Goal: Information Seeking & Learning: Compare options

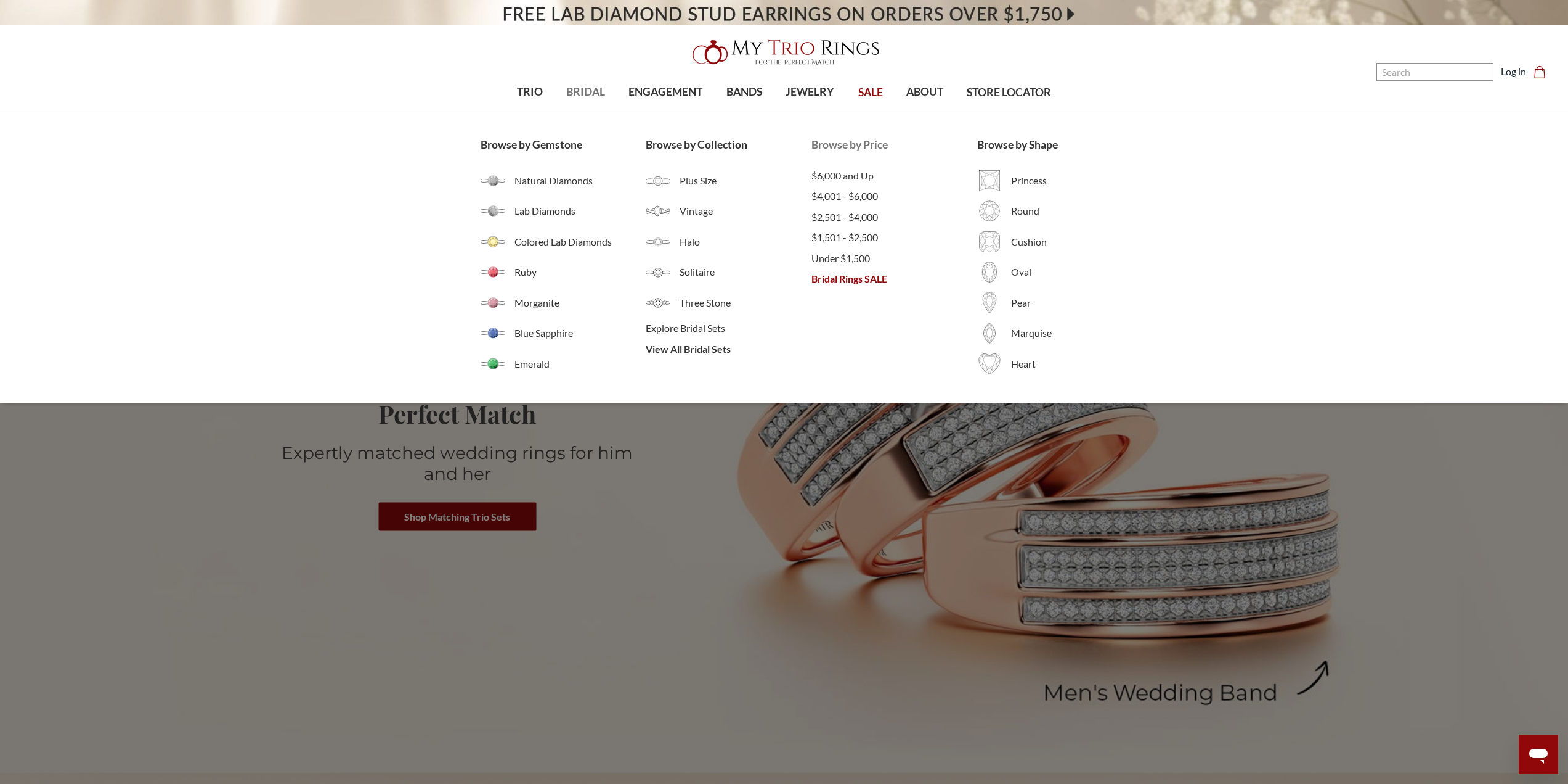
click at [852, 281] on span "Bridal Rings SALE" at bounding box center [894, 278] width 166 height 15
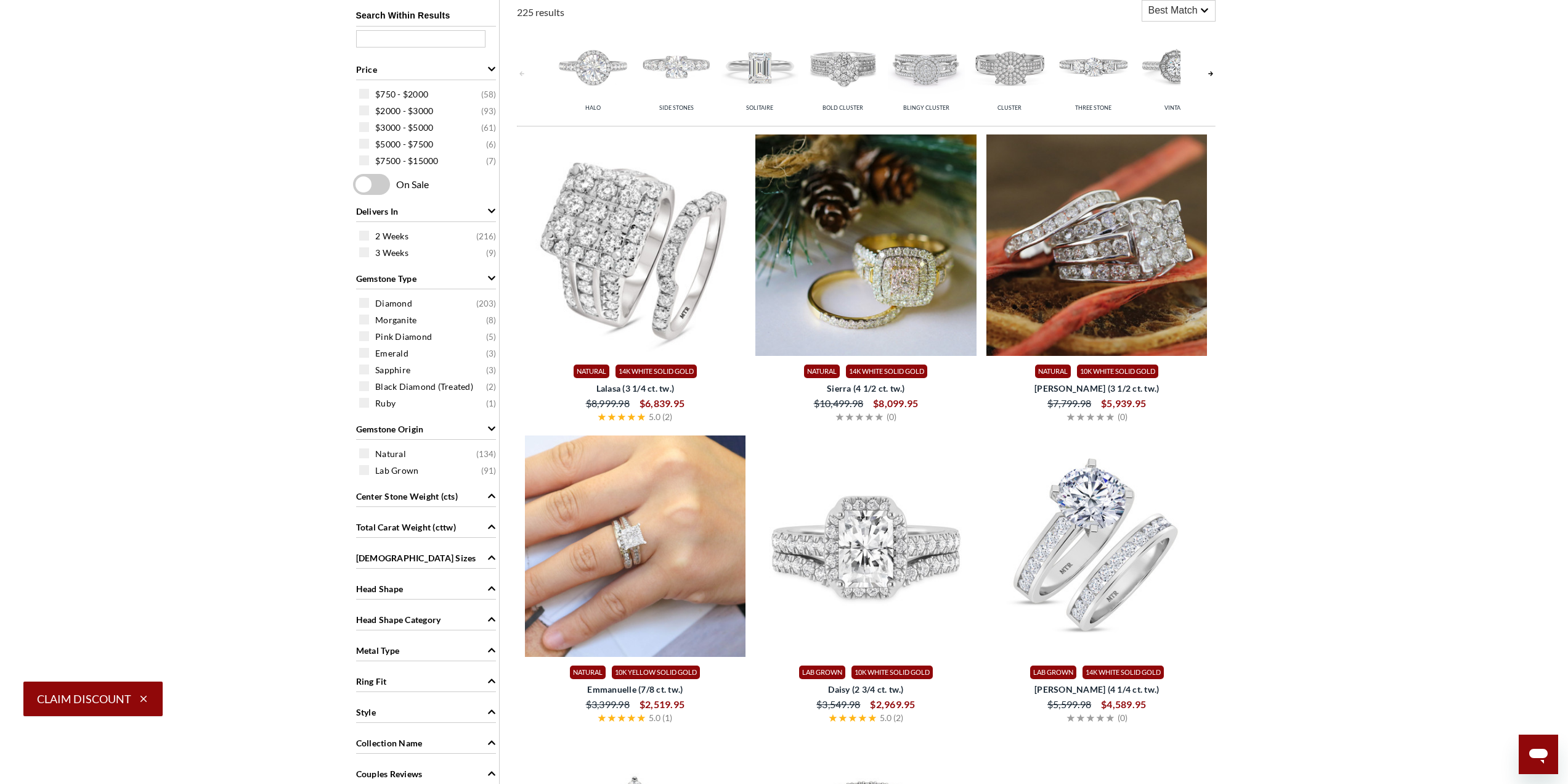
click at [624, 266] on img at bounding box center [635, 244] width 221 height 221
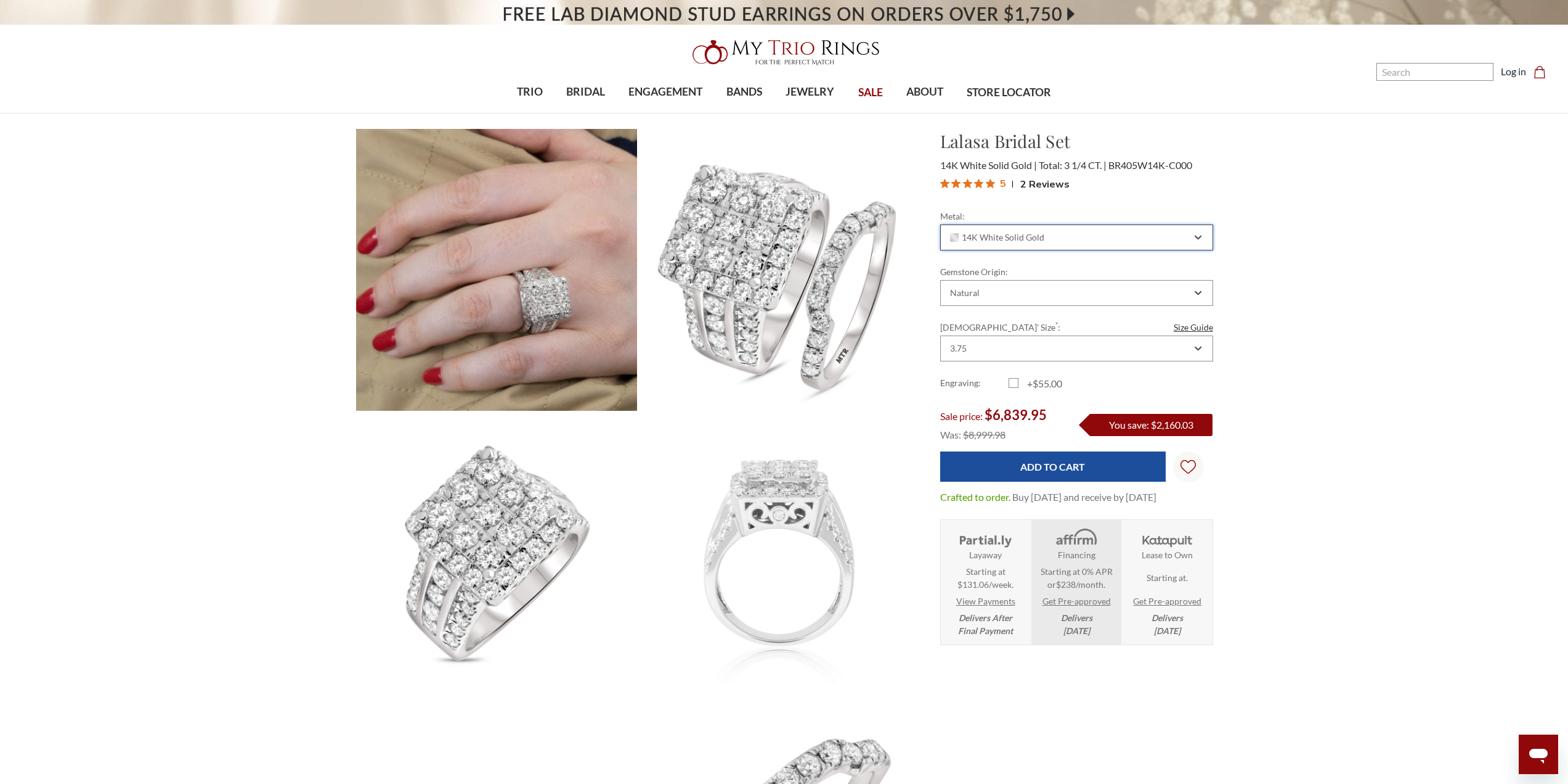
click at [1128, 235] on div "14K White Solid Gold" at bounding box center [1069, 237] width 243 height 10
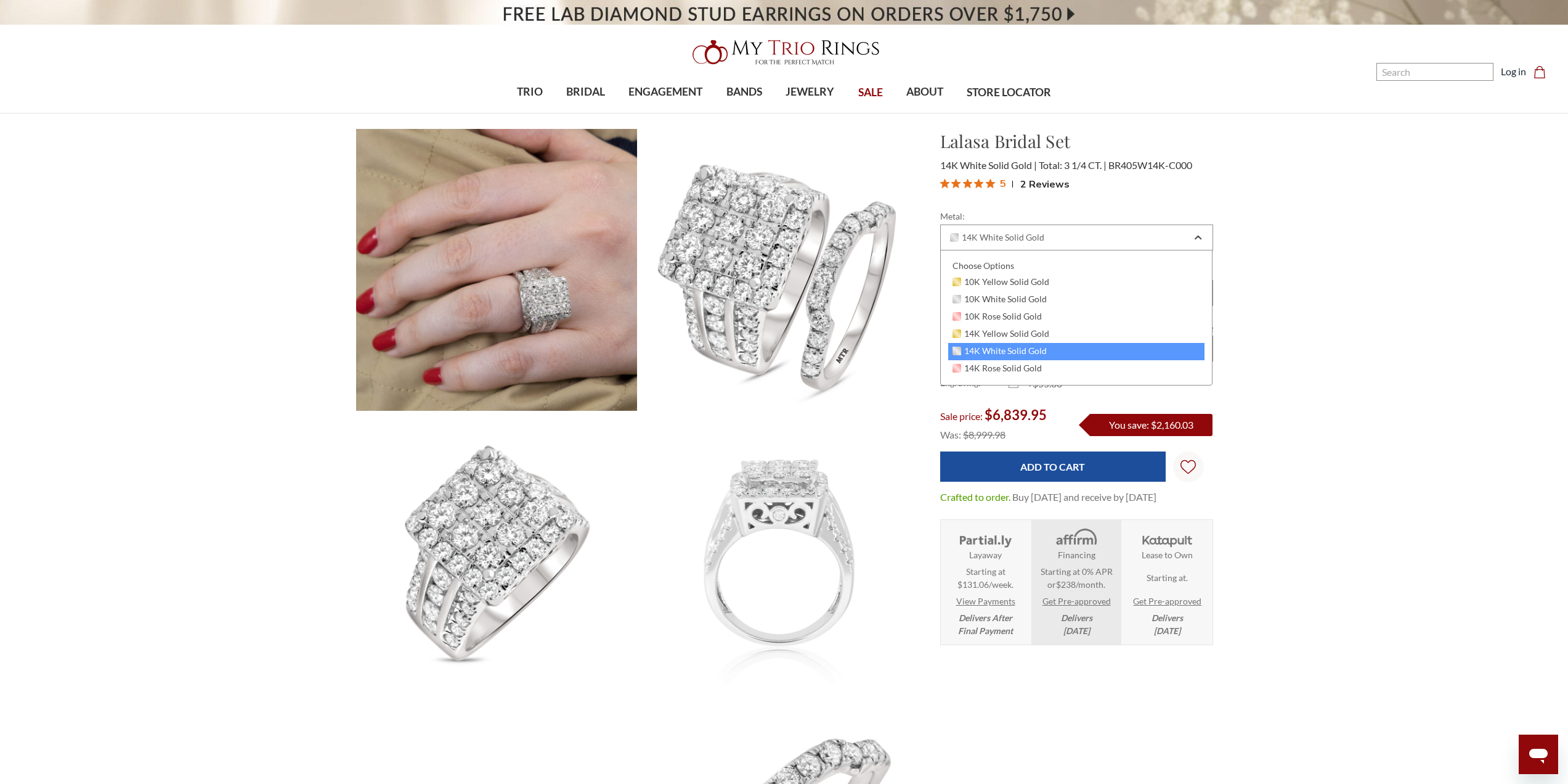
click at [1094, 296] on div "Natural" at bounding box center [1069, 293] width 243 height 10
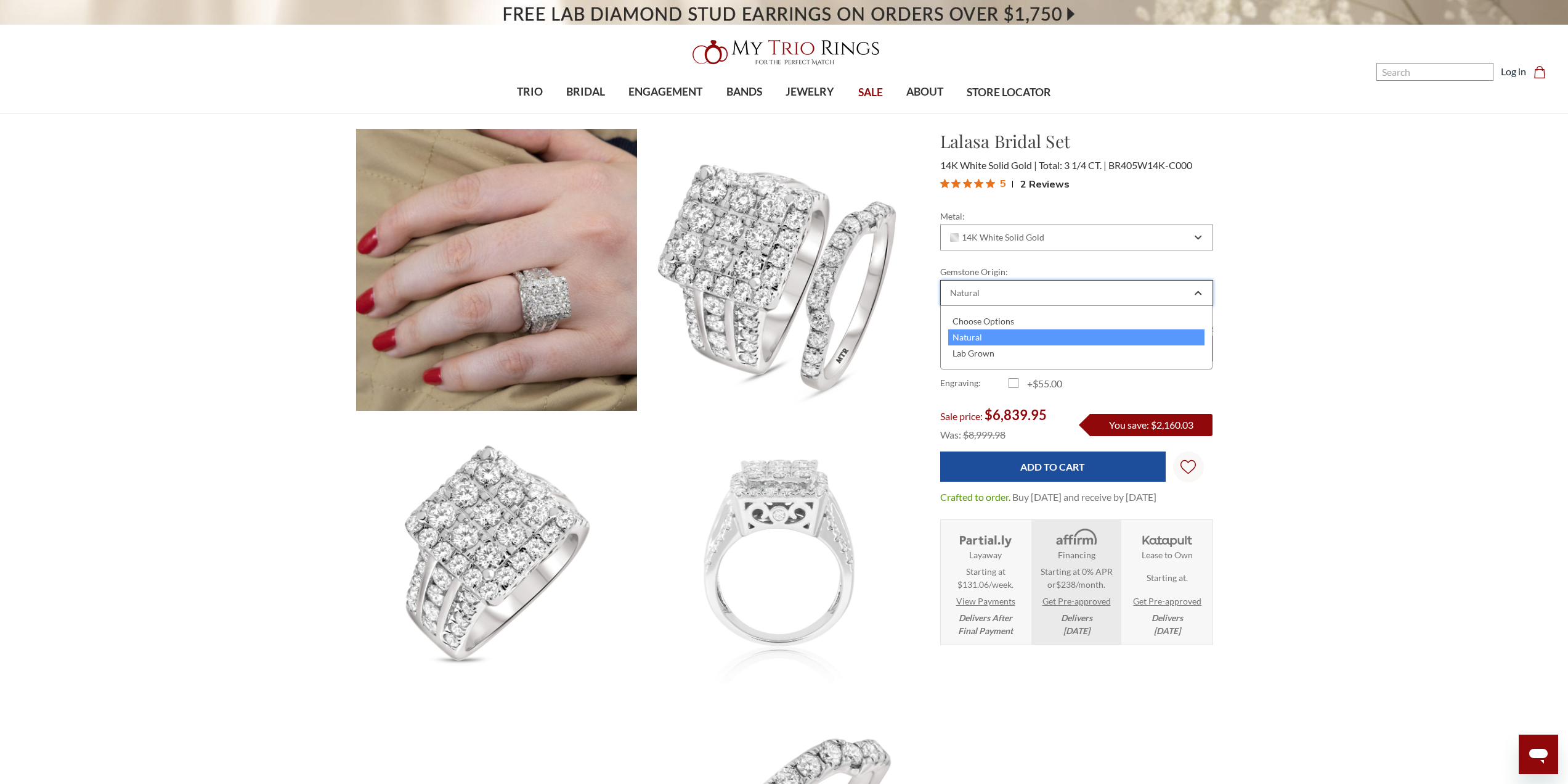
click at [1094, 296] on div "Natural" at bounding box center [1069, 293] width 243 height 10
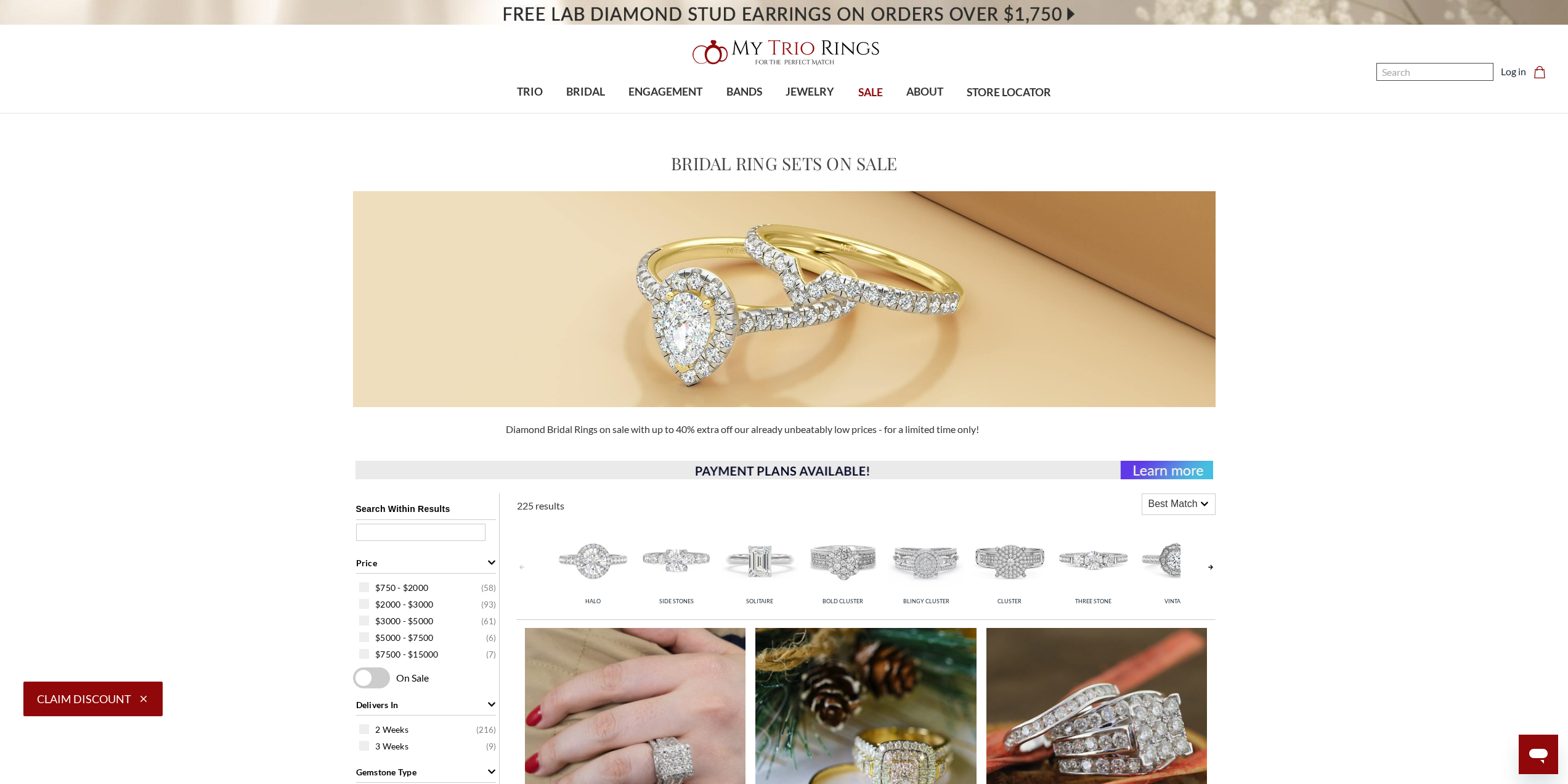
click at [1403, 74] on input "Search" at bounding box center [1435, 71] width 117 height 18
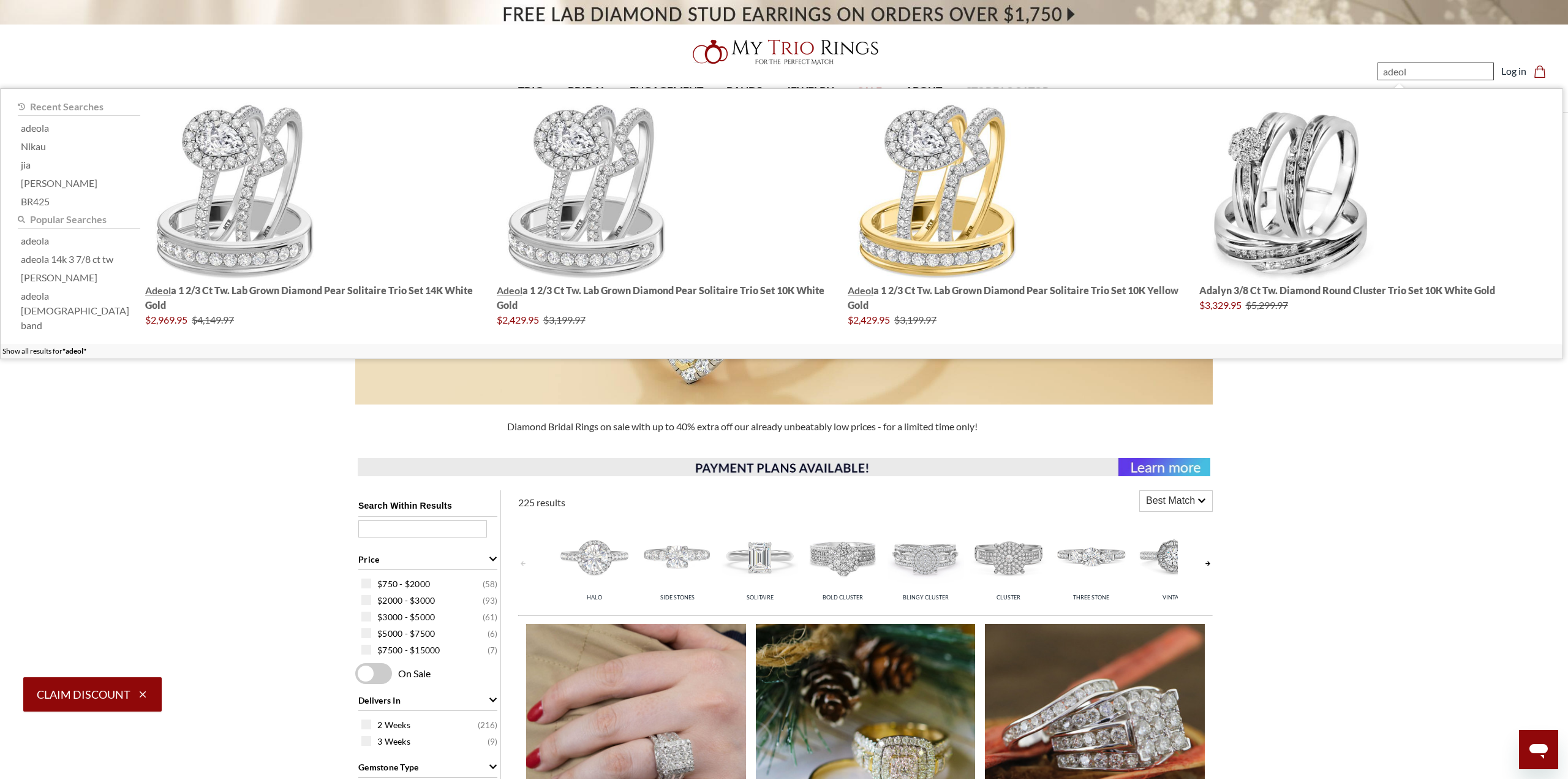
type input "adeola"
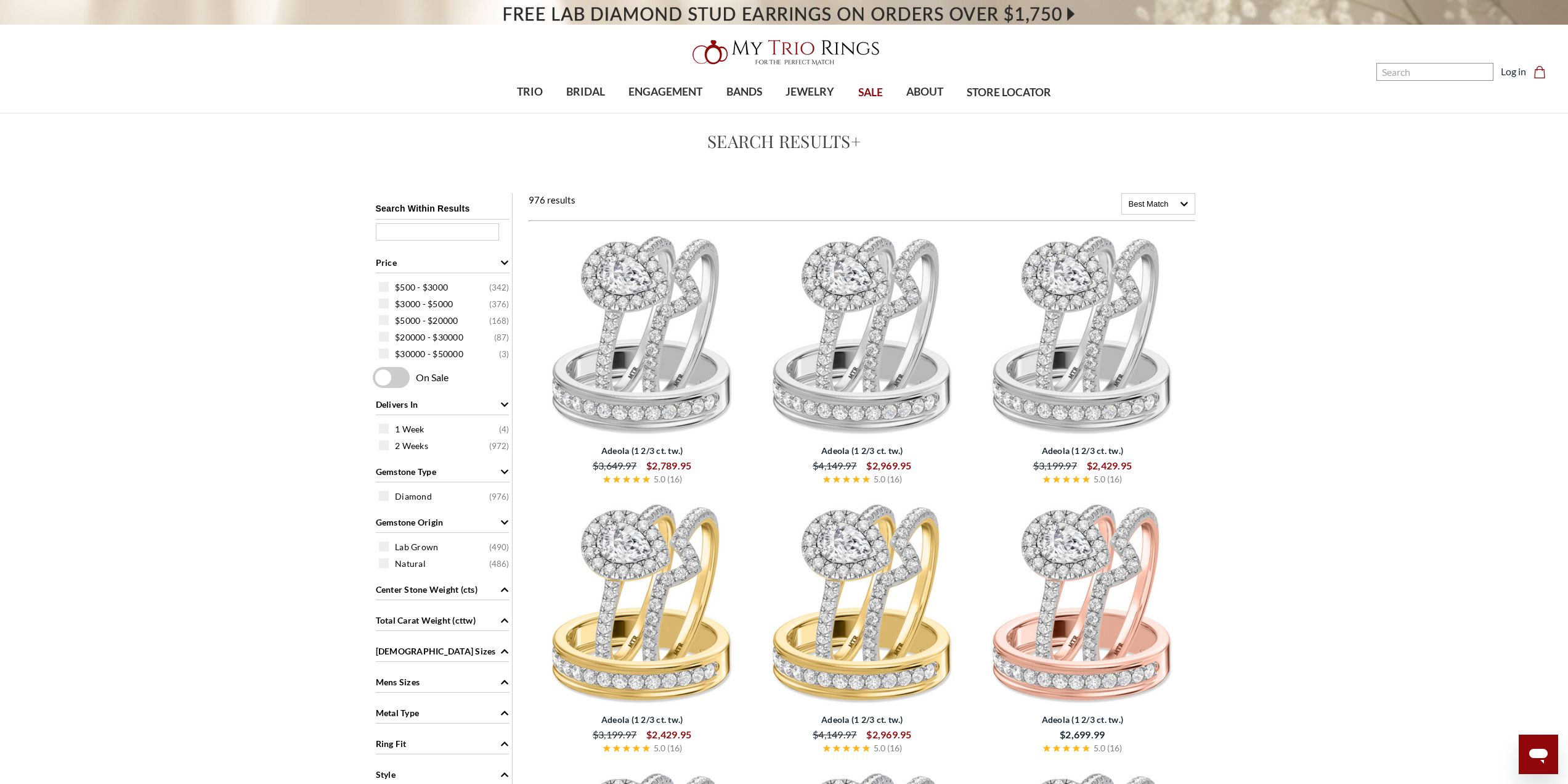
click at [684, 349] on img at bounding box center [642, 334] width 210 height 210
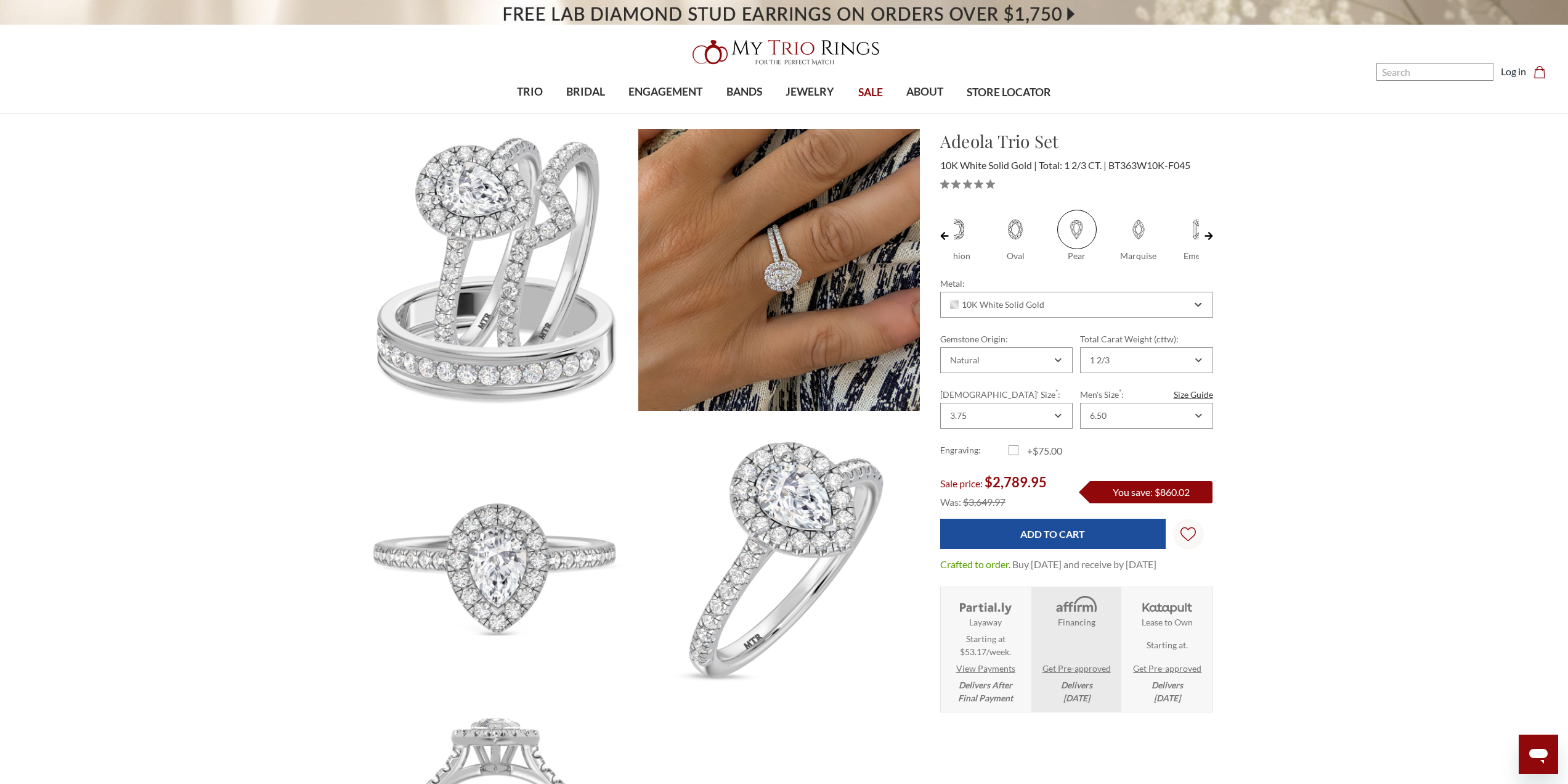
scroll to position [0, 31]
click at [1079, 309] on div "10K White Solid Gold" at bounding box center [1069, 305] width 243 height 10
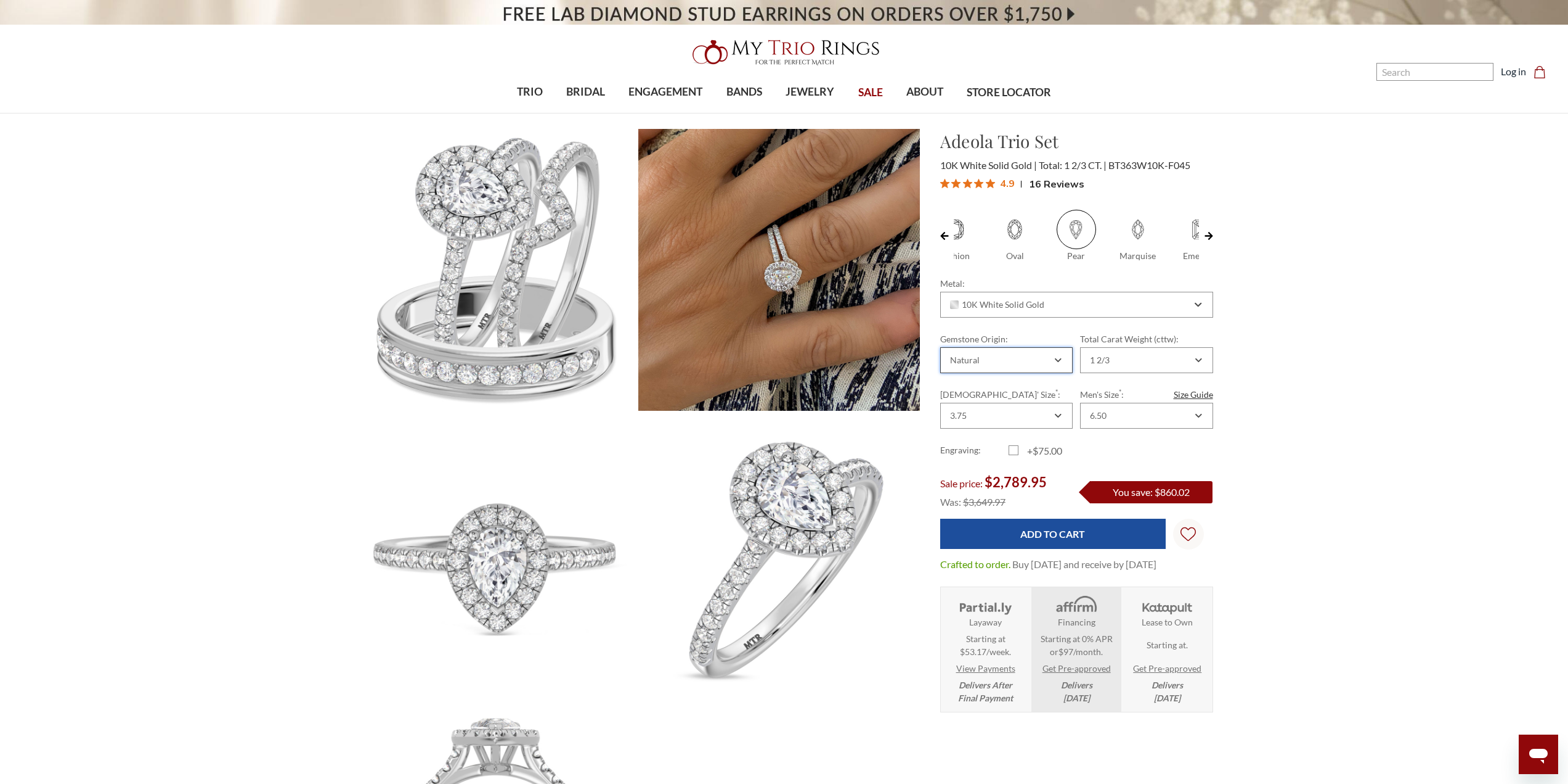
click at [1049, 356] on div "Natural" at bounding box center [1000, 360] width 104 height 10
click at [1015, 416] on div "Lab Grown" at bounding box center [1006, 421] width 116 height 16
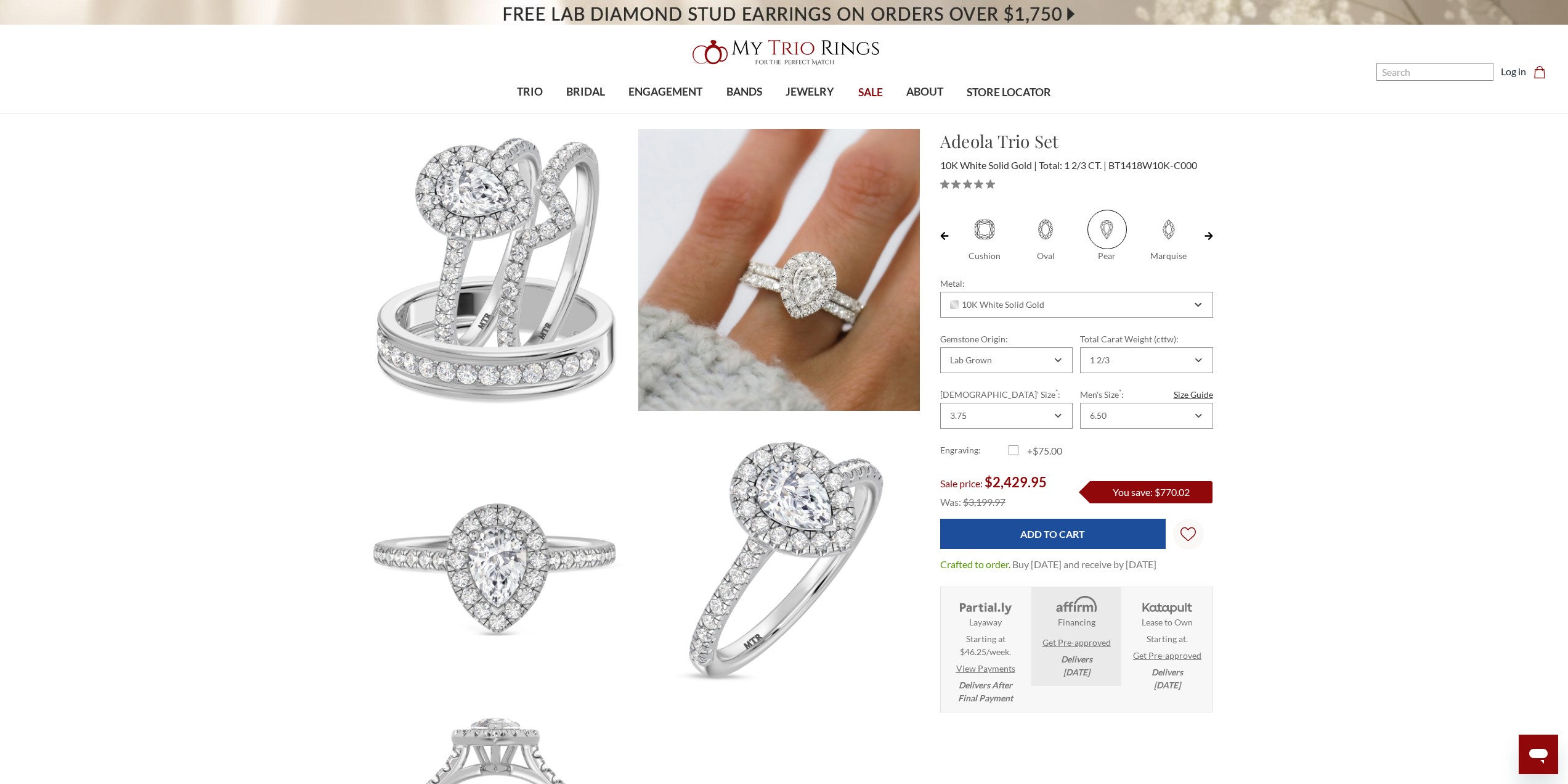
scroll to position [0, 31]
click at [1103, 306] on div "10K White Solid Gold" at bounding box center [1069, 305] width 243 height 10
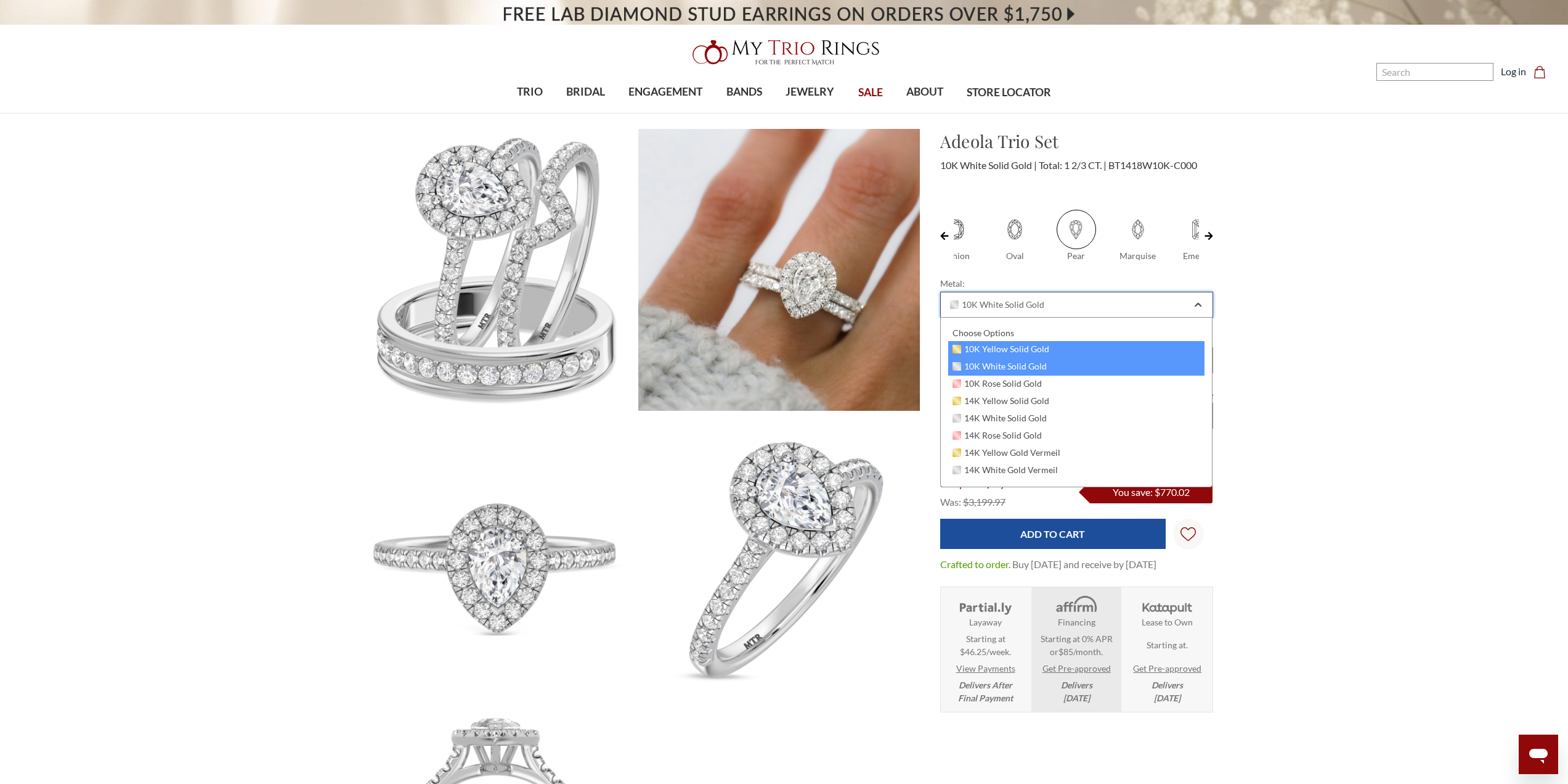
scroll to position [0, 0]
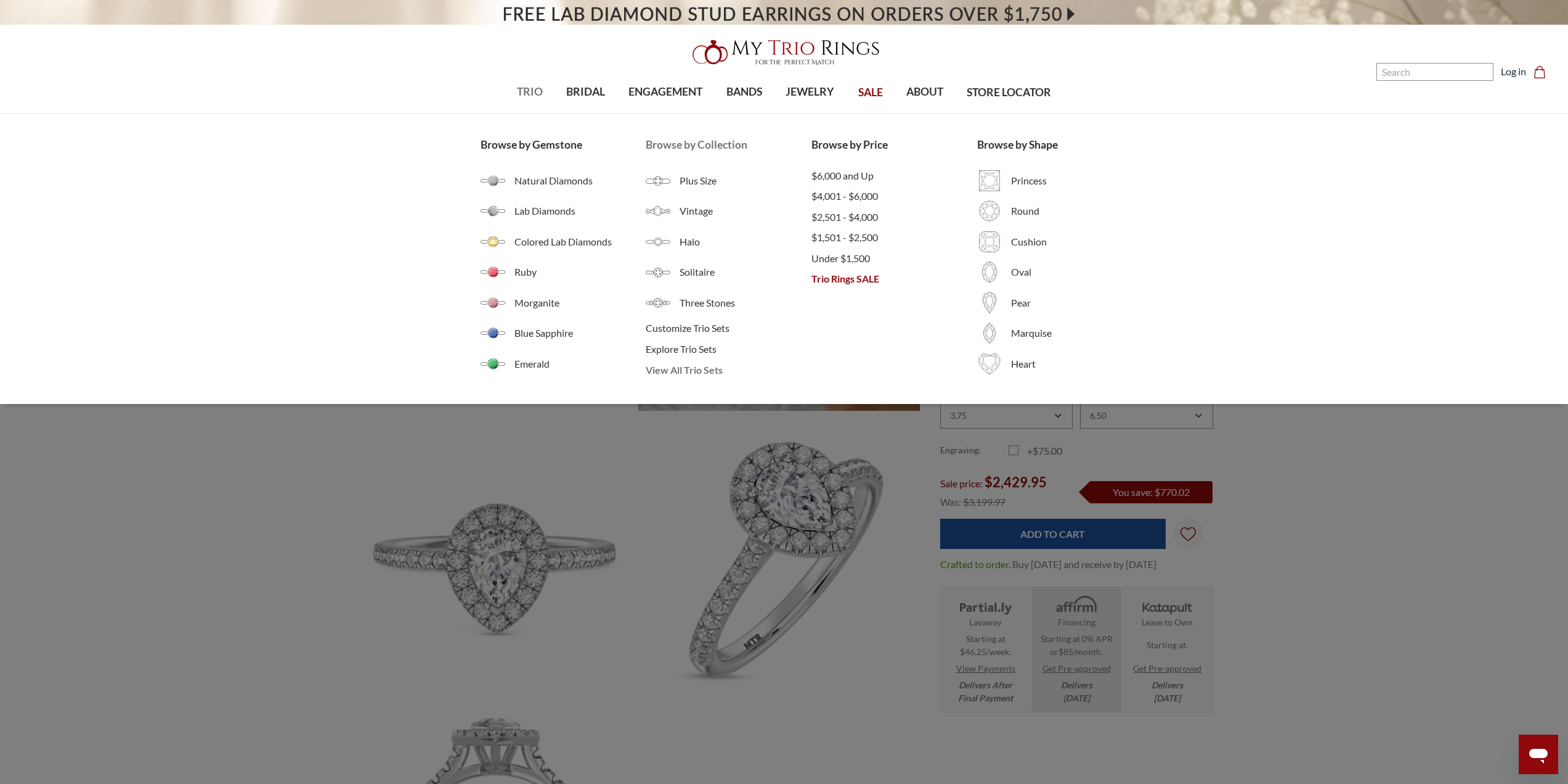
click at [688, 373] on span "View All Trio Sets" at bounding box center [728, 369] width 166 height 15
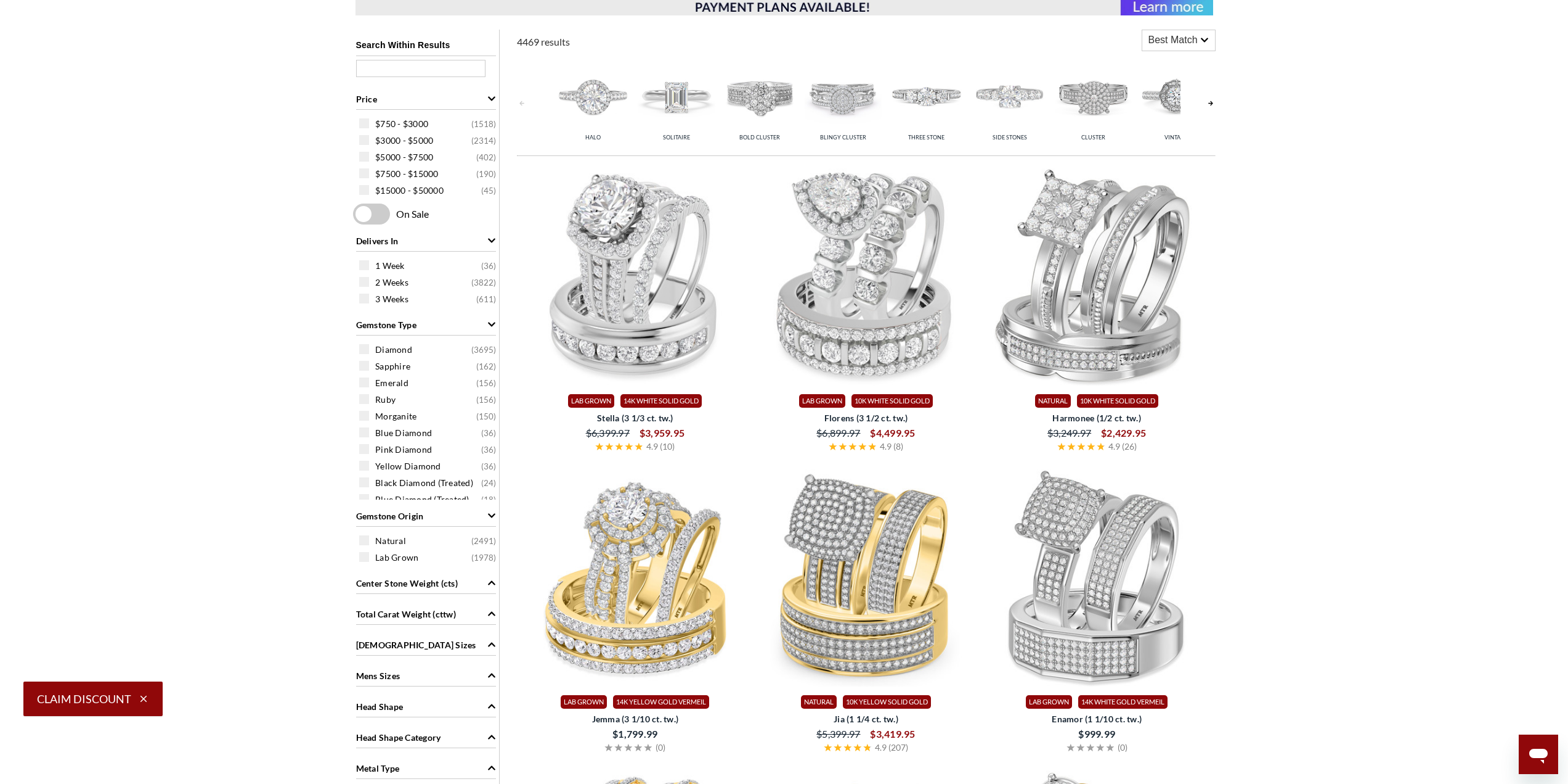
click at [477, 764] on div "Metal Type" at bounding box center [425, 767] width 140 height 24
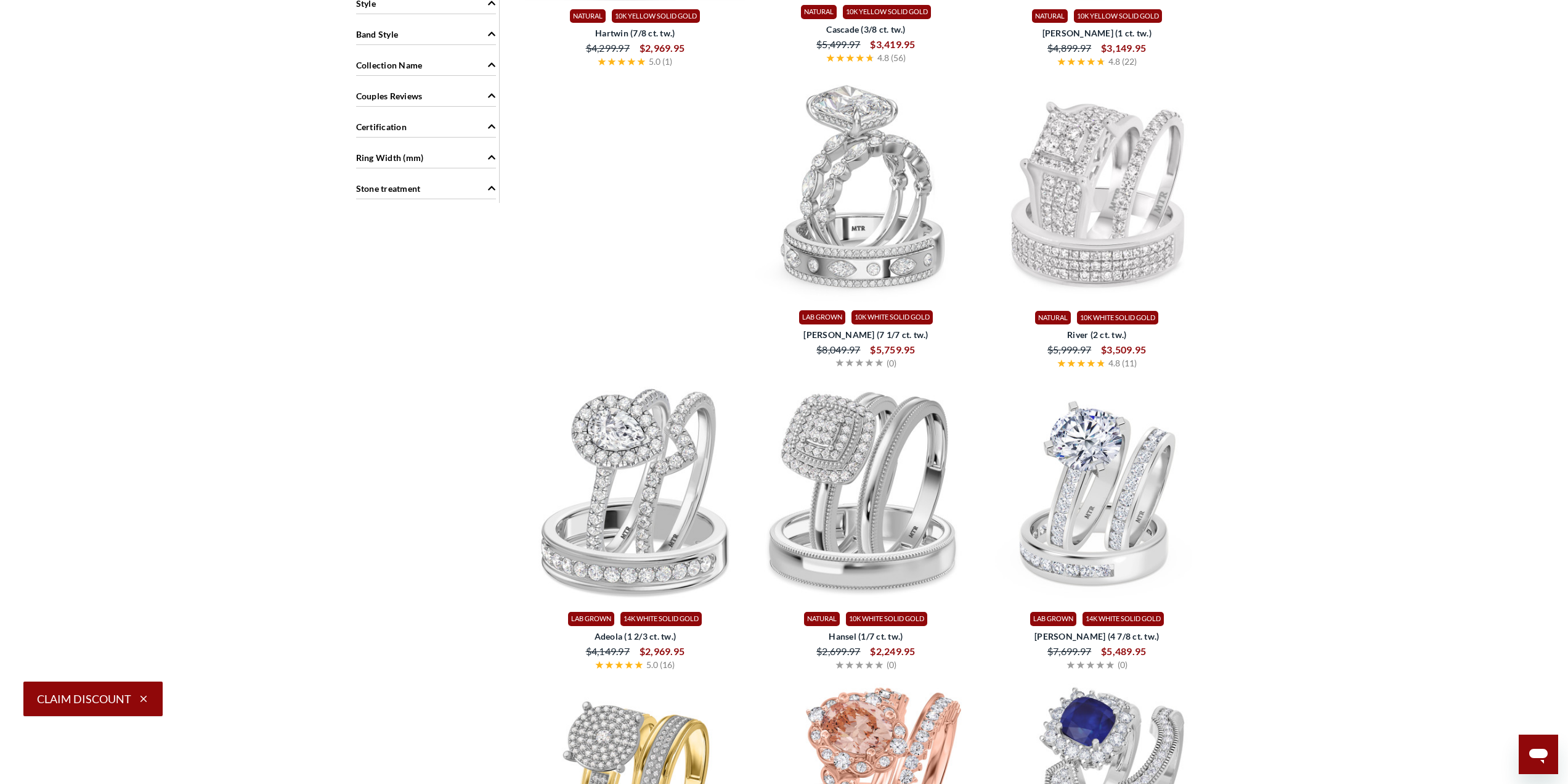
scroll to position [986, 0]
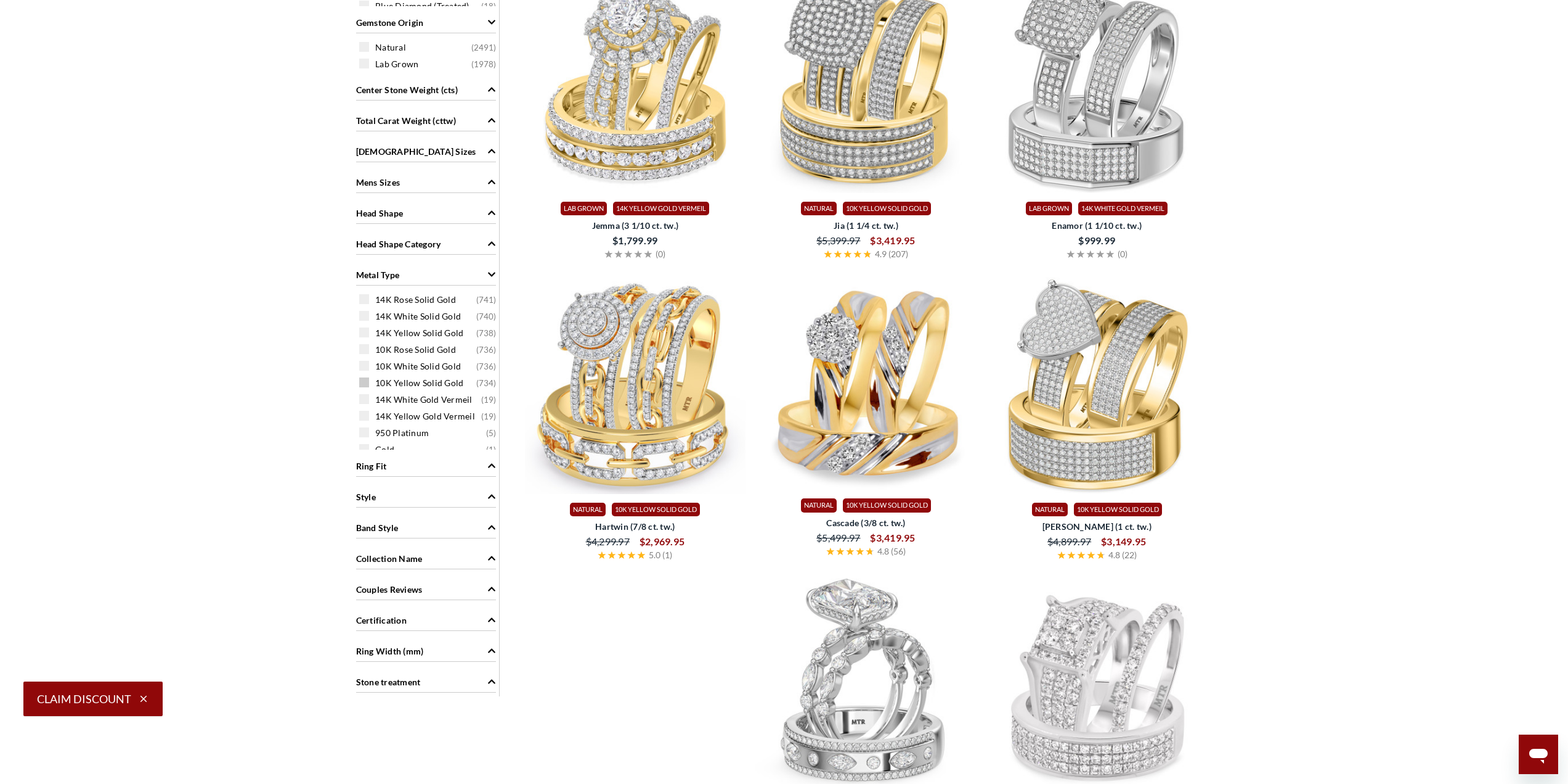
click at [367, 384] on span at bounding box center [364, 382] width 10 height 10
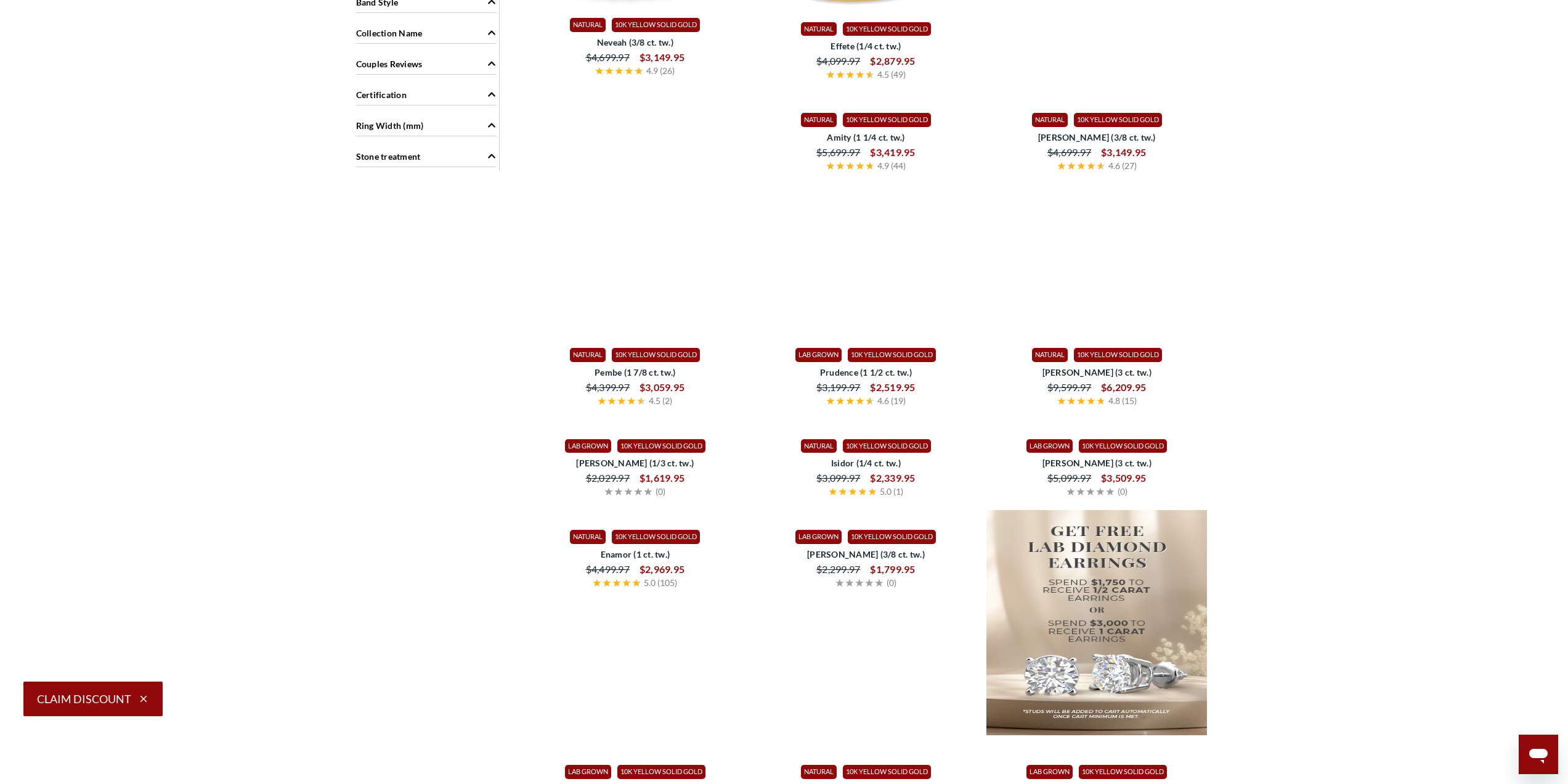
scroll to position [1002, 0]
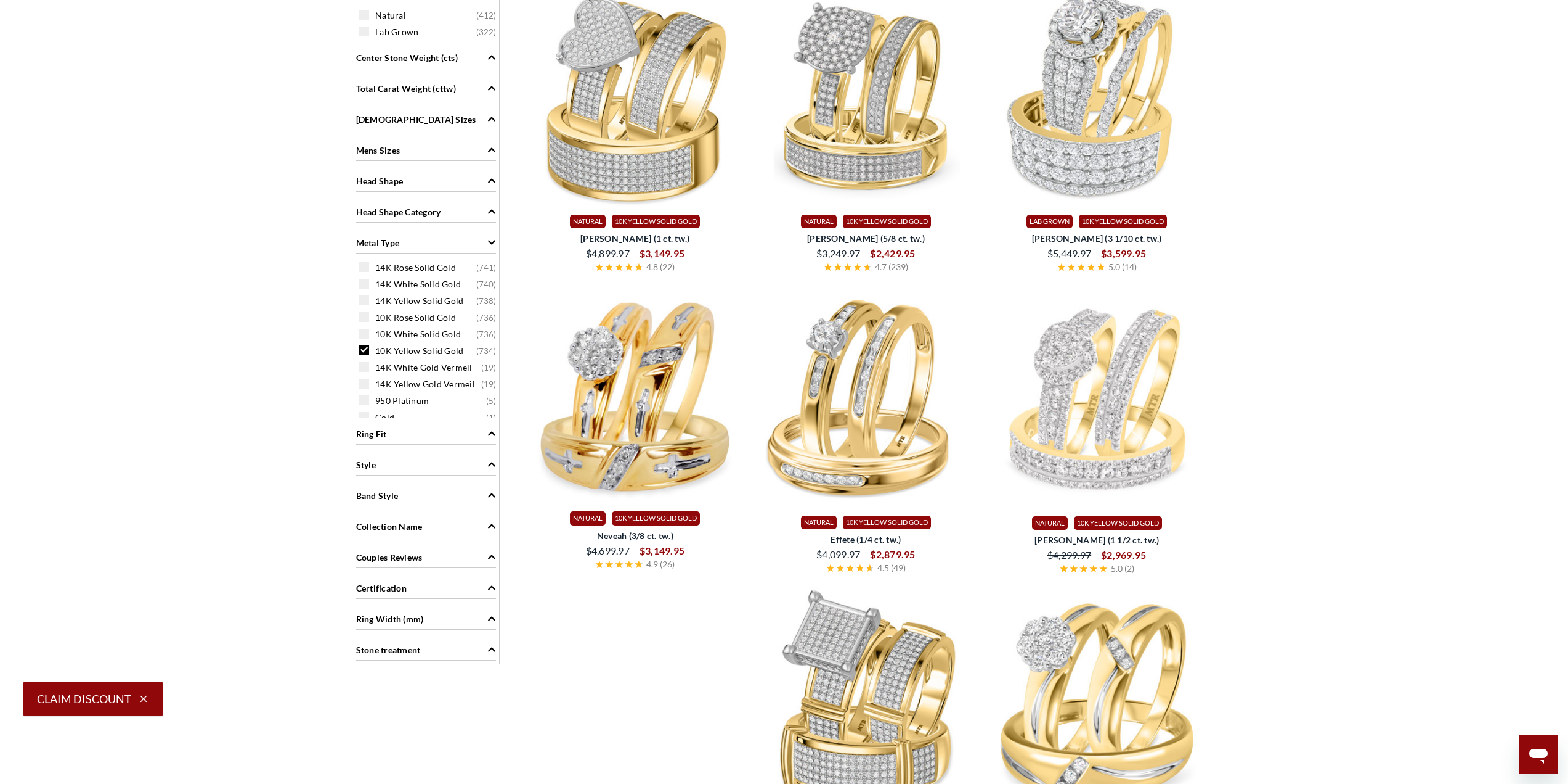
drag, startPoint x: 366, startPoint y: 350, endPoint x: 360, endPoint y: 341, distance: 10.8
click at [364, 349] on span at bounding box center [364, 350] width 10 height 10
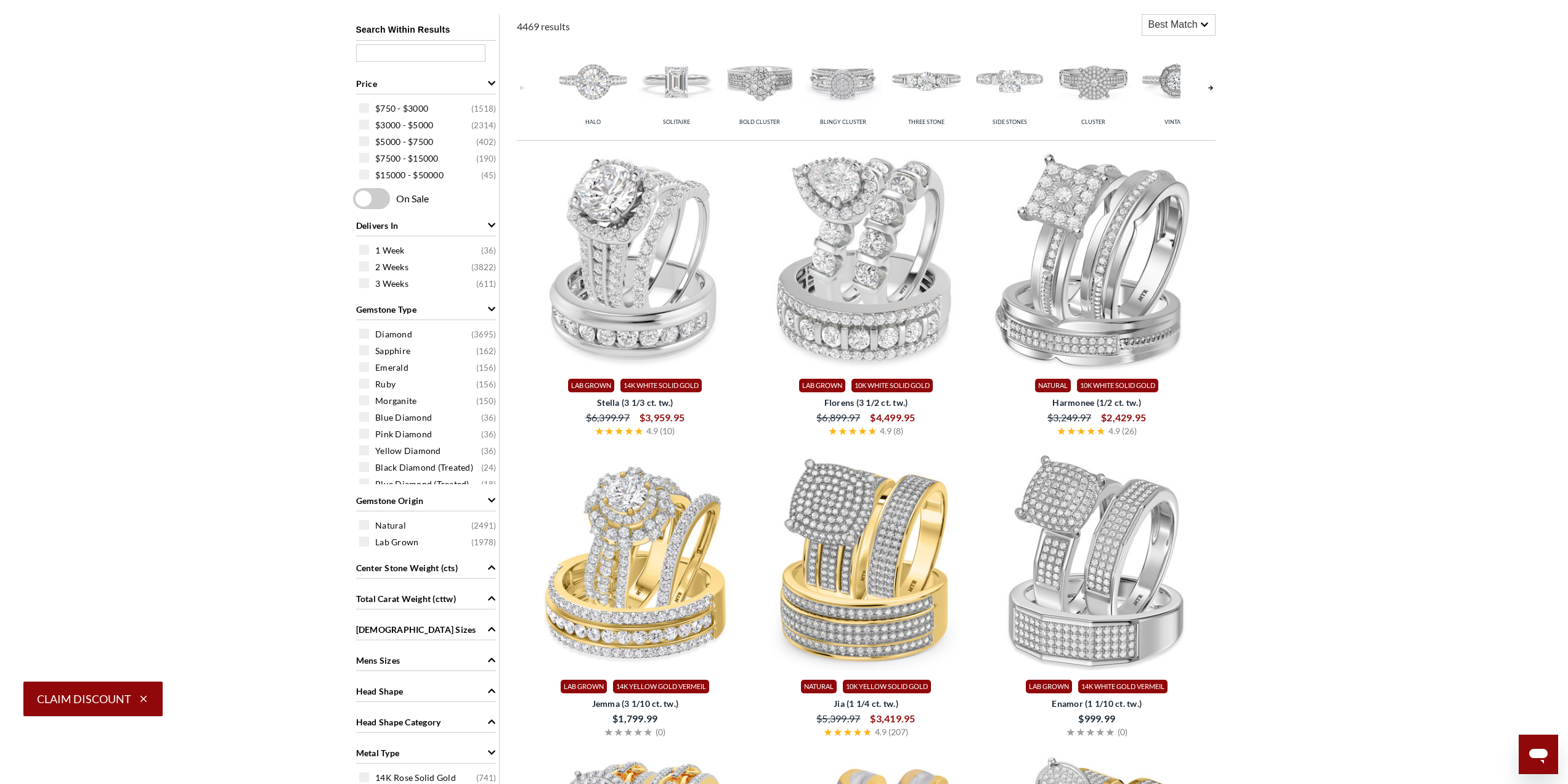
click at [418, 750] on div "Metal Type" at bounding box center [425, 751] width 140 height 24
click at [419, 748] on div "Metal Type" at bounding box center [425, 751] width 140 height 24
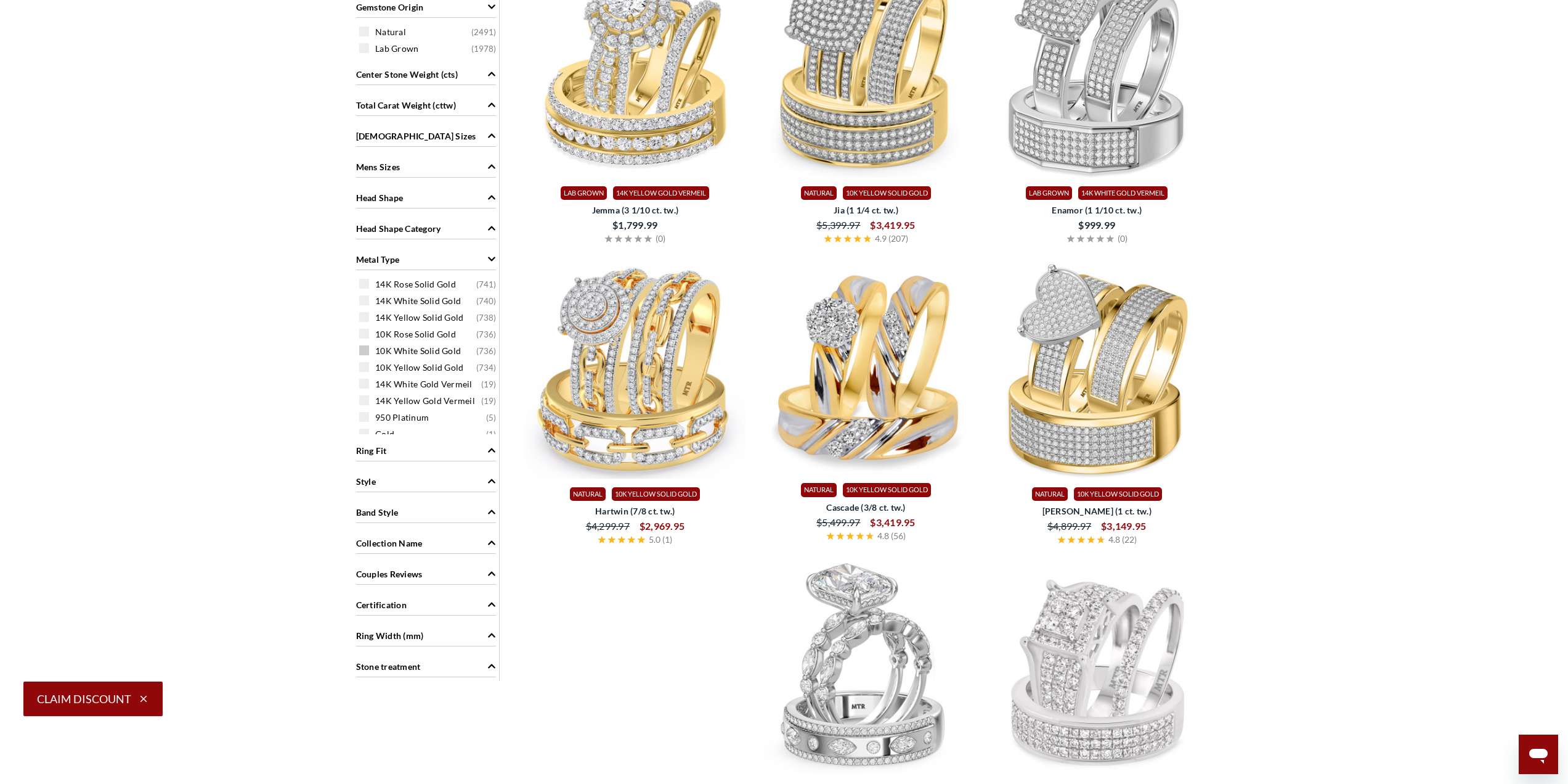
click at [367, 349] on span at bounding box center [364, 350] width 10 height 10
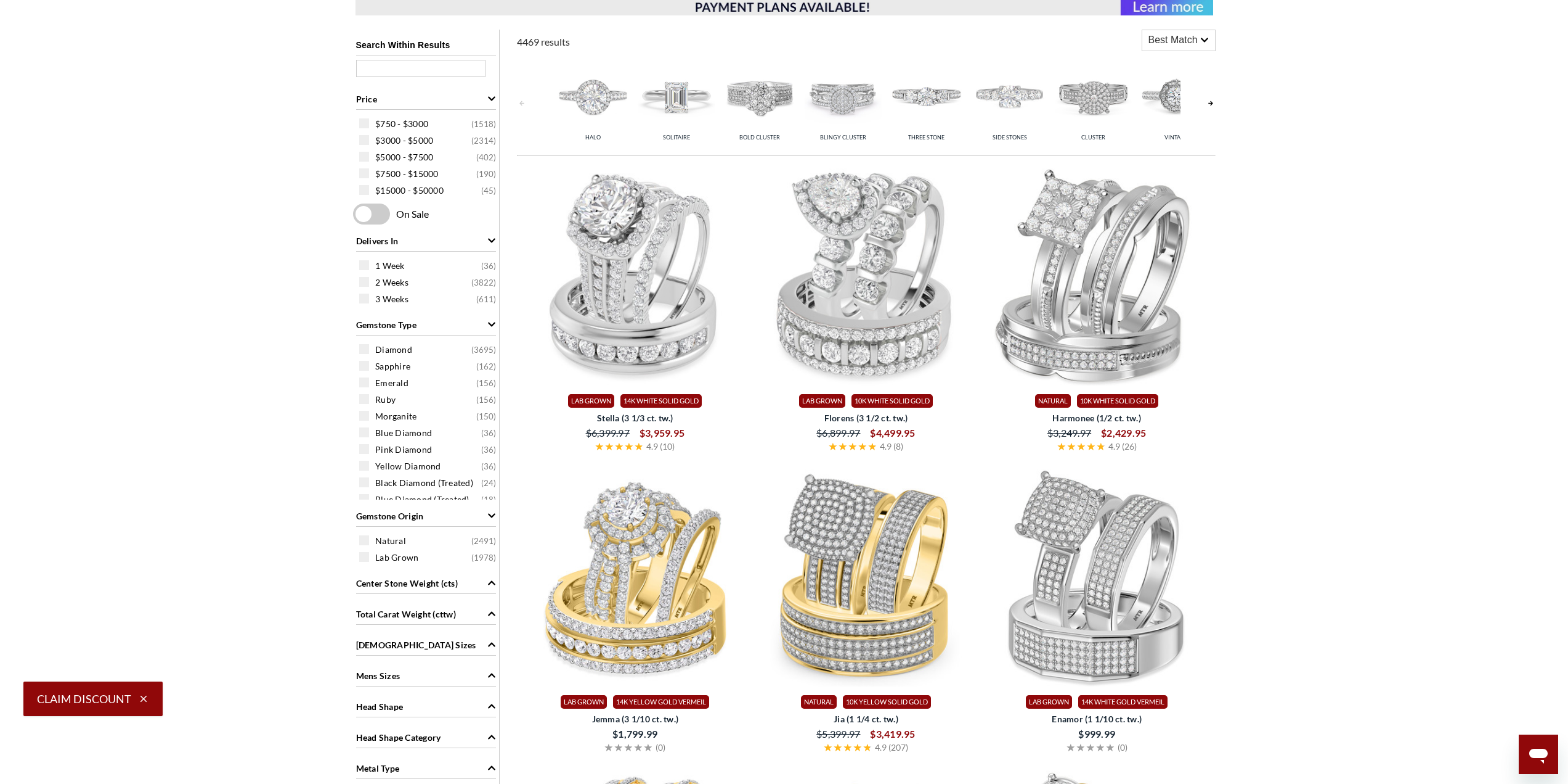
scroll to position [986, 0]
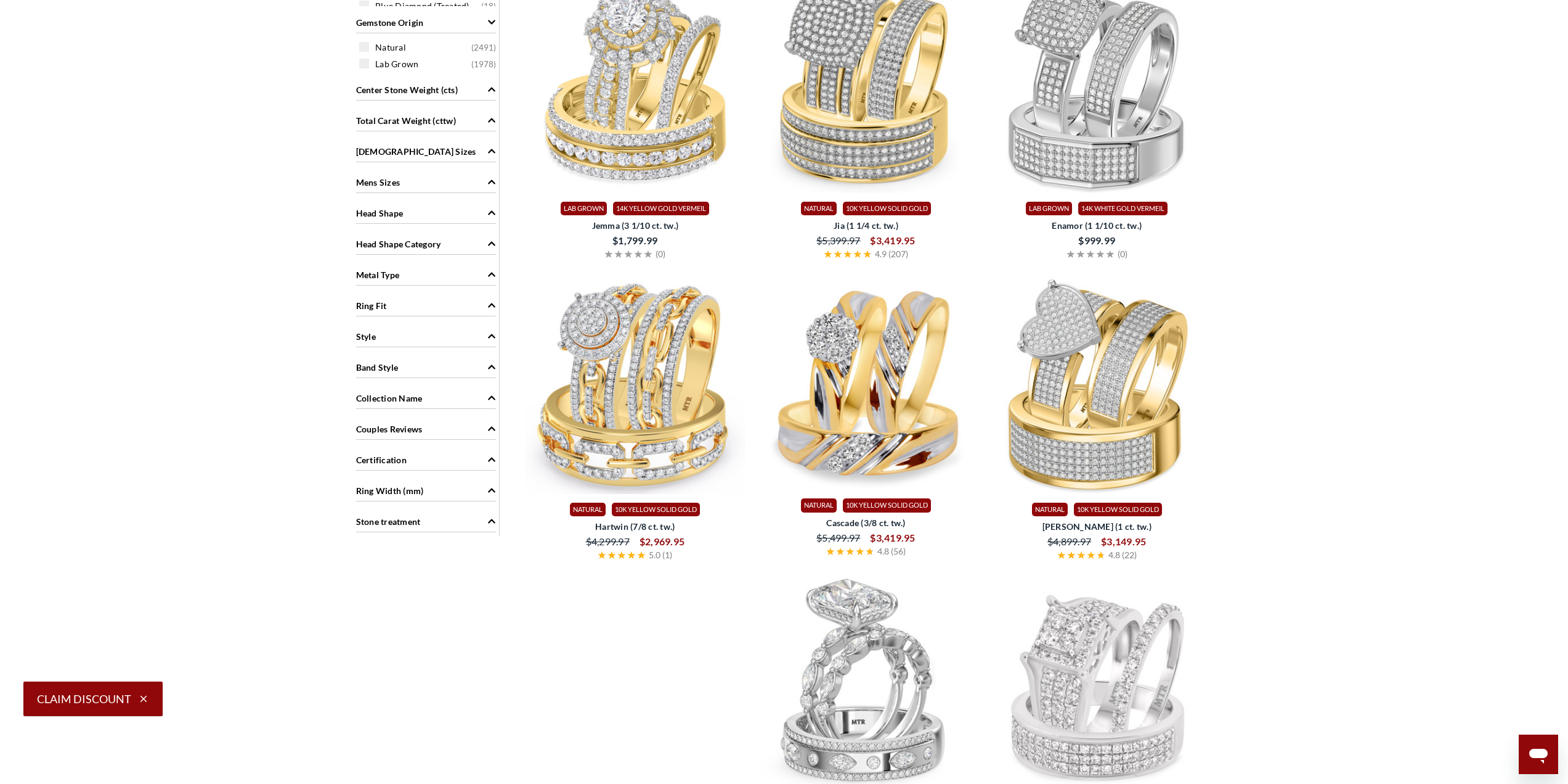
click at [486, 279] on div "Metal Type" at bounding box center [425, 274] width 140 height 24
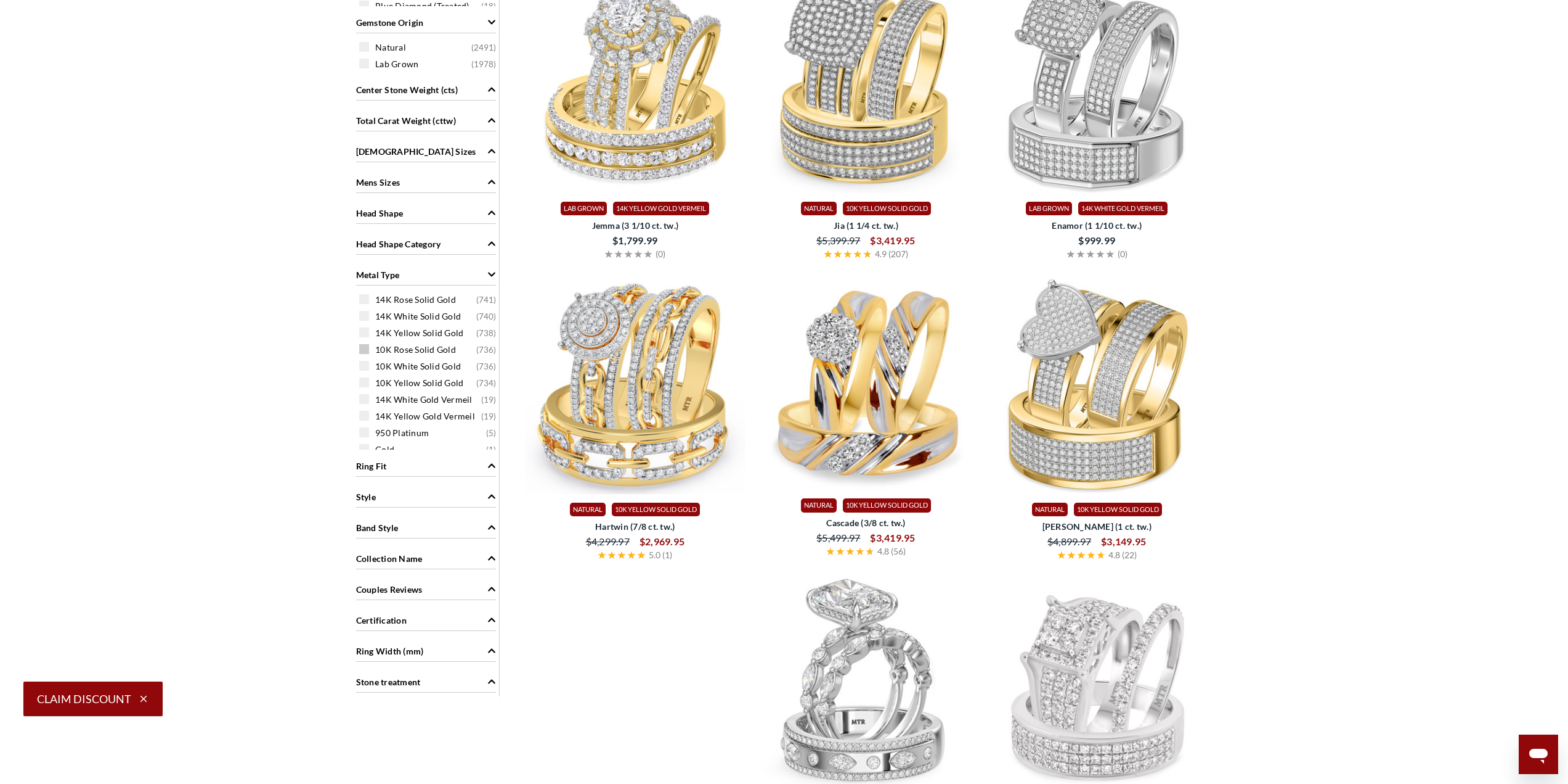
click at [425, 350] on span "10K Rose Solid Gold" at bounding box center [415, 349] width 80 height 12
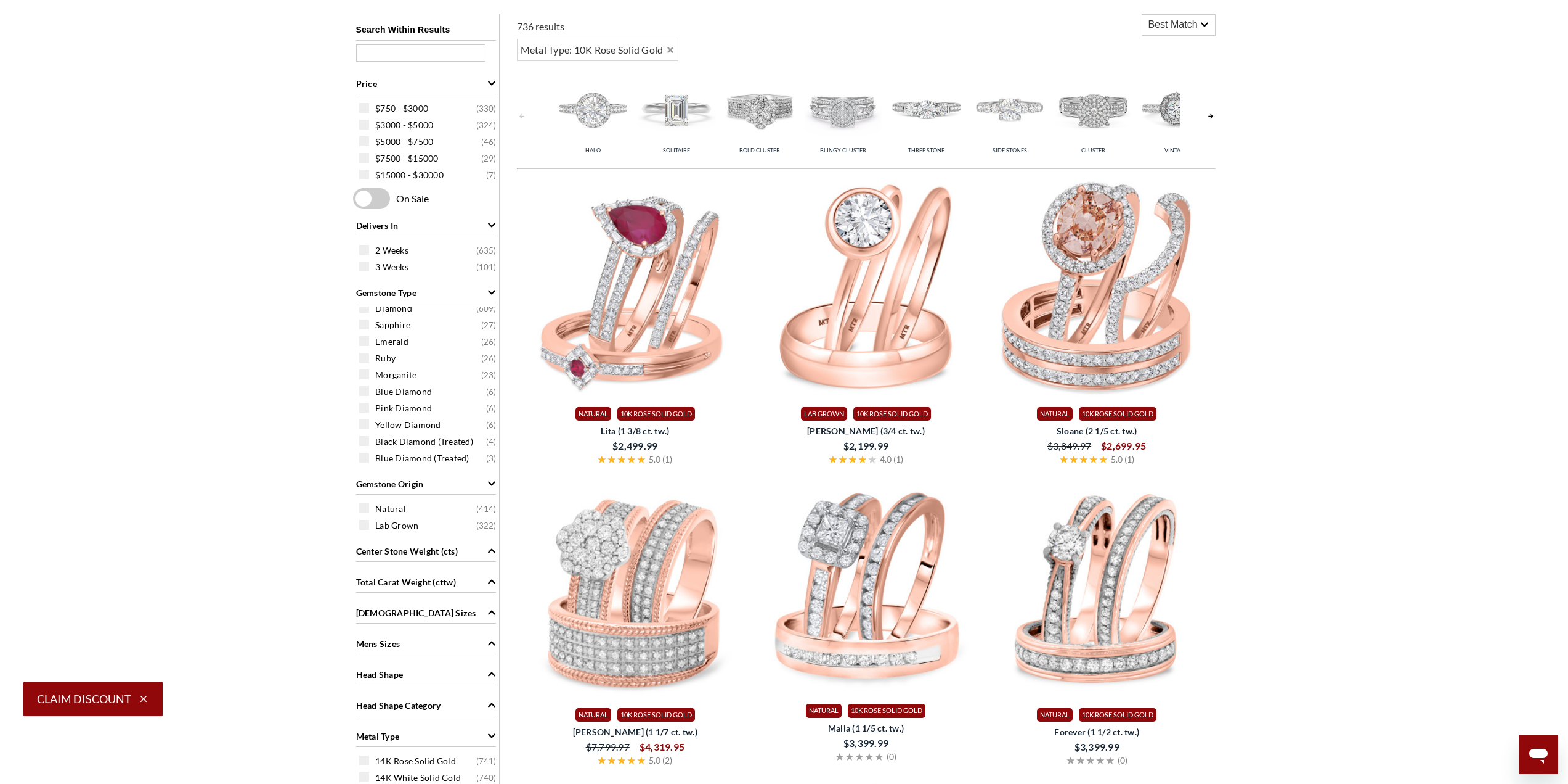
scroll to position [1002, 0]
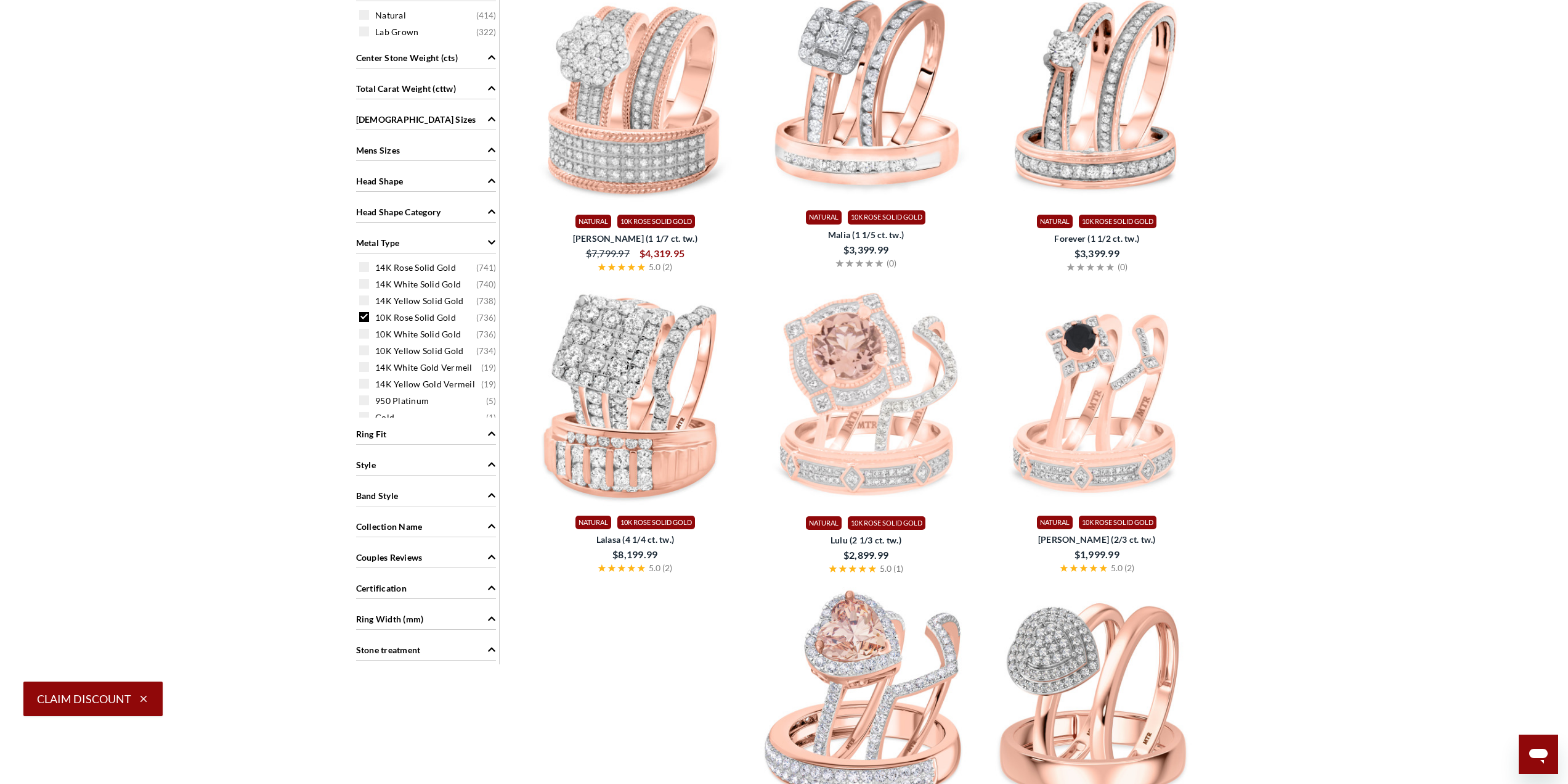
click at [369, 317] on div "10K Rose Solid Gold ( 736 )" at bounding box center [428, 317] width 140 height 14
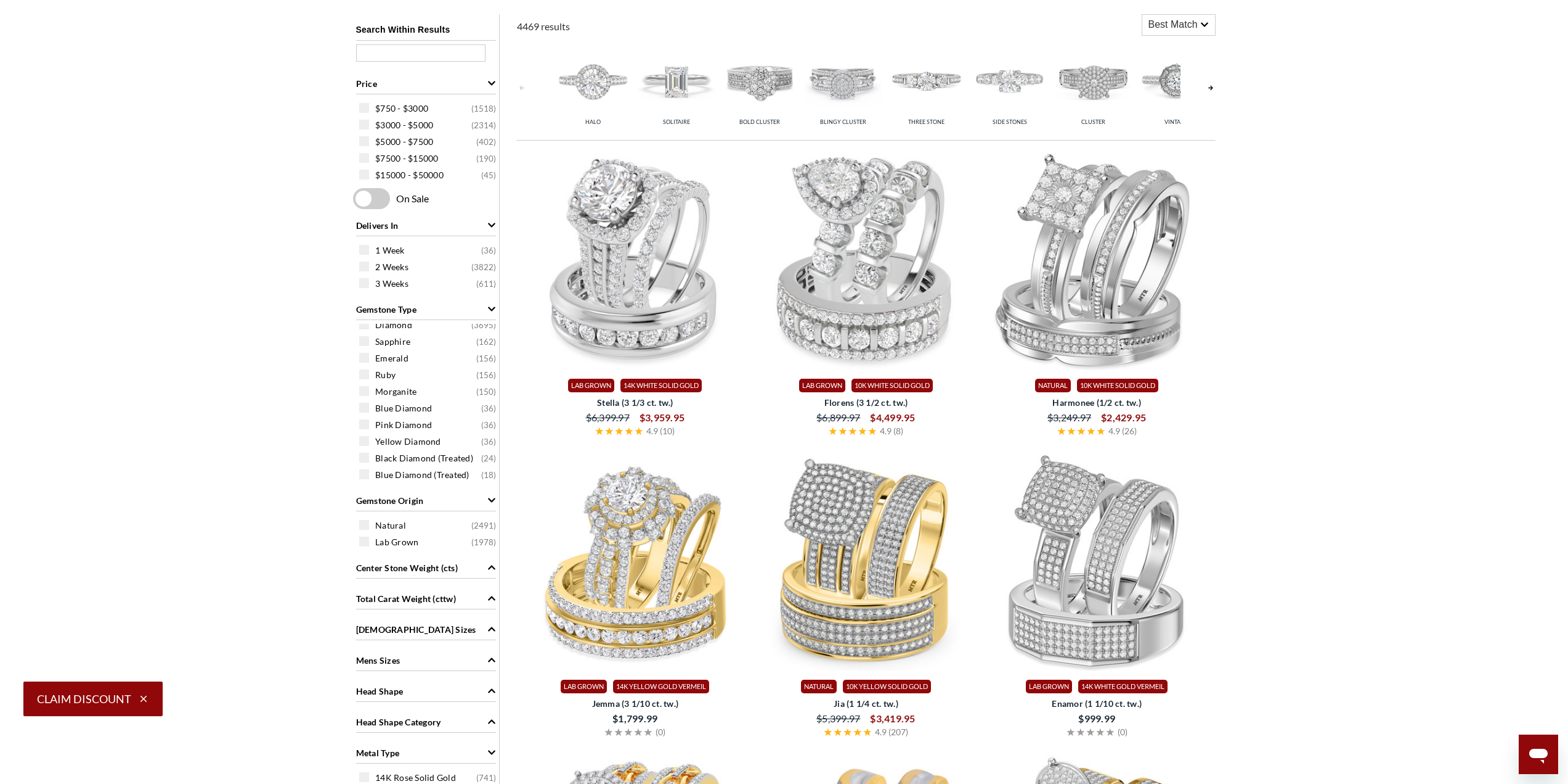
scroll to position [1002, 0]
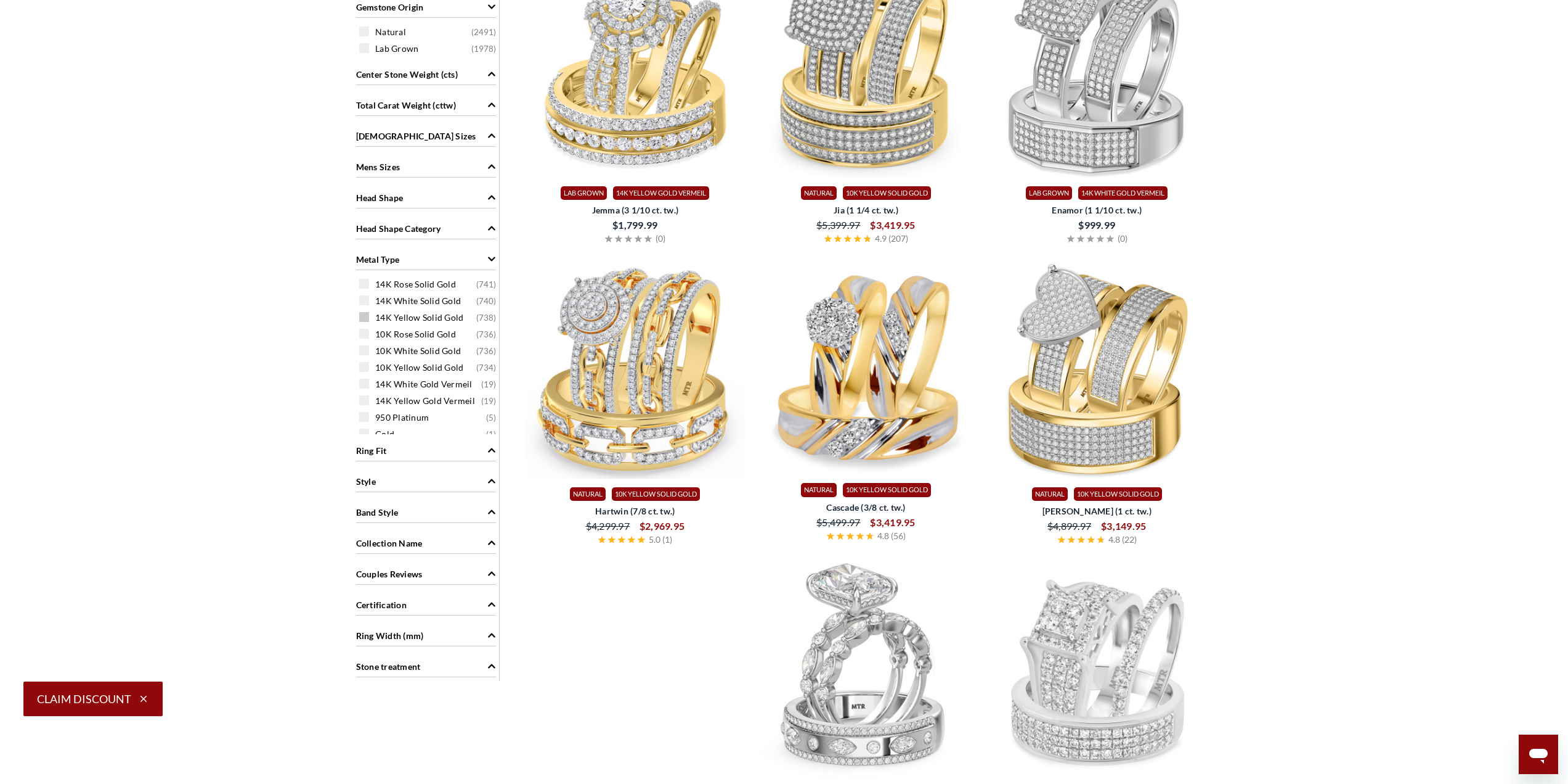
click at [365, 319] on span at bounding box center [364, 317] width 10 height 10
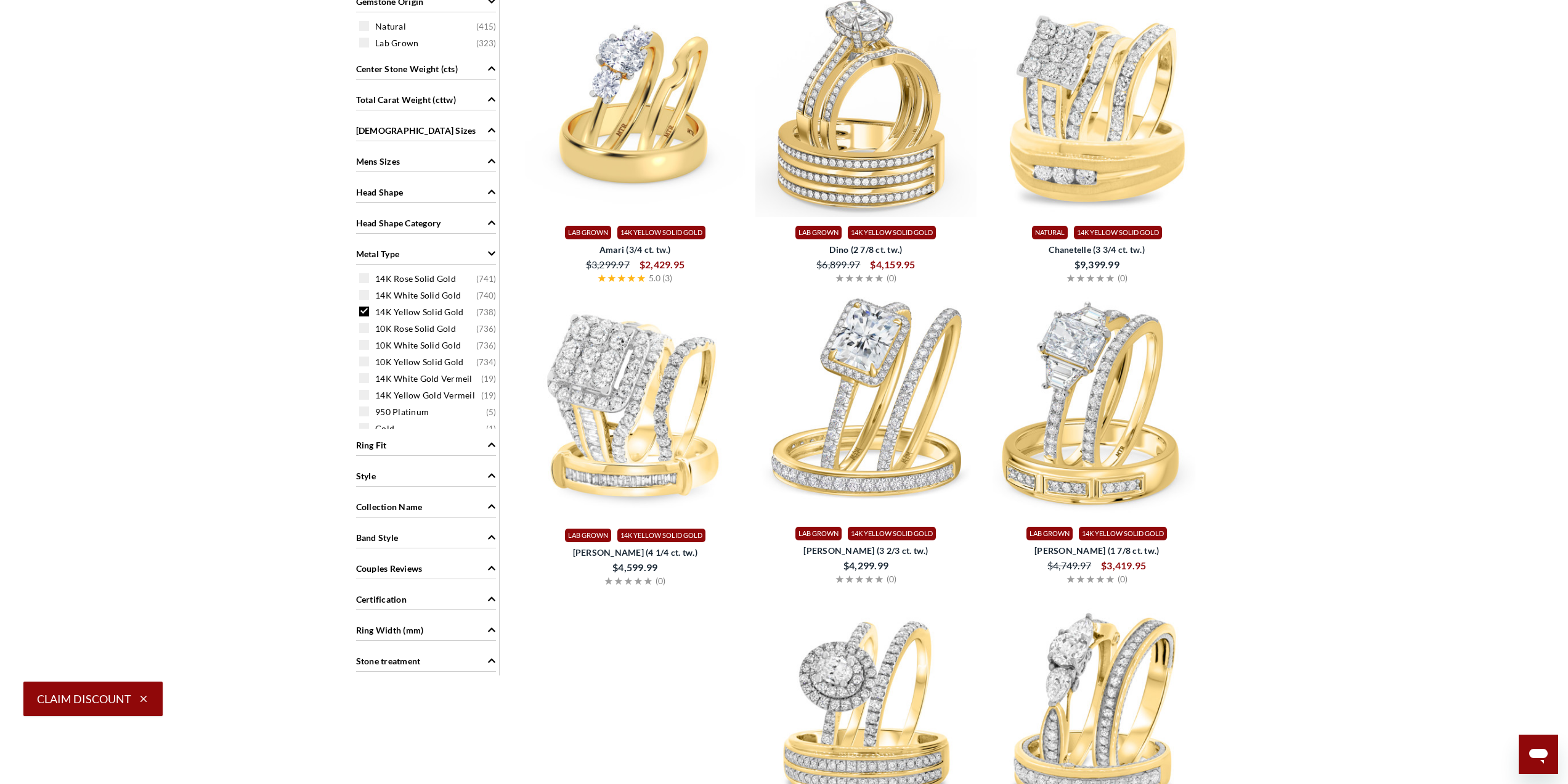
scroll to position [1002, 0]
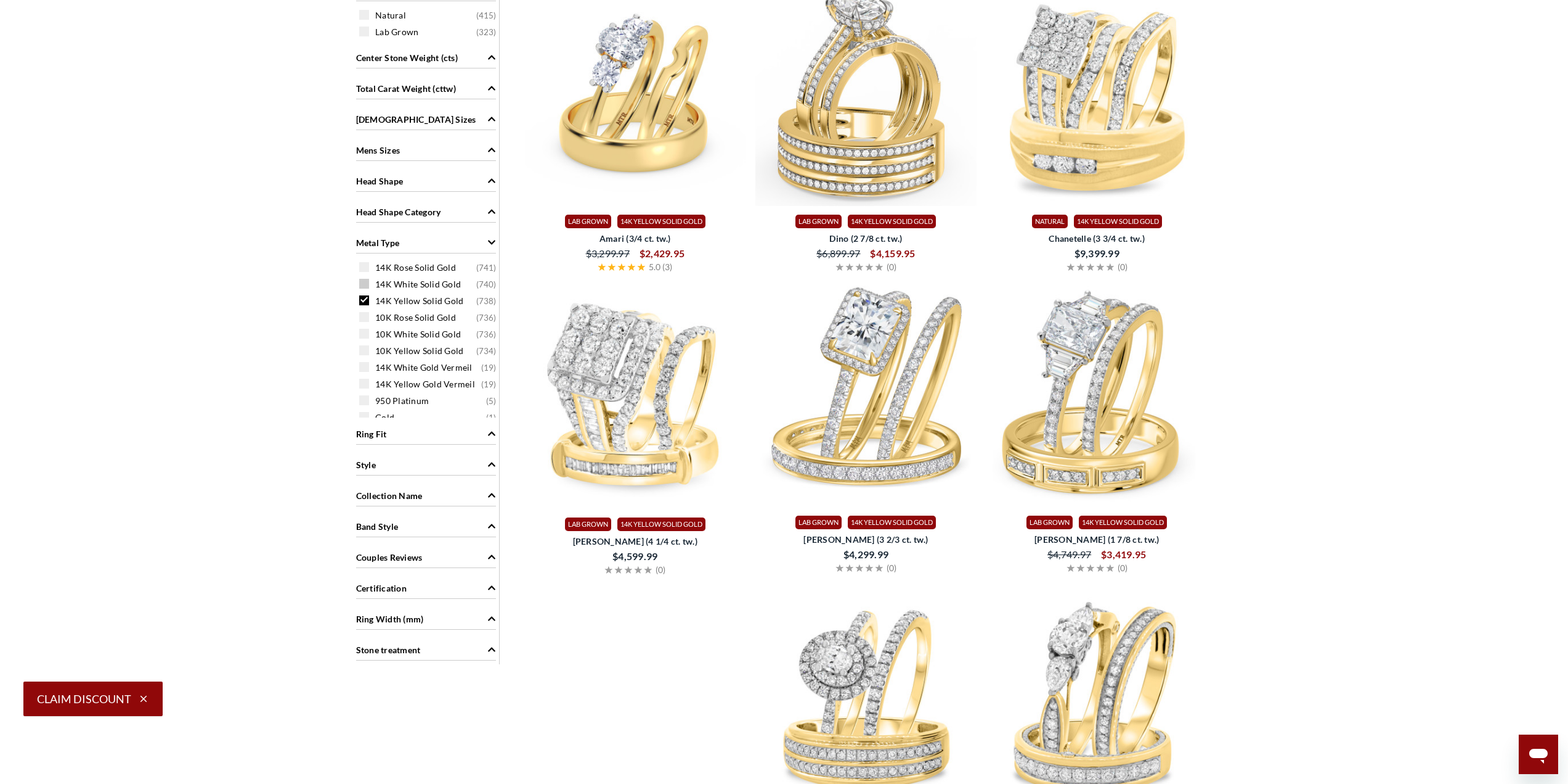
click at [367, 283] on span at bounding box center [364, 284] width 10 height 10
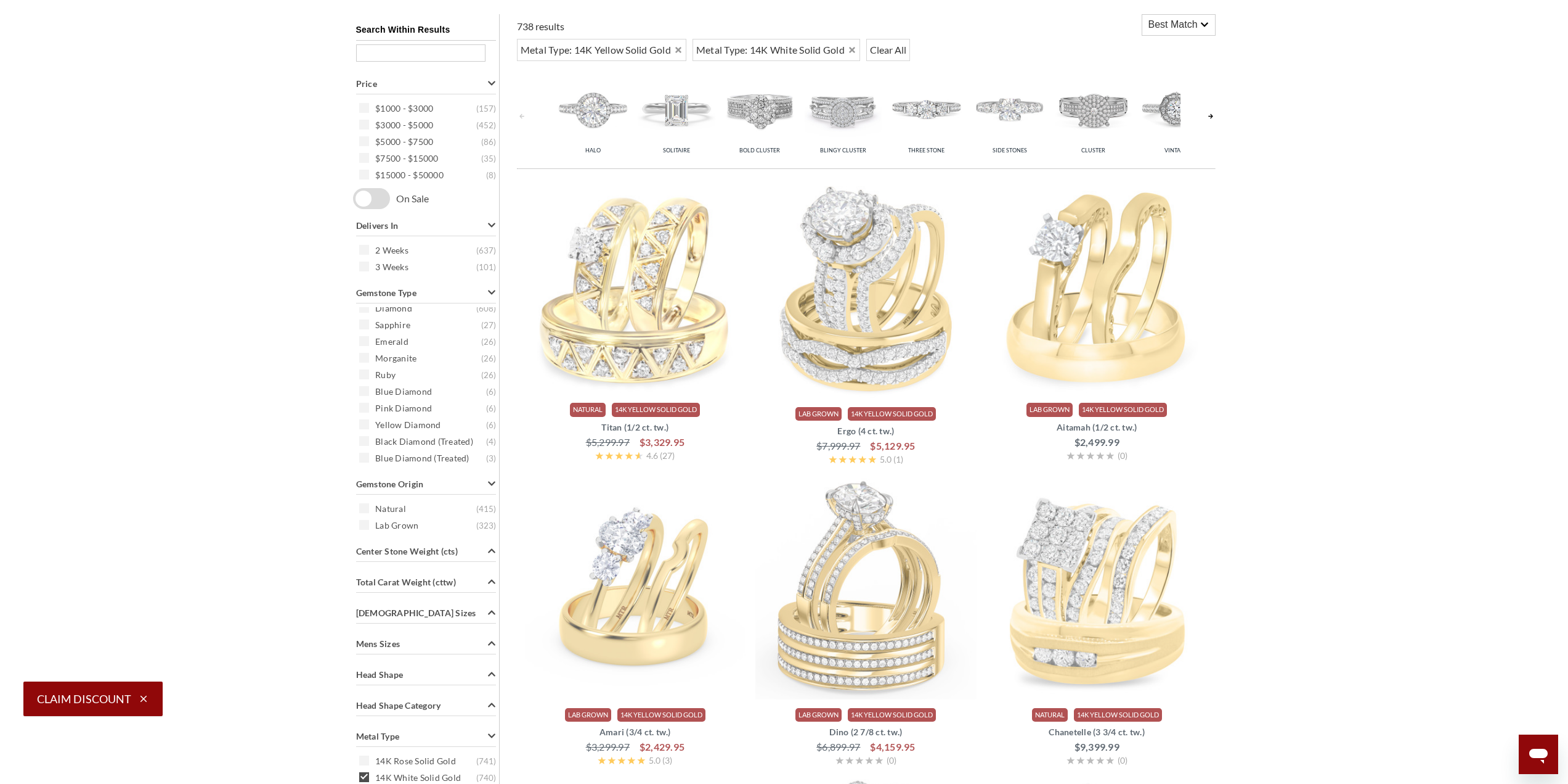
scroll to position [1002, 0]
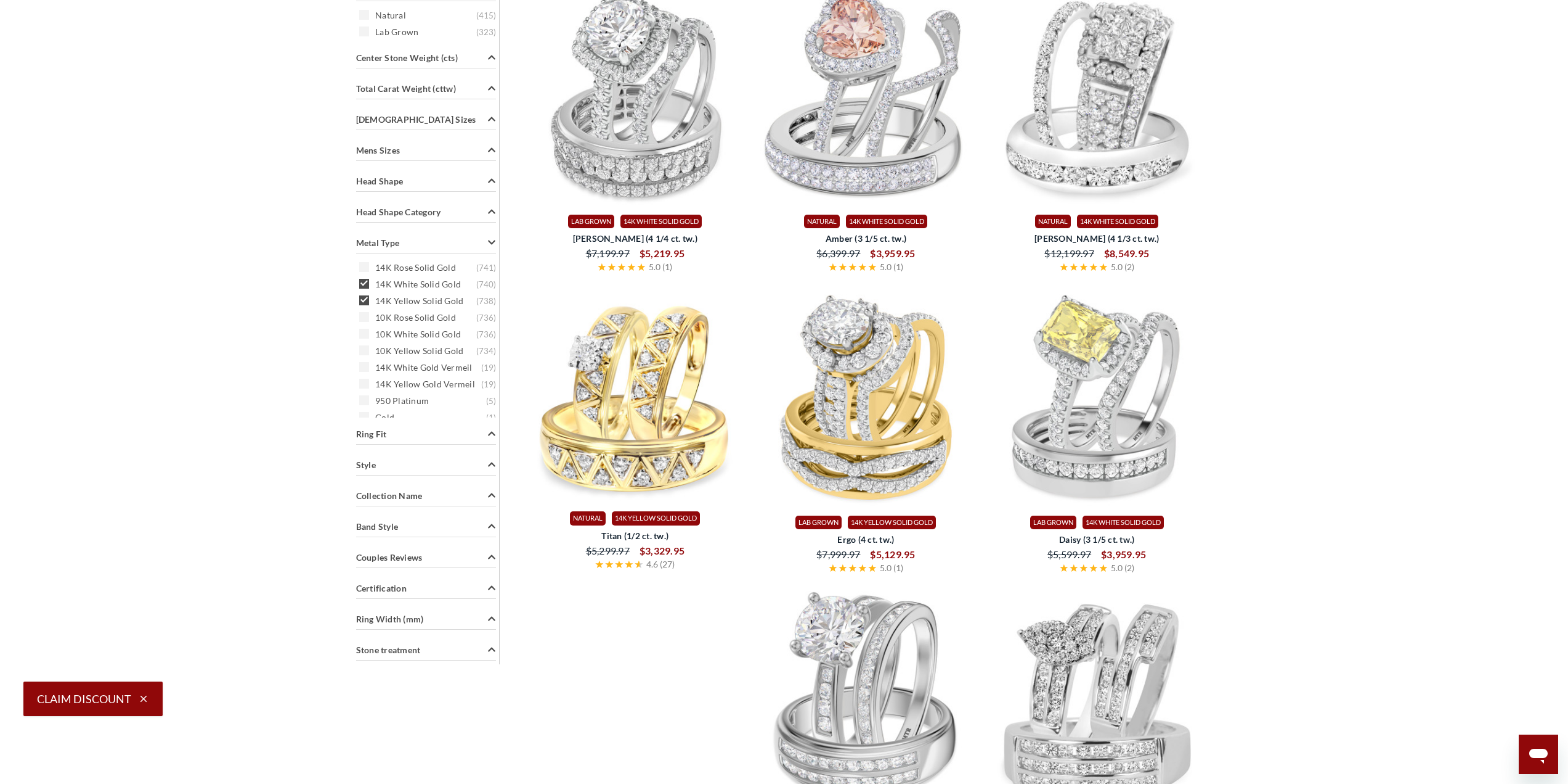
click at [363, 302] on div "Search Within Results Price $1000 - $3000 ( 157 ) $3000 - $5000 ( 452 ) $5000 -…" at bounding box center [426, 92] width 147 height 1143
click at [363, 302] on span at bounding box center [364, 301] width 10 height 10
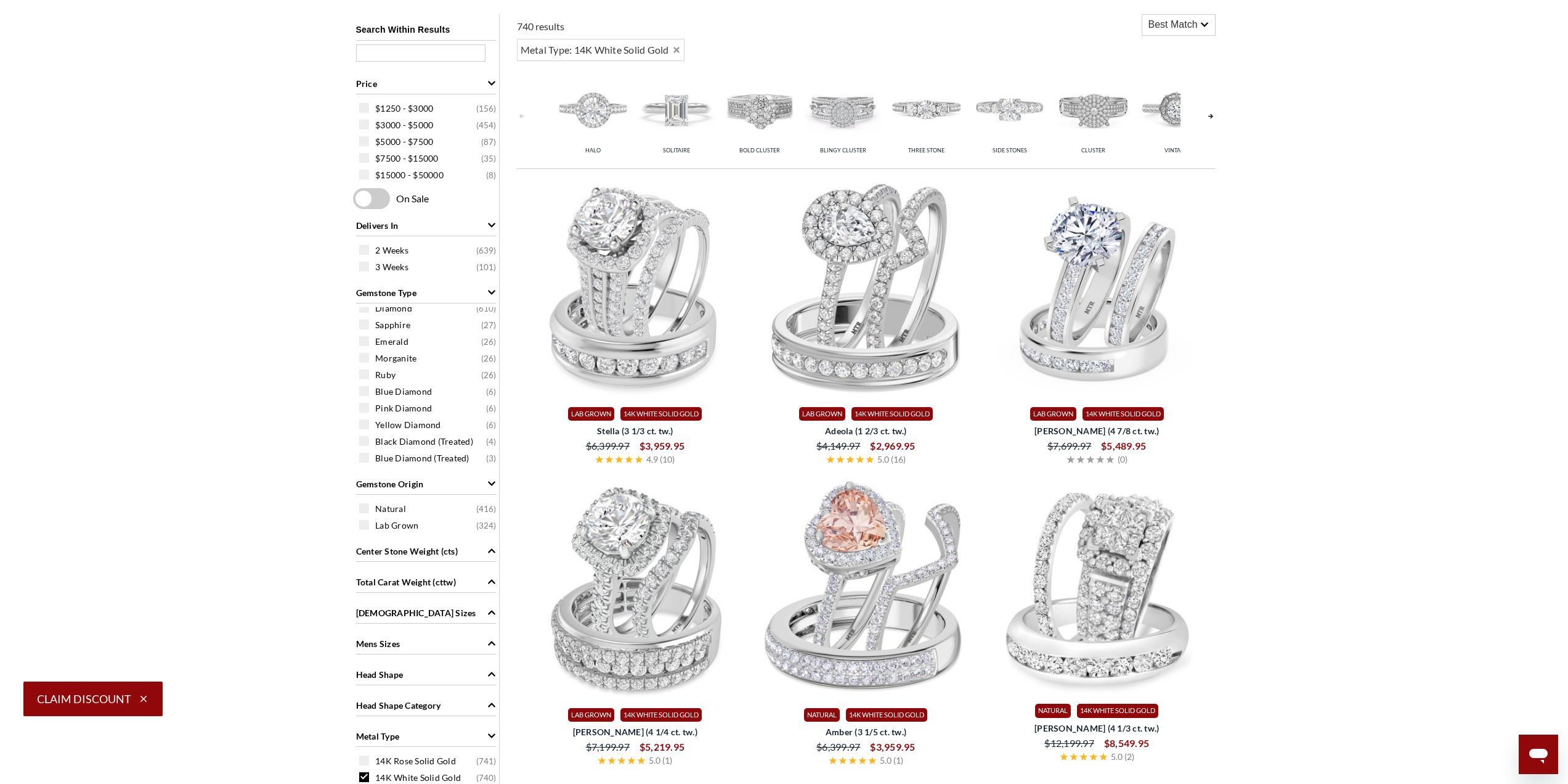
scroll to position [1002, 0]
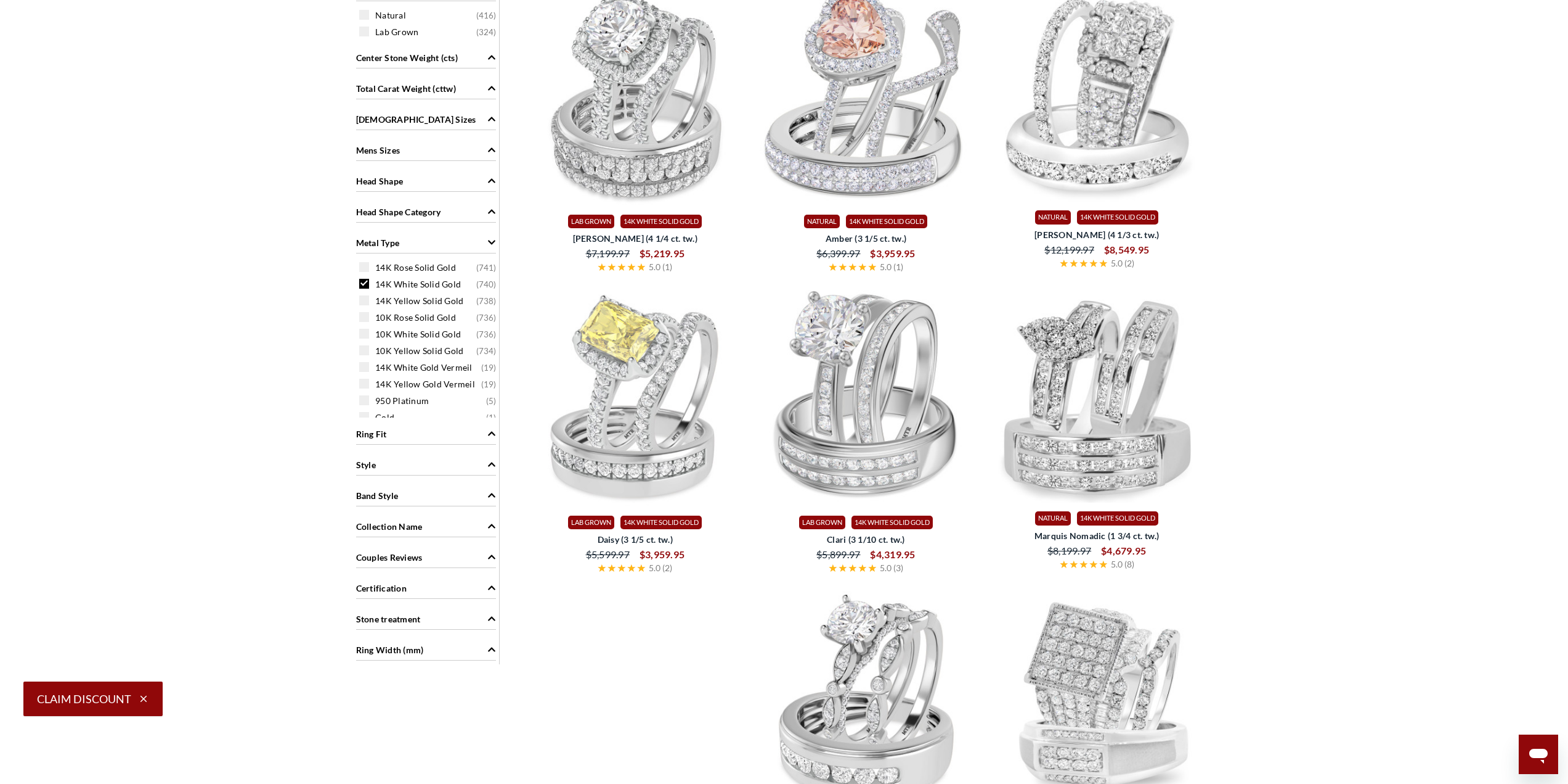
drag, startPoint x: 367, startPoint y: 268, endPoint x: 370, endPoint y: 276, distance: 8.5
click at [367, 268] on span at bounding box center [364, 267] width 10 height 10
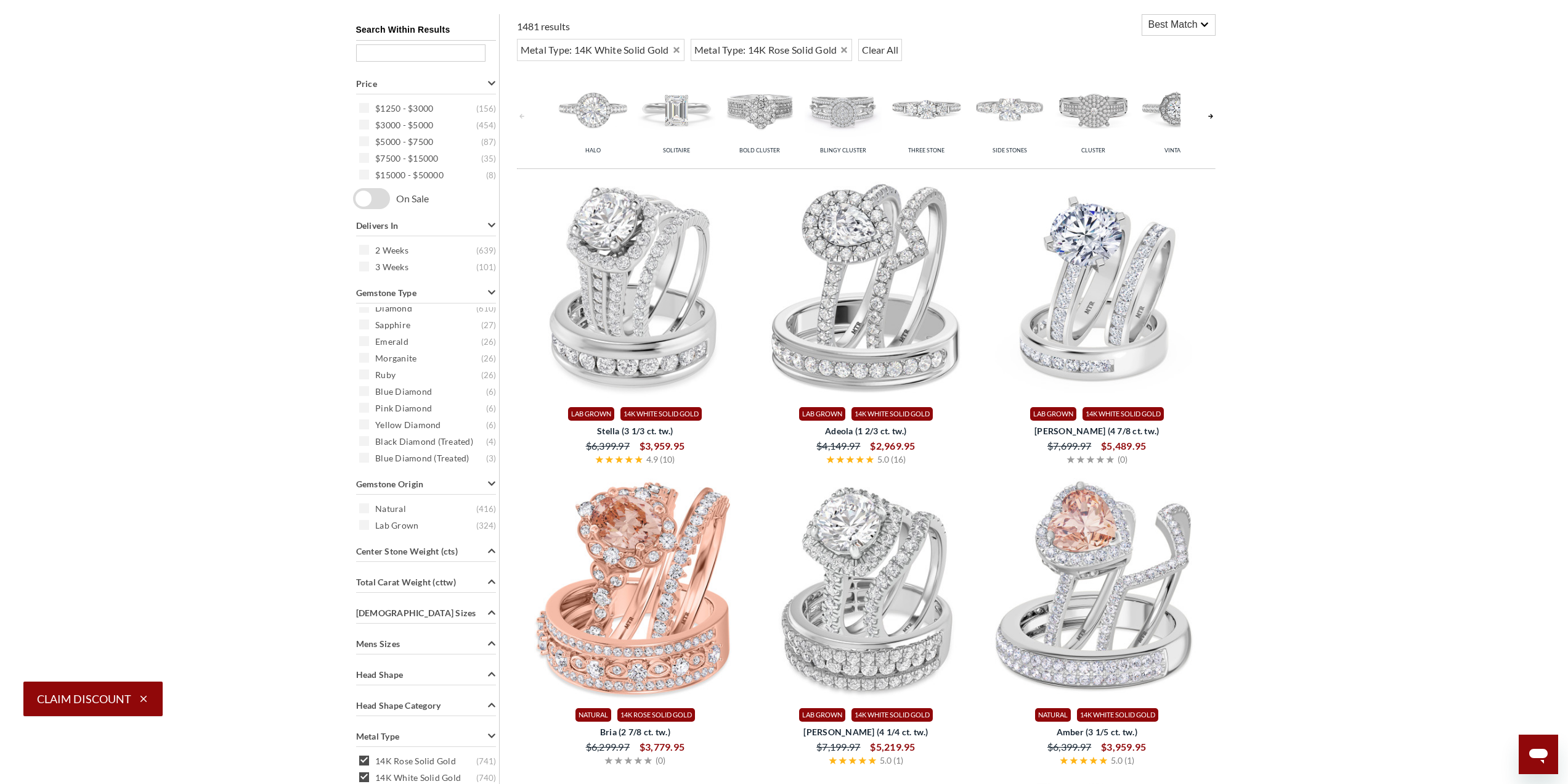
scroll to position [1002, 0]
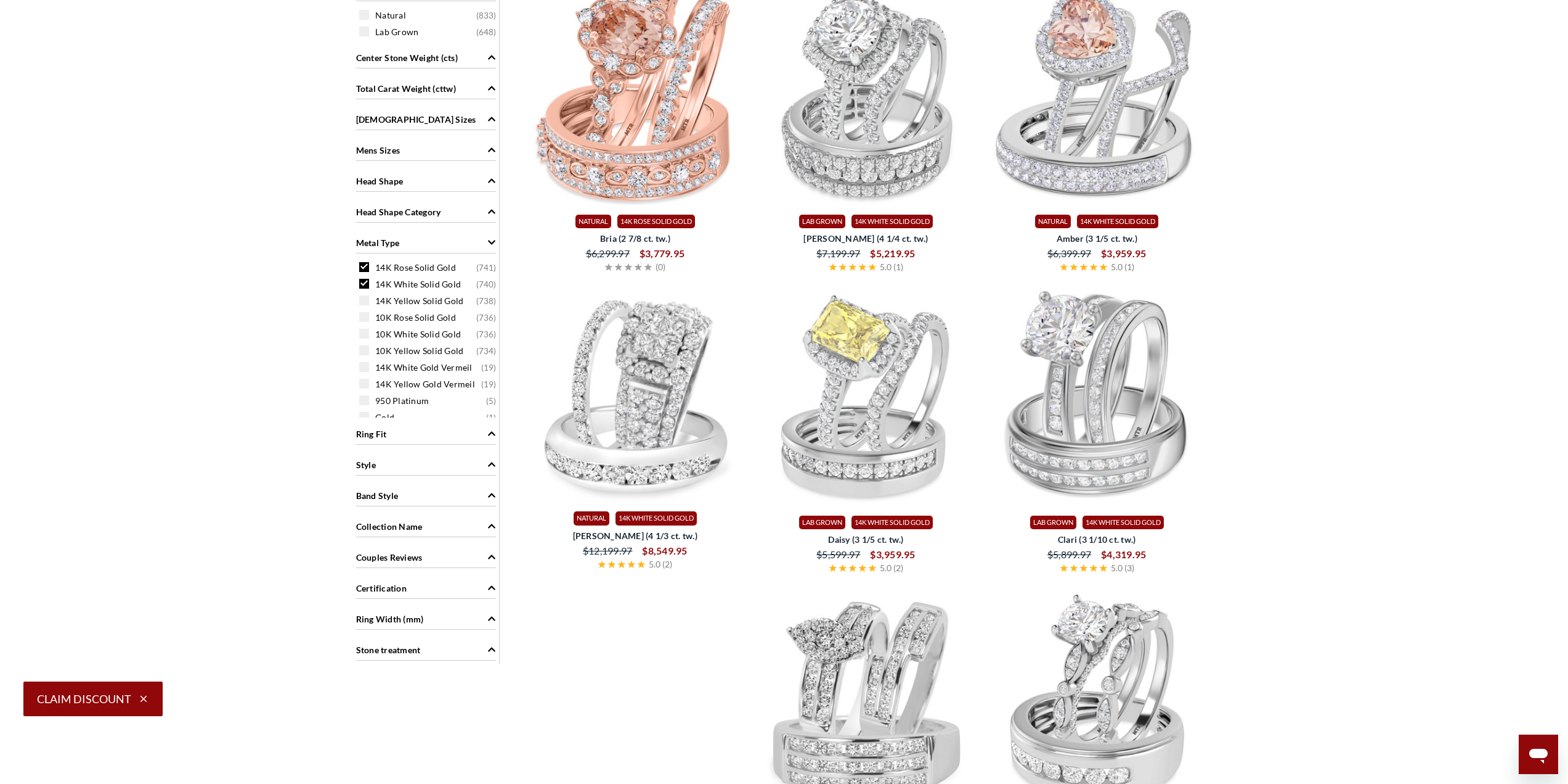
click at [364, 283] on span at bounding box center [364, 284] width 10 height 10
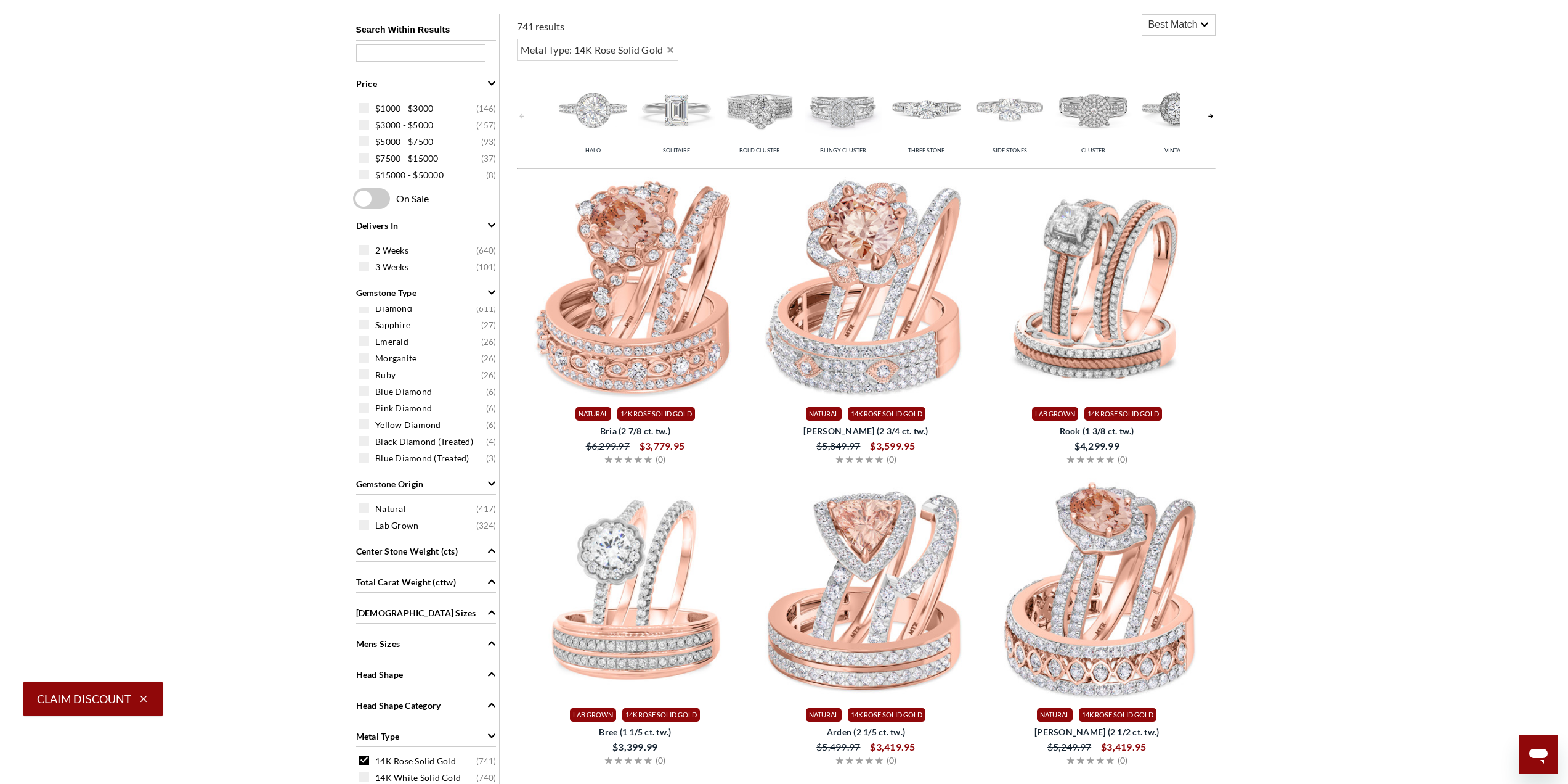
scroll to position [1002, 0]
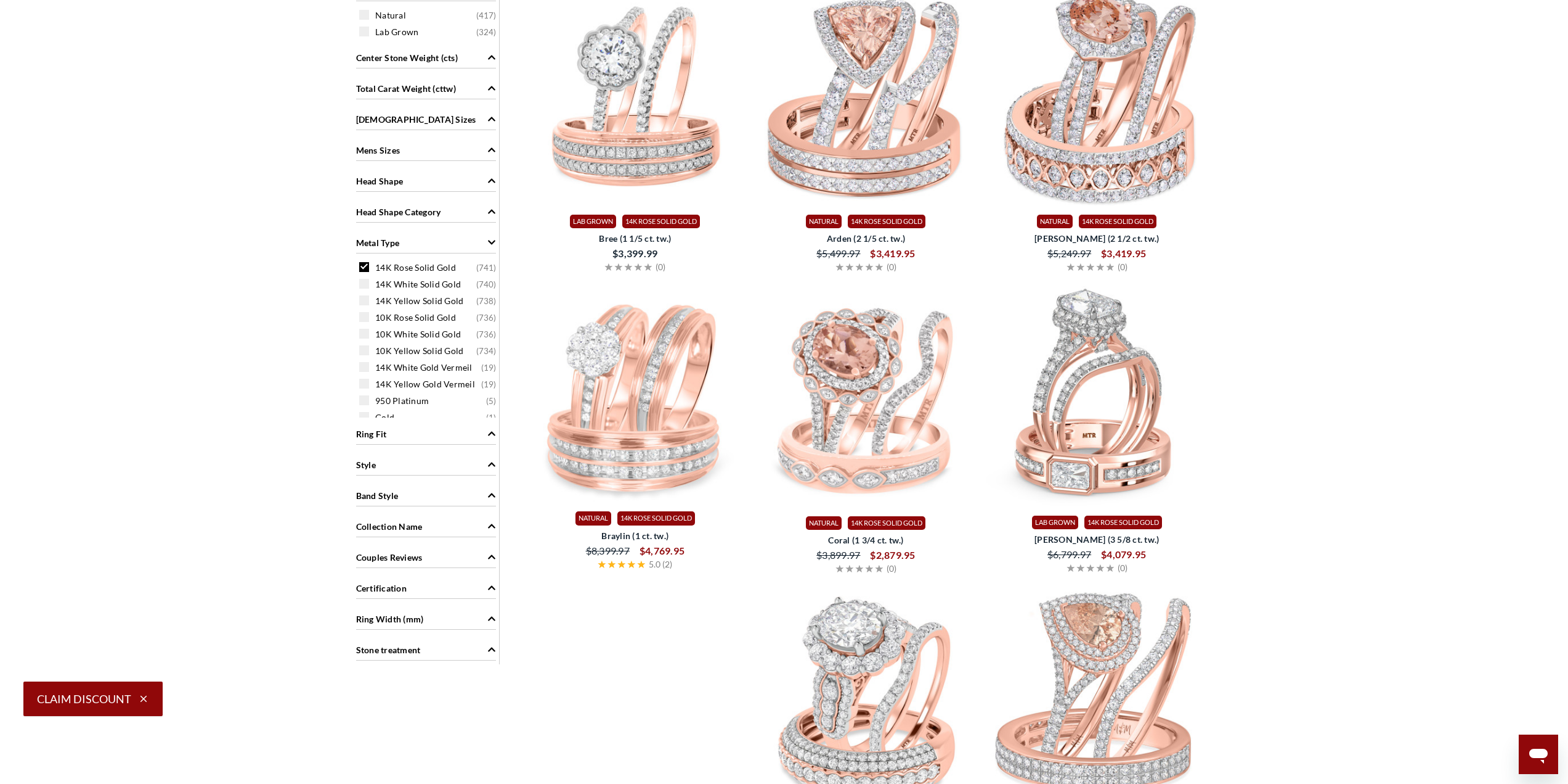
drag, startPoint x: 370, startPoint y: 267, endPoint x: 384, endPoint y: 310, distance: 45.2
click at [369, 267] on div "14K Rose Solid Gold ( 741 )" at bounding box center [428, 267] width 140 height 14
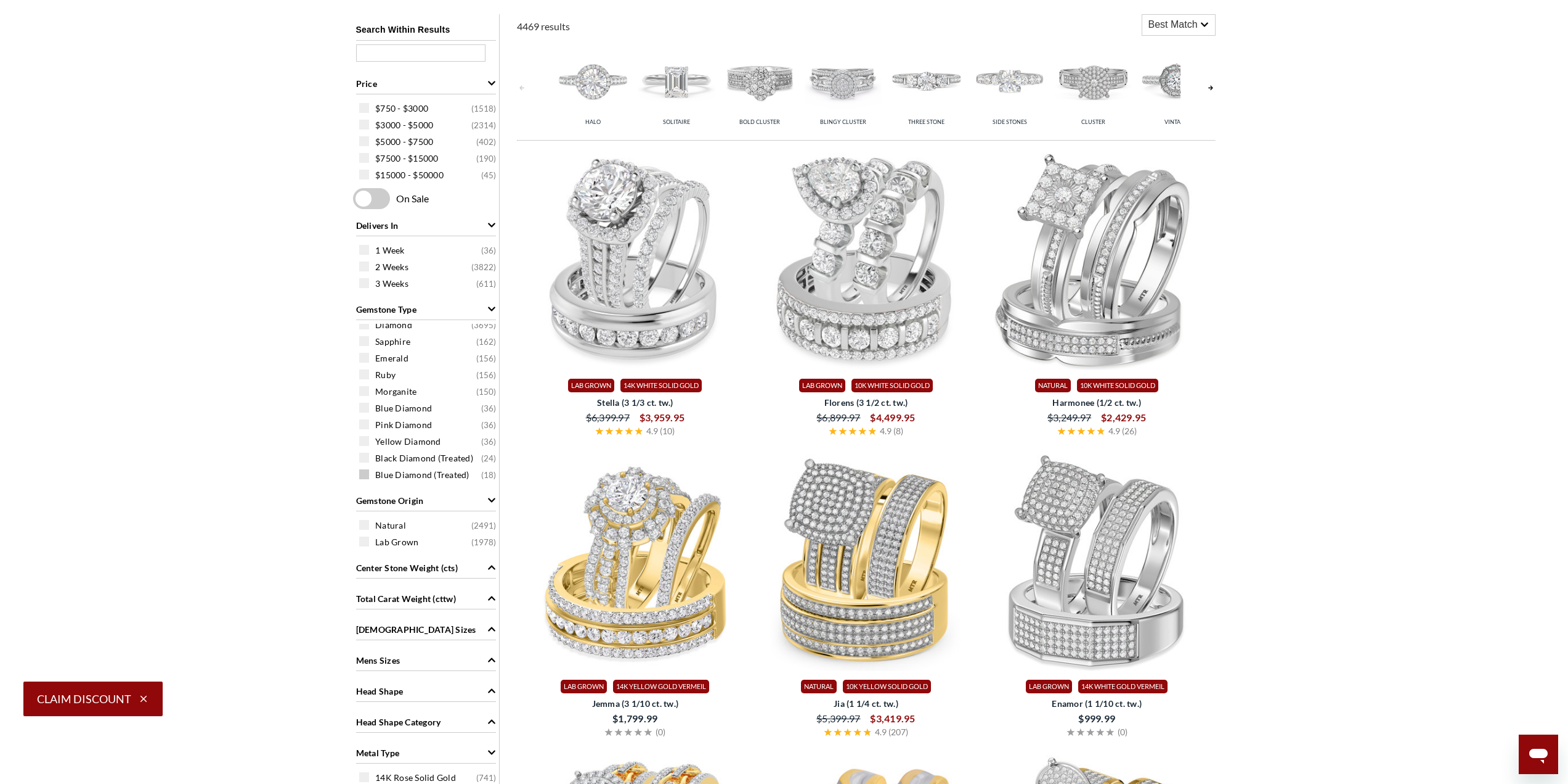
scroll to position [1002, 0]
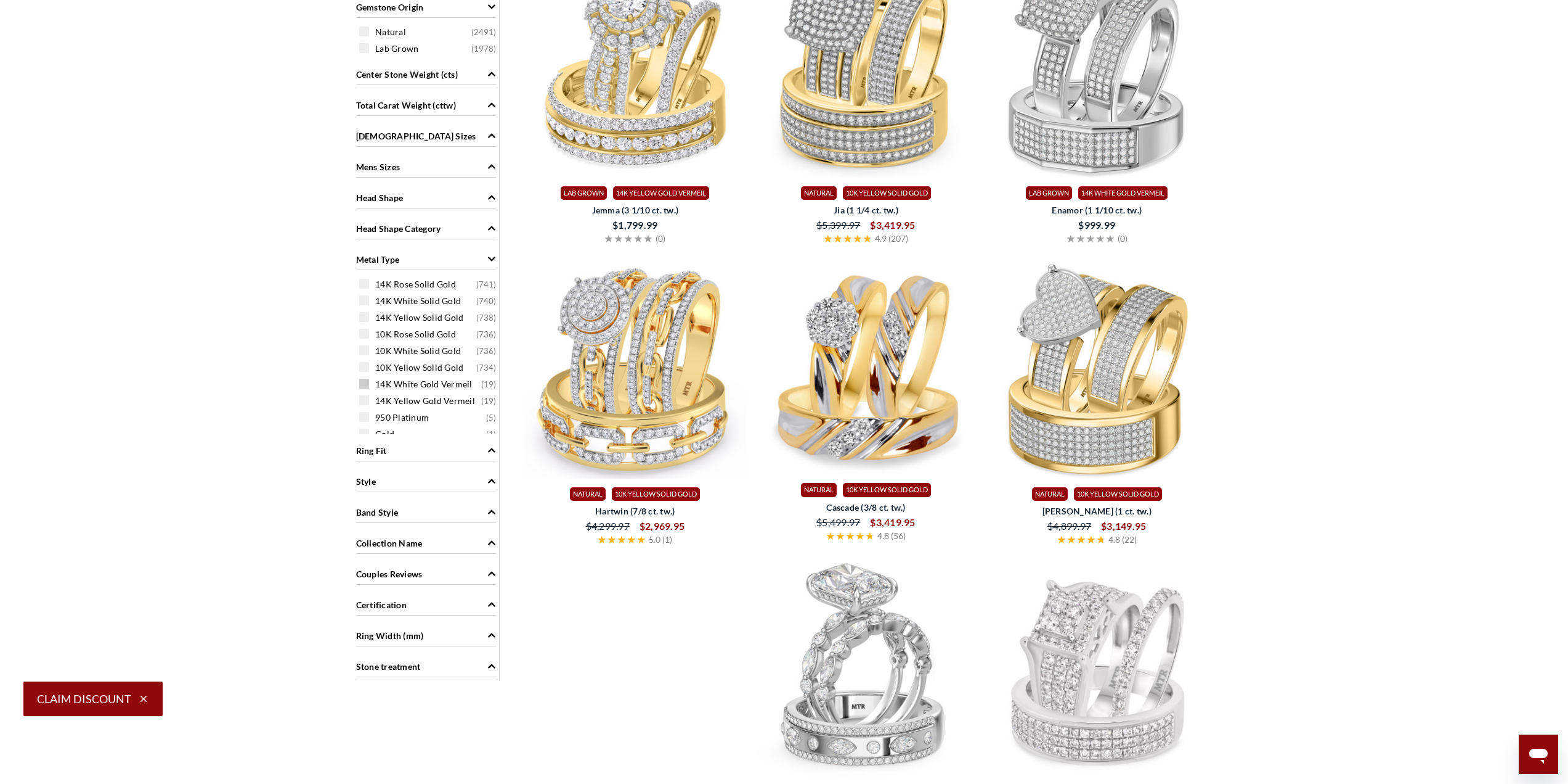
click at [368, 383] on span at bounding box center [364, 383] width 10 height 10
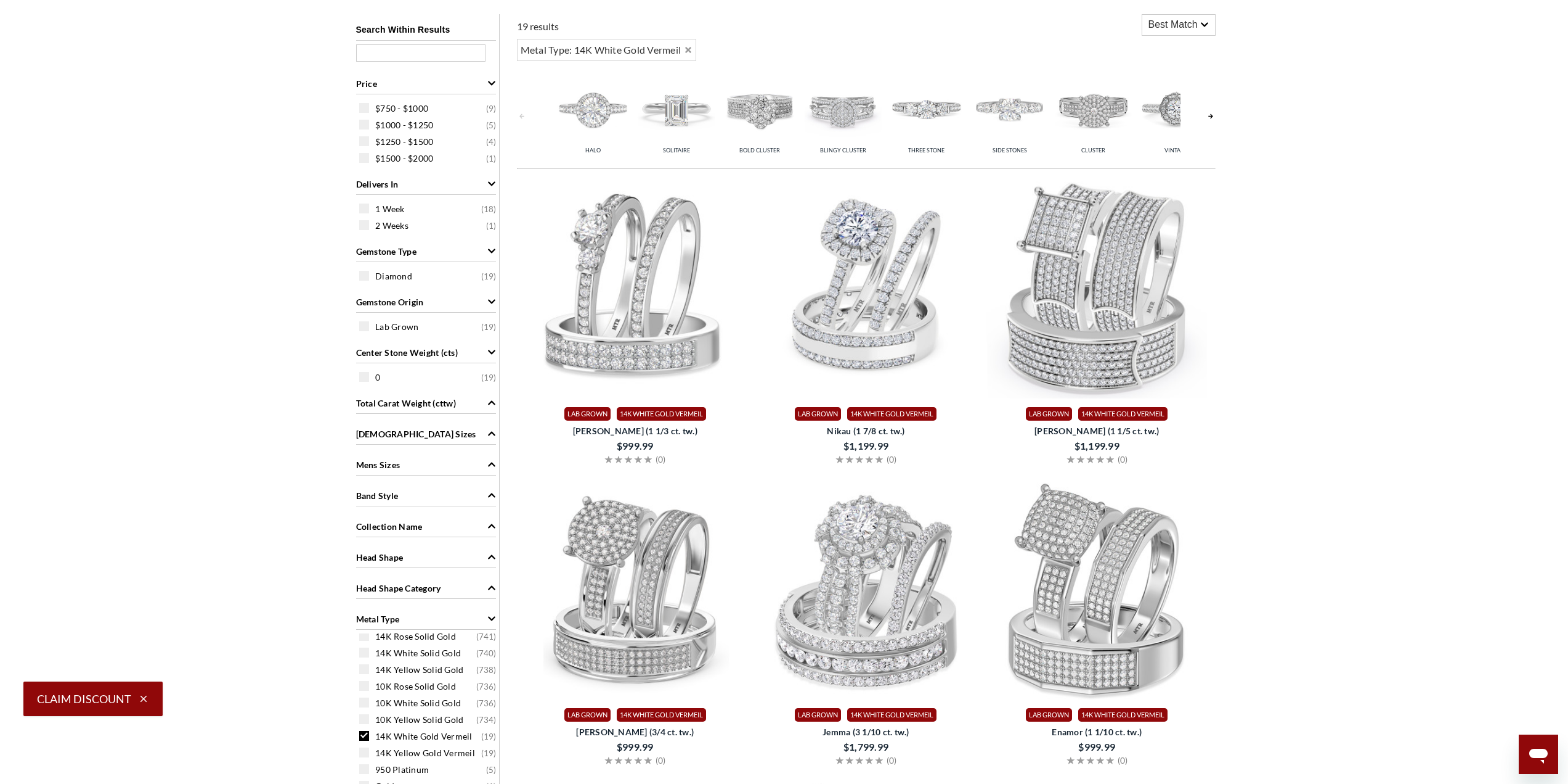
scroll to position [9, 0]
drag, startPoint x: 361, startPoint y: 737, endPoint x: 370, endPoint y: 758, distance: 22.8
click at [361, 737] on span at bounding box center [364, 733] width 10 height 10
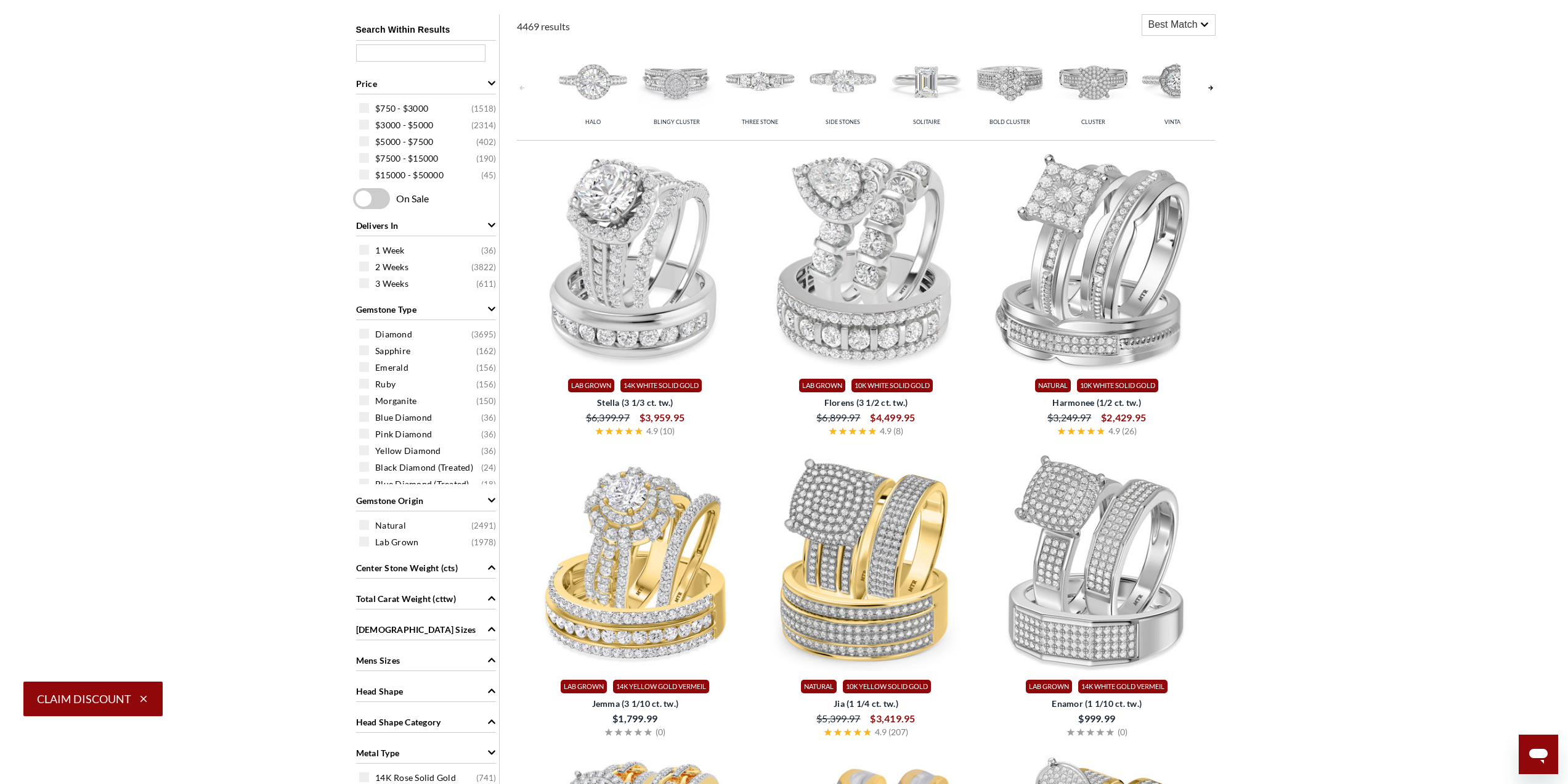
scroll to position [1002, 0]
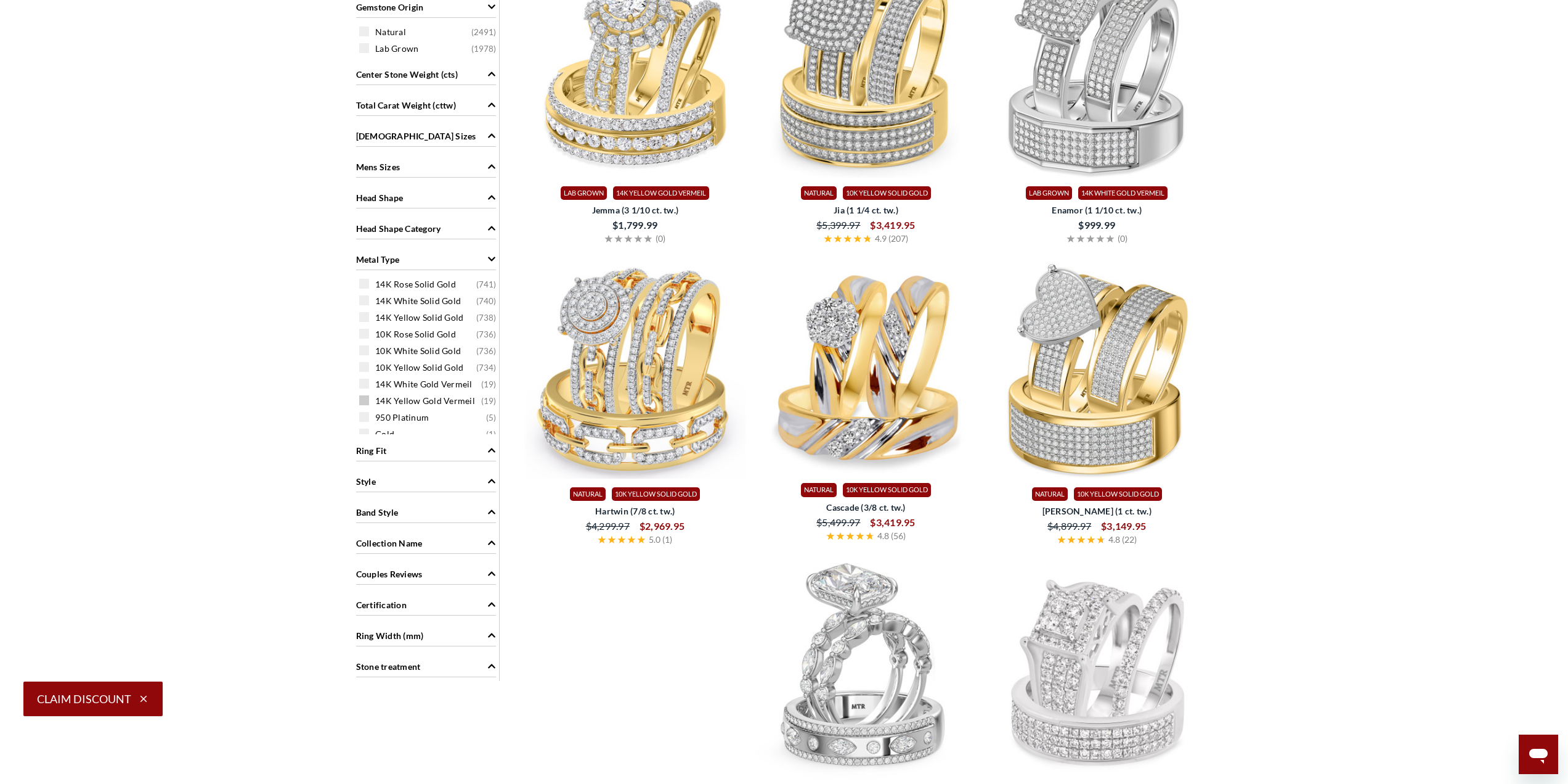
click at [367, 399] on span at bounding box center [364, 400] width 10 height 10
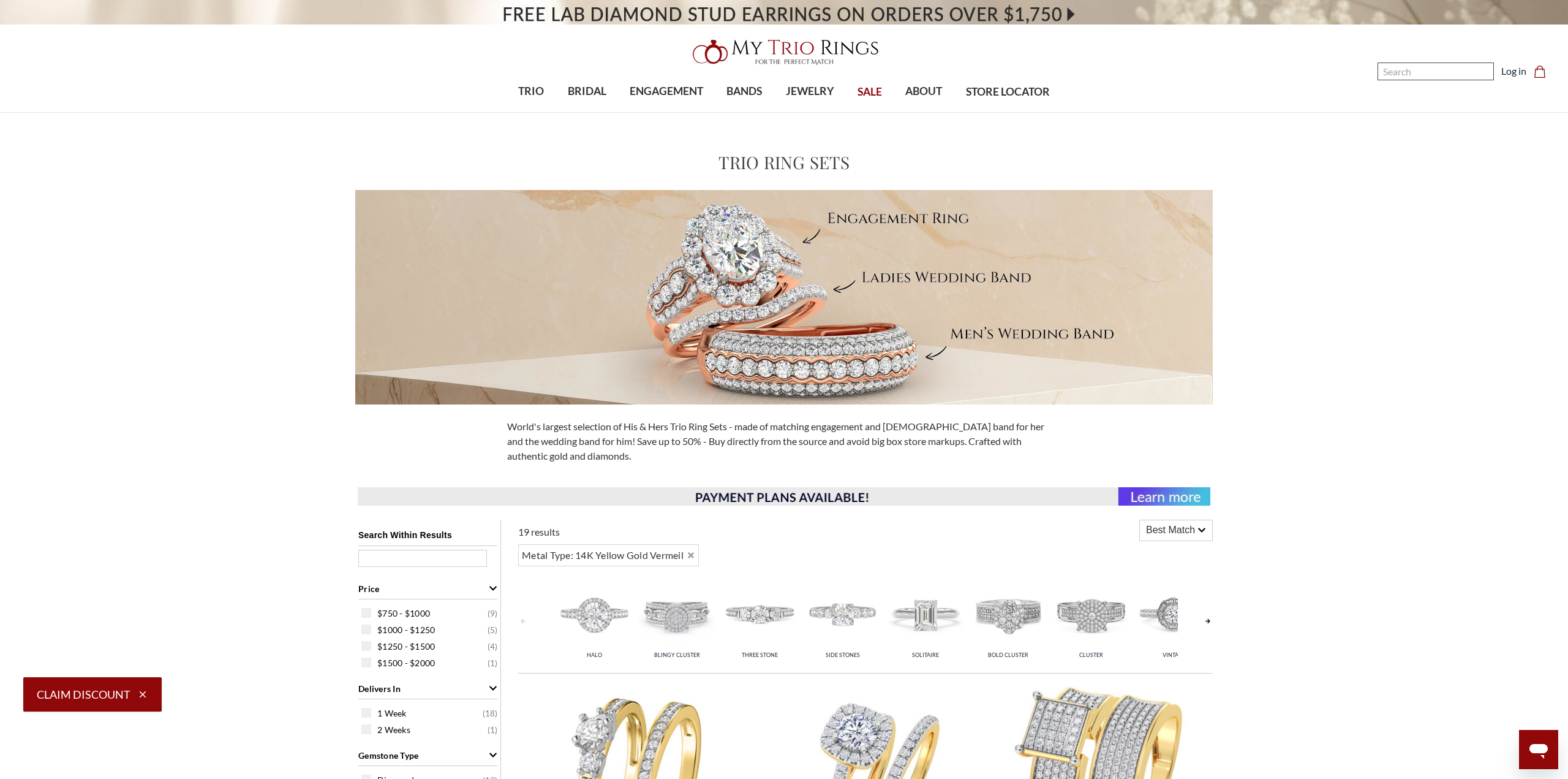
click at [1457, 67] on input "Search" at bounding box center [1436, 71] width 116 height 18
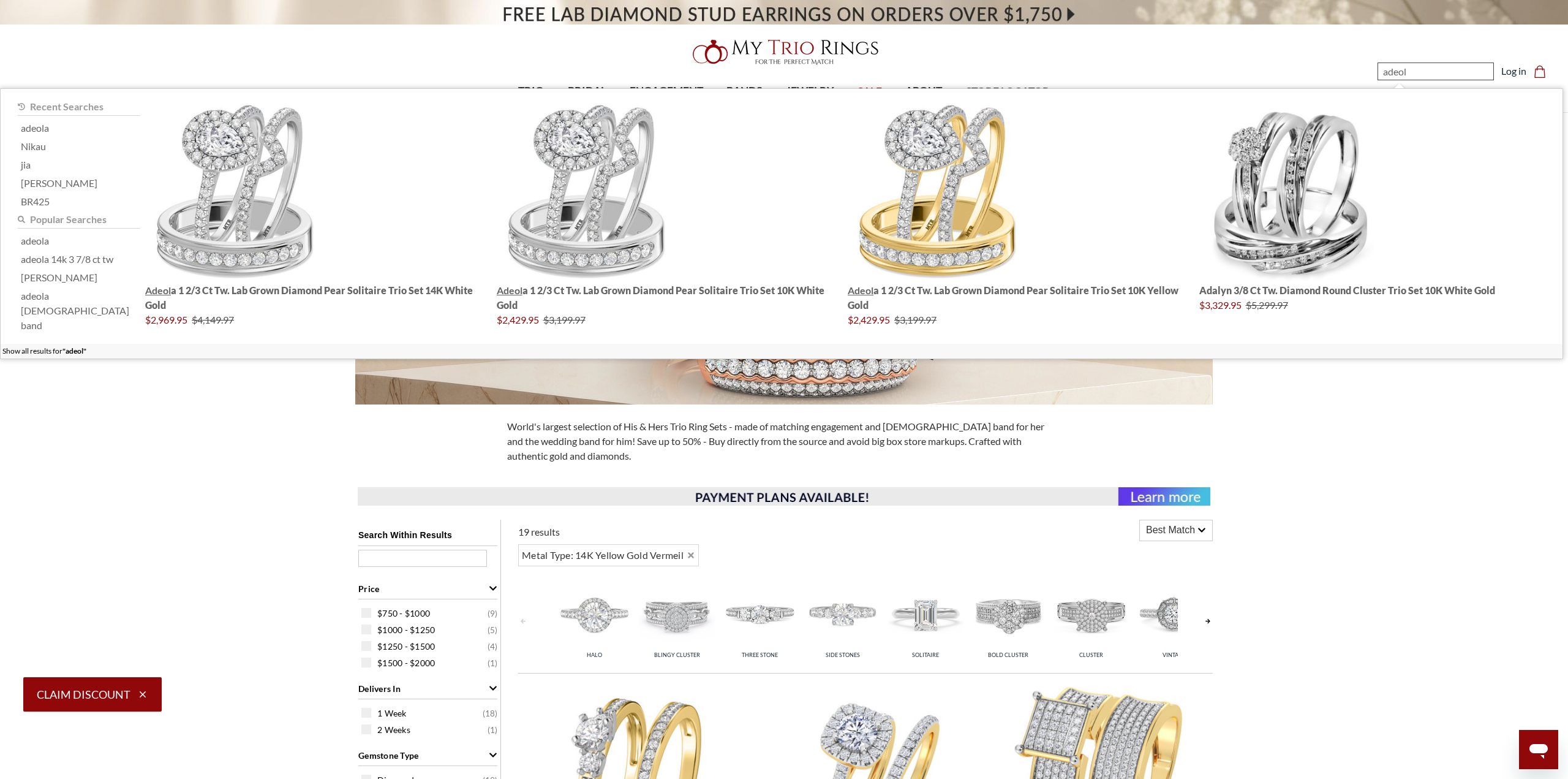
type input "adeola"
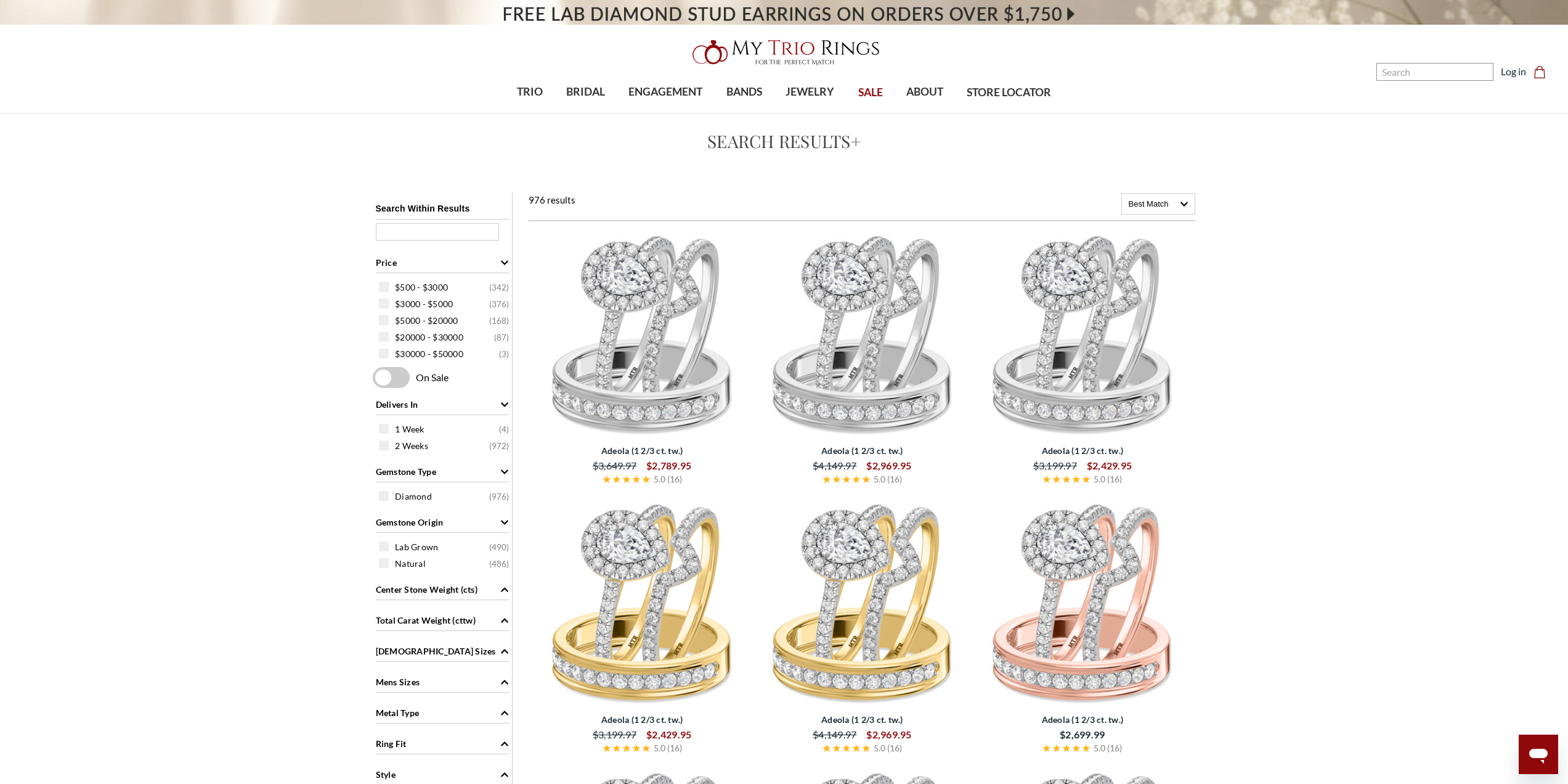
click at [609, 269] on img at bounding box center [642, 334] width 210 height 210
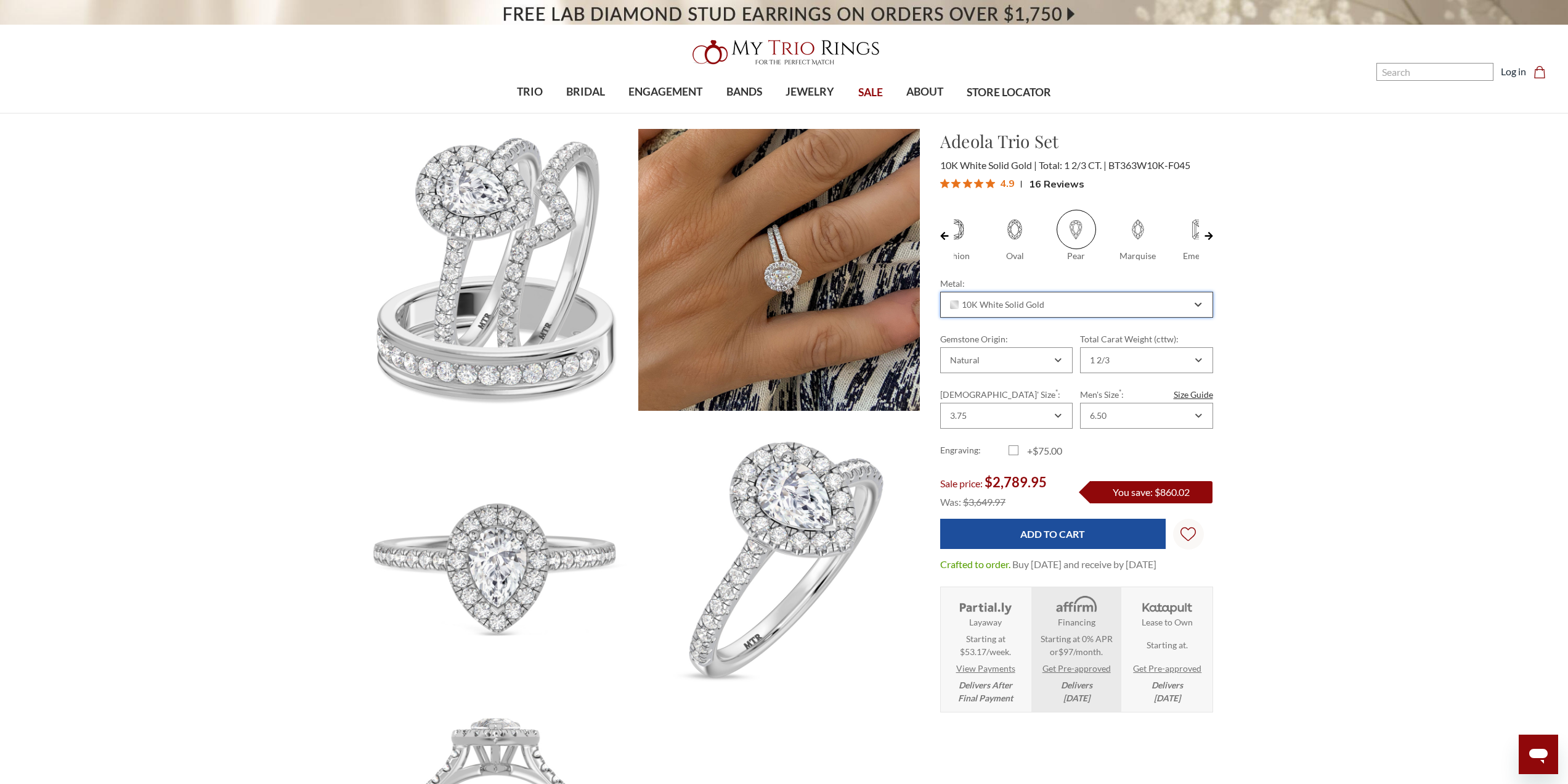
click at [1203, 302] on div "10K White Solid Gold" at bounding box center [1076, 305] width 273 height 26
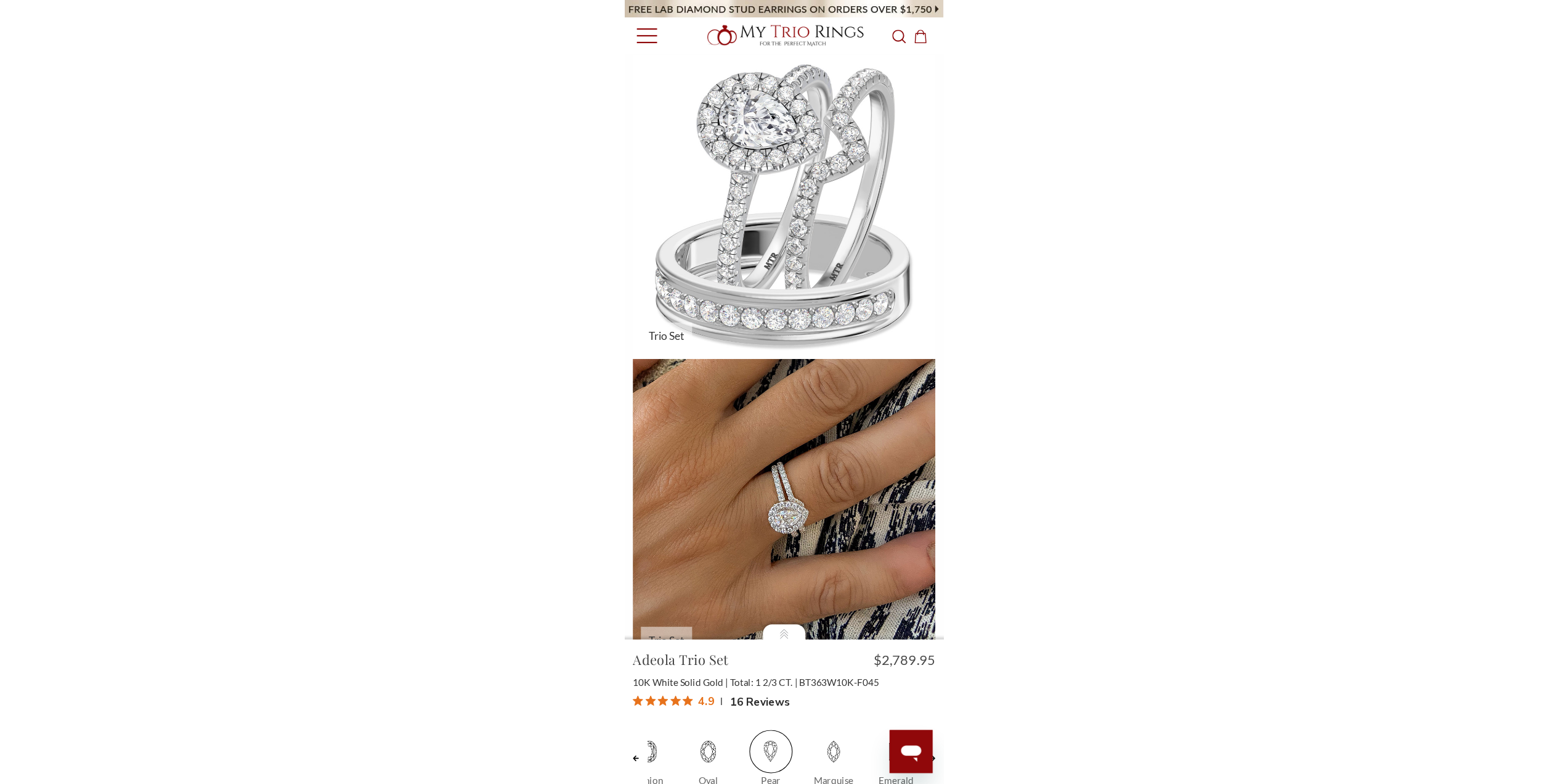
scroll to position [11, 11]
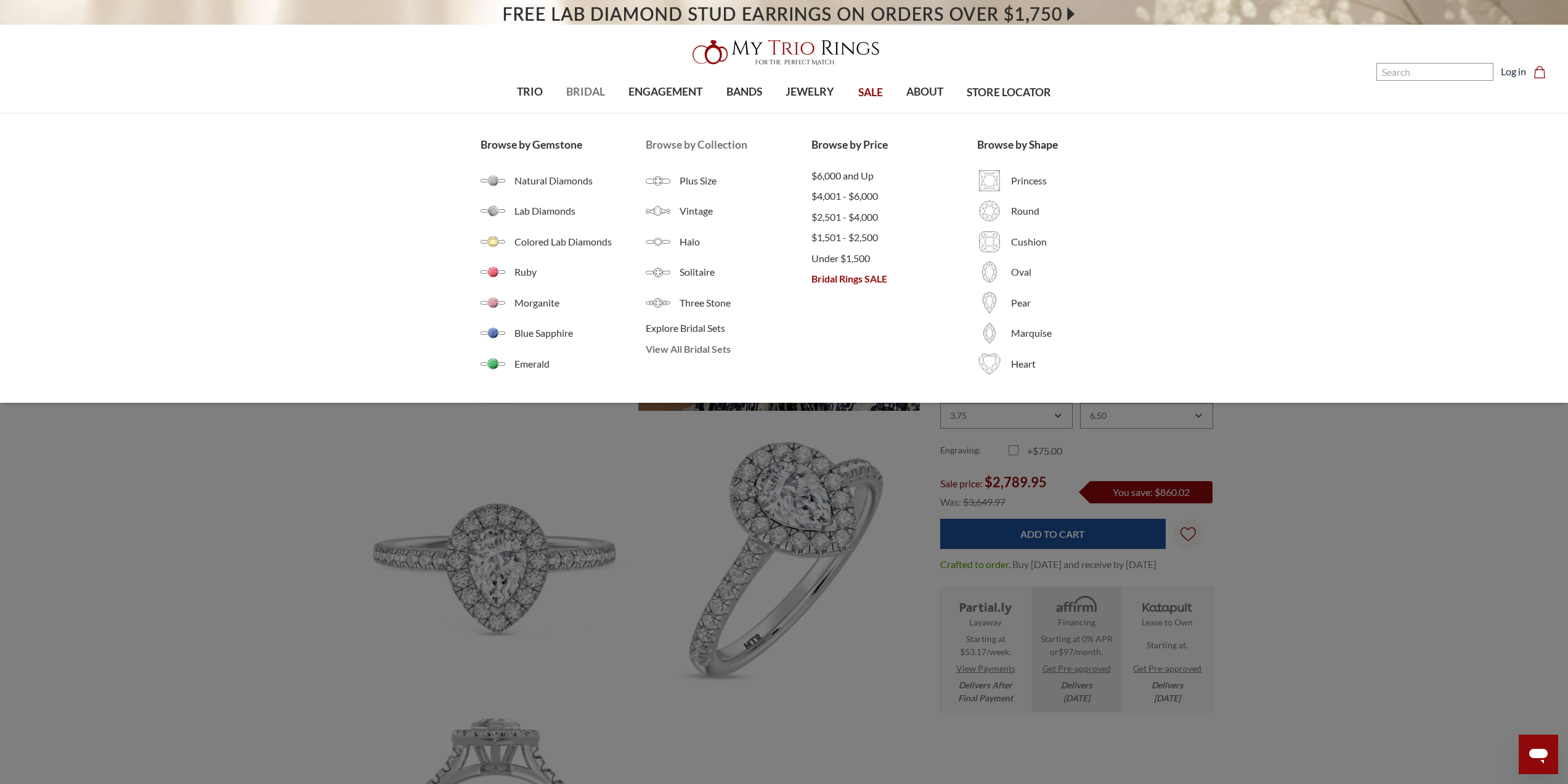
click at [676, 346] on span "View All Bridal Sets" at bounding box center [728, 348] width 166 height 15
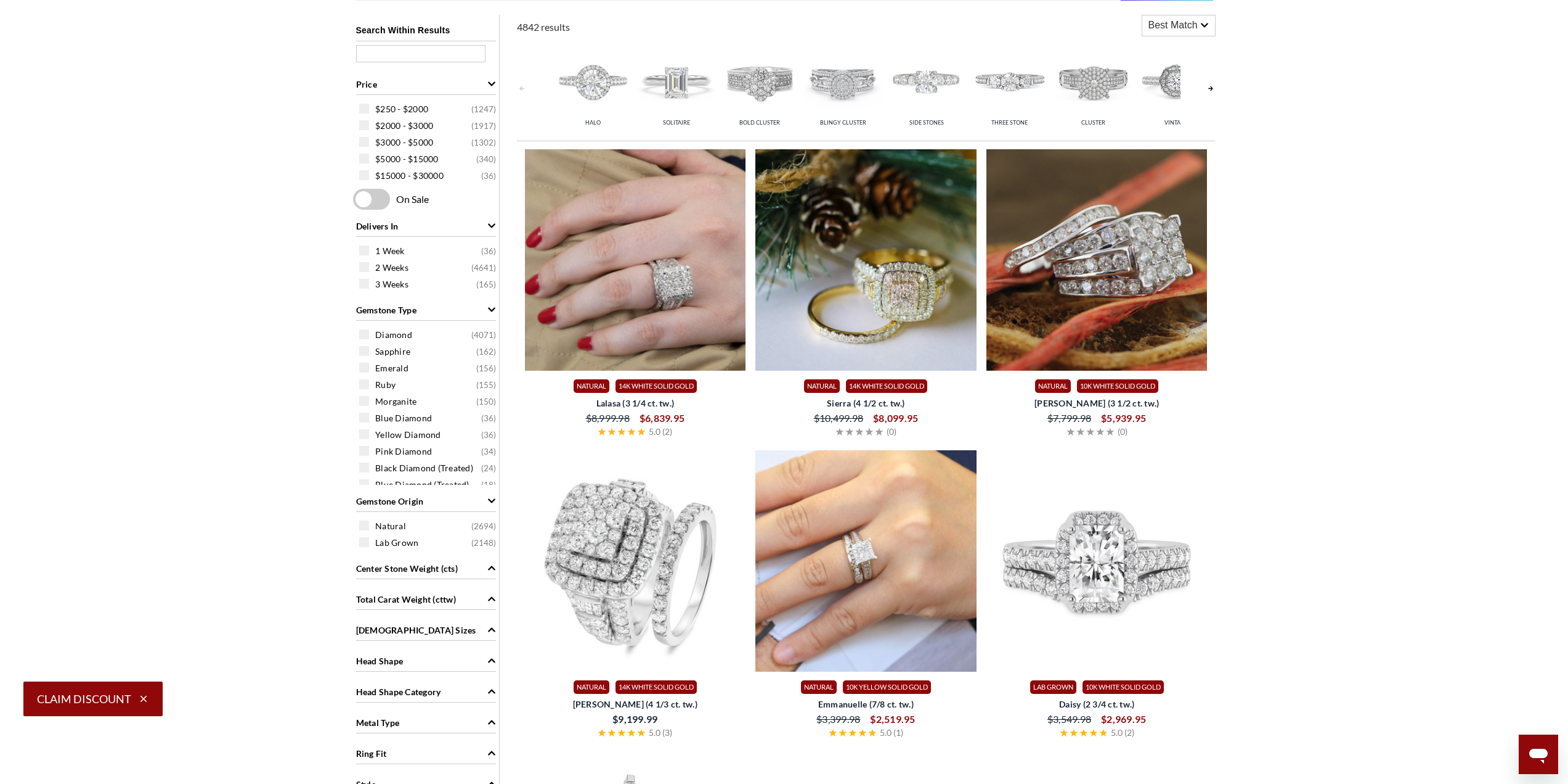
click at [472, 718] on div "Metal Type" at bounding box center [425, 721] width 140 height 24
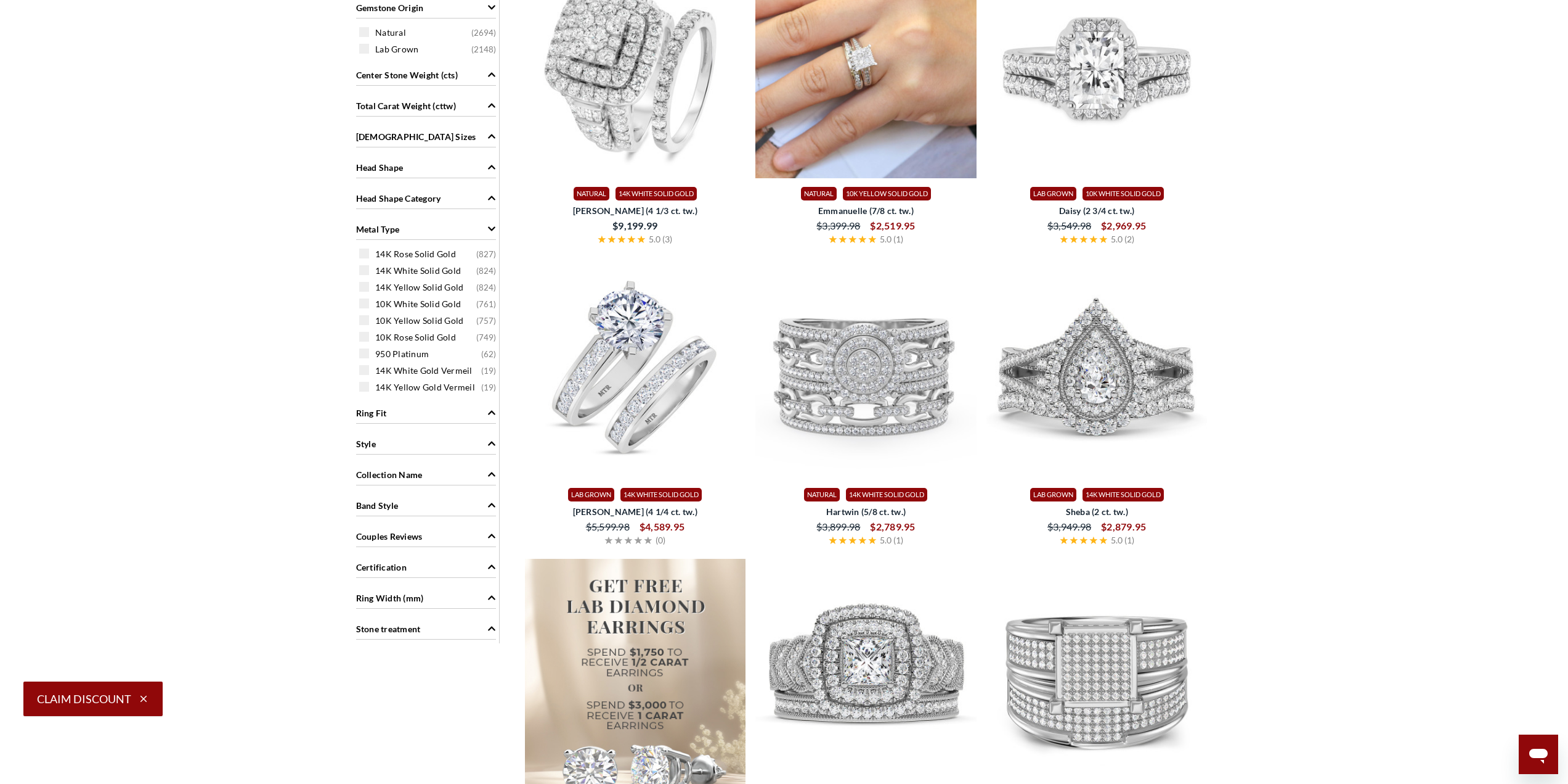
click at [364, 306] on span at bounding box center [364, 304] width 10 height 10
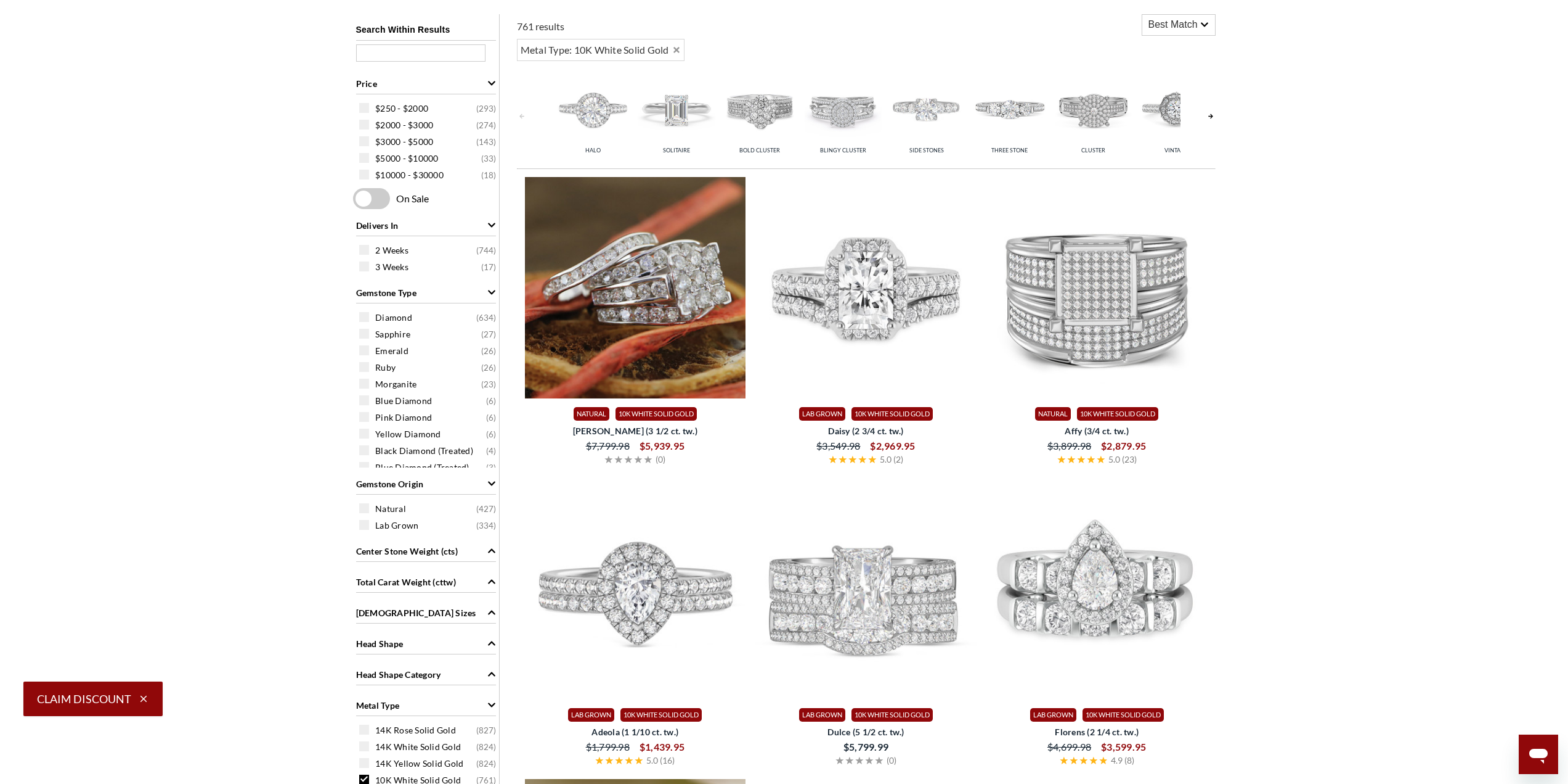
scroll to position [987, 0]
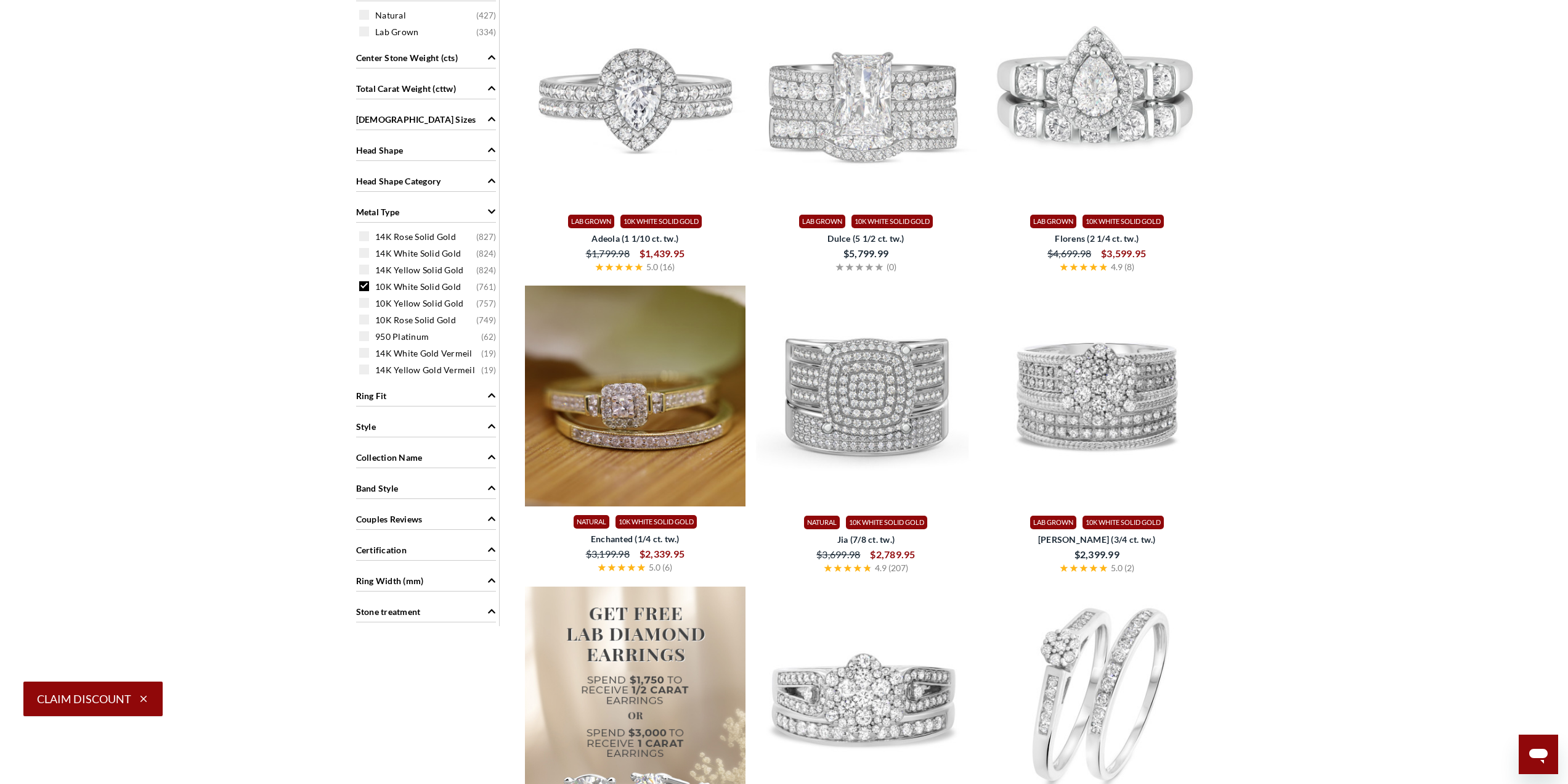
click at [369, 287] on span at bounding box center [364, 286] width 10 height 10
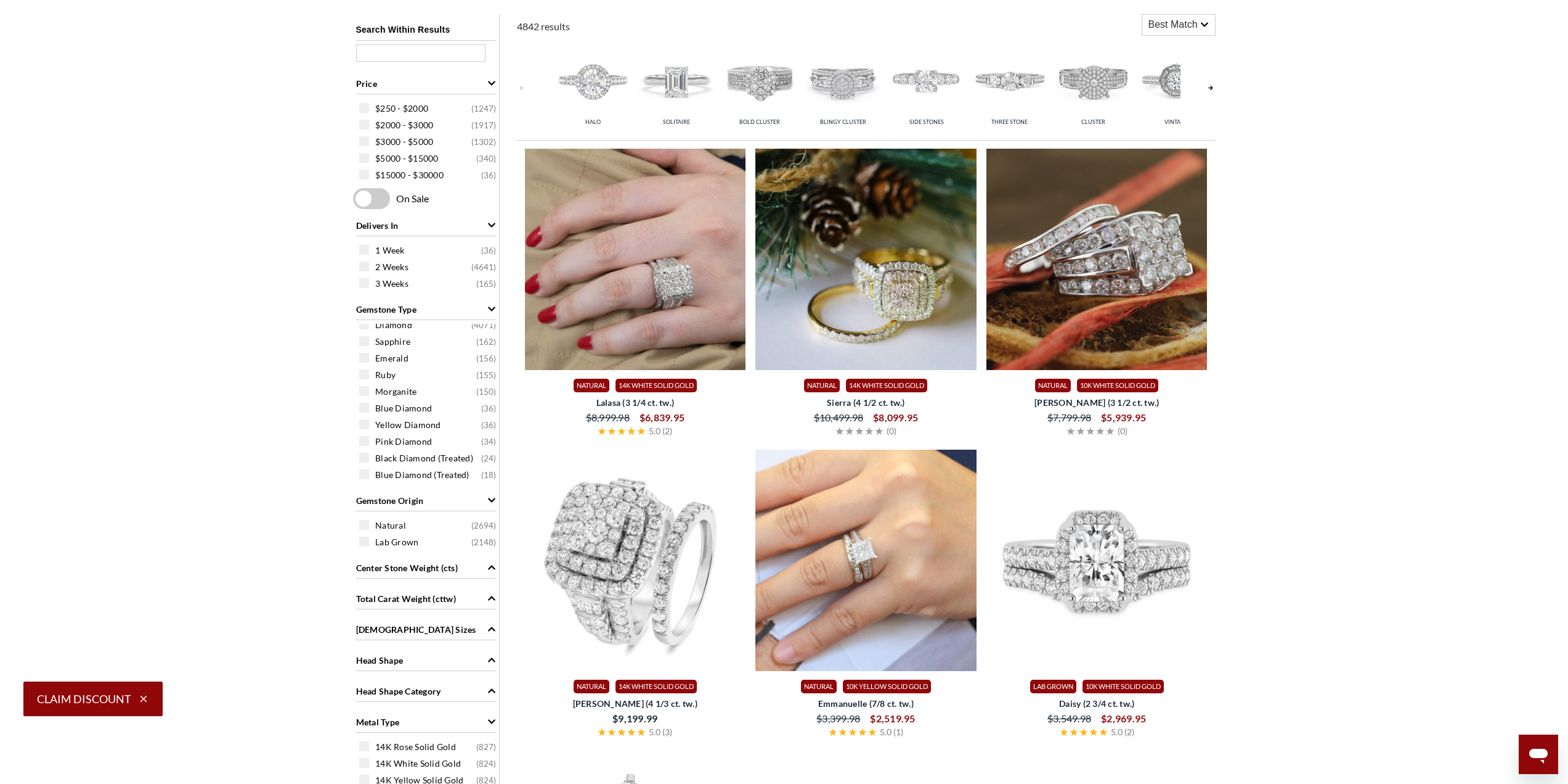
scroll to position [987, 0]
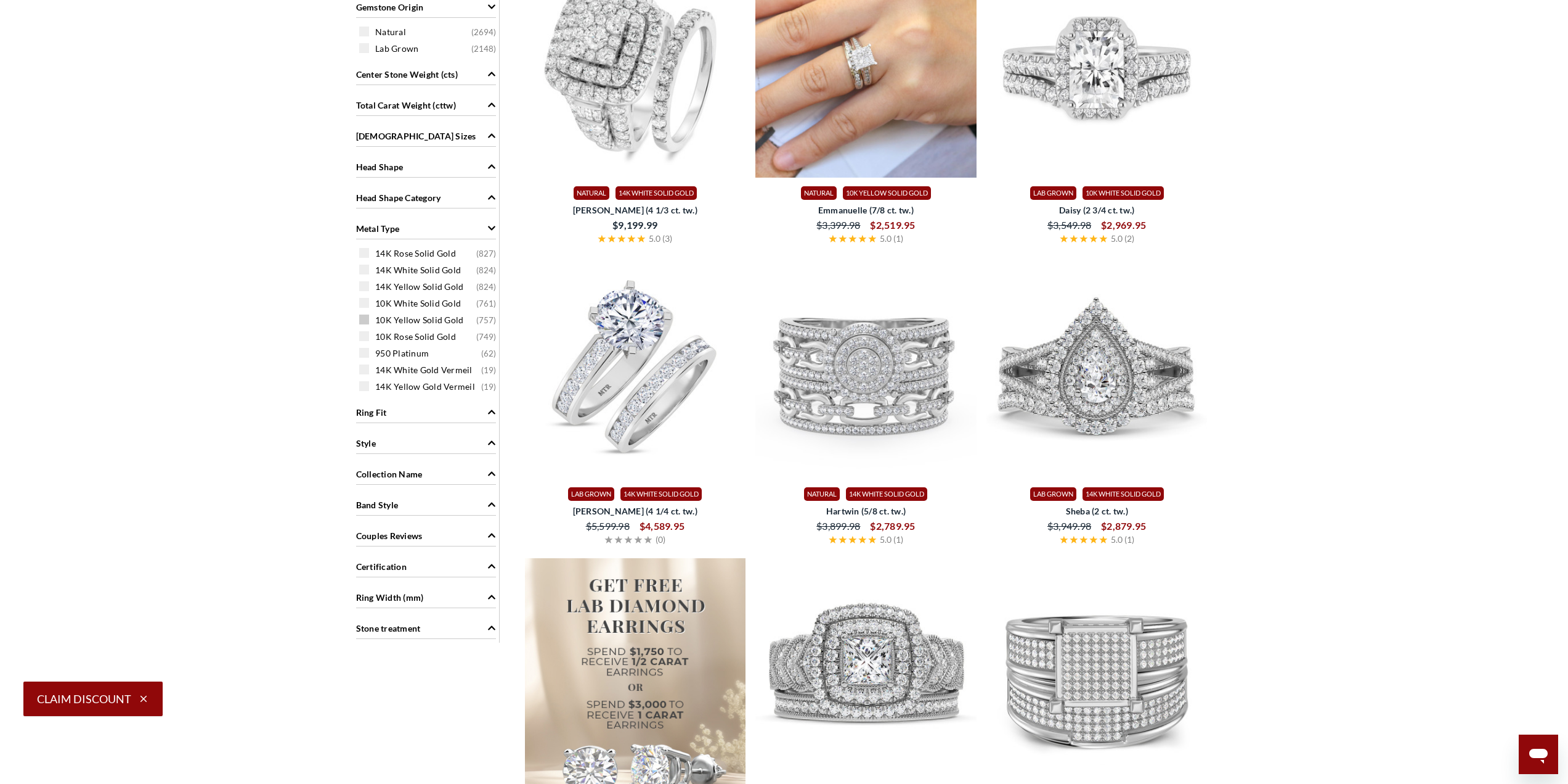
click at [366, 323] on span at bounding box center [364, 320] width 10 height 10
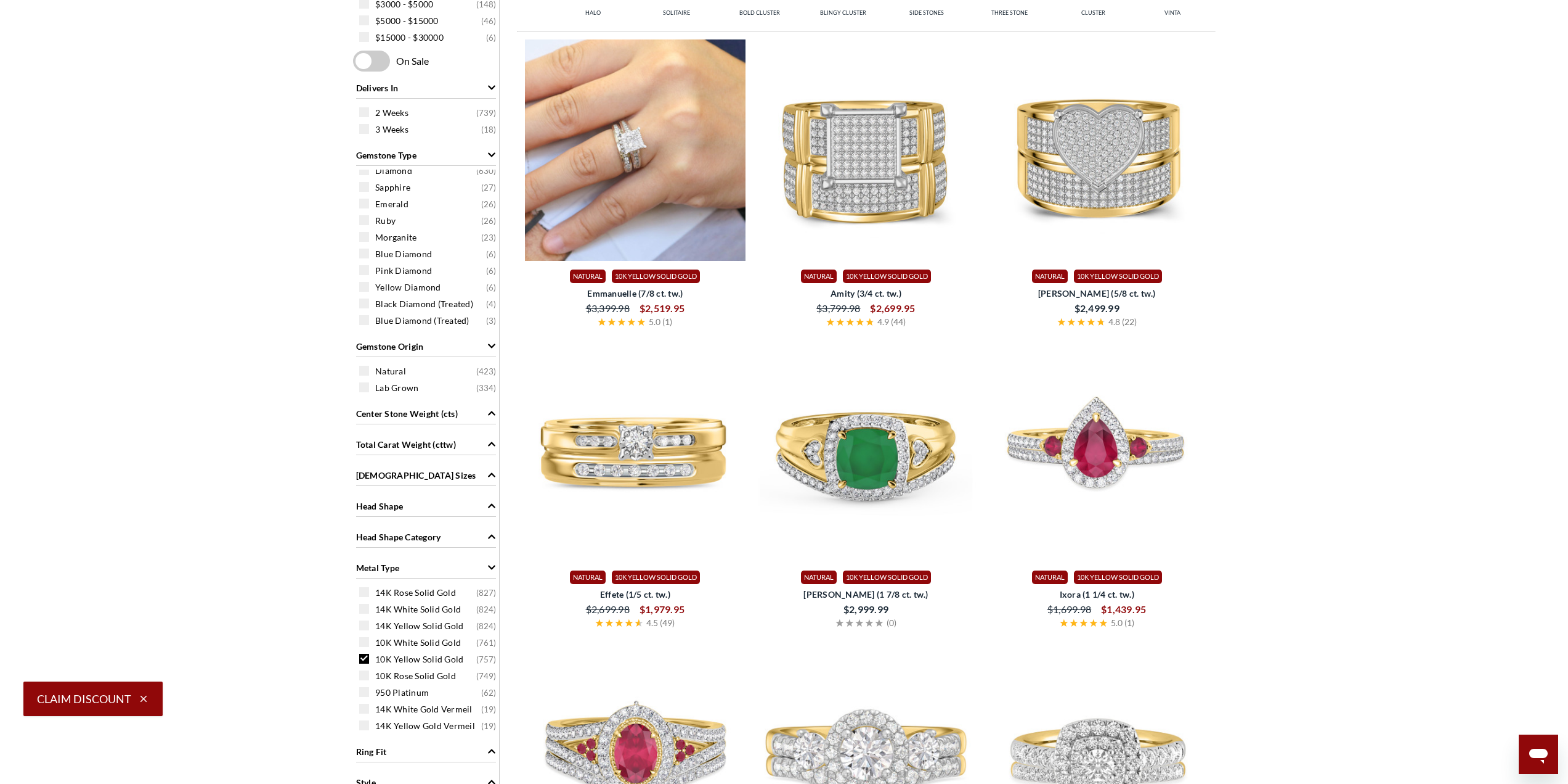
scroll to position [987, 0]
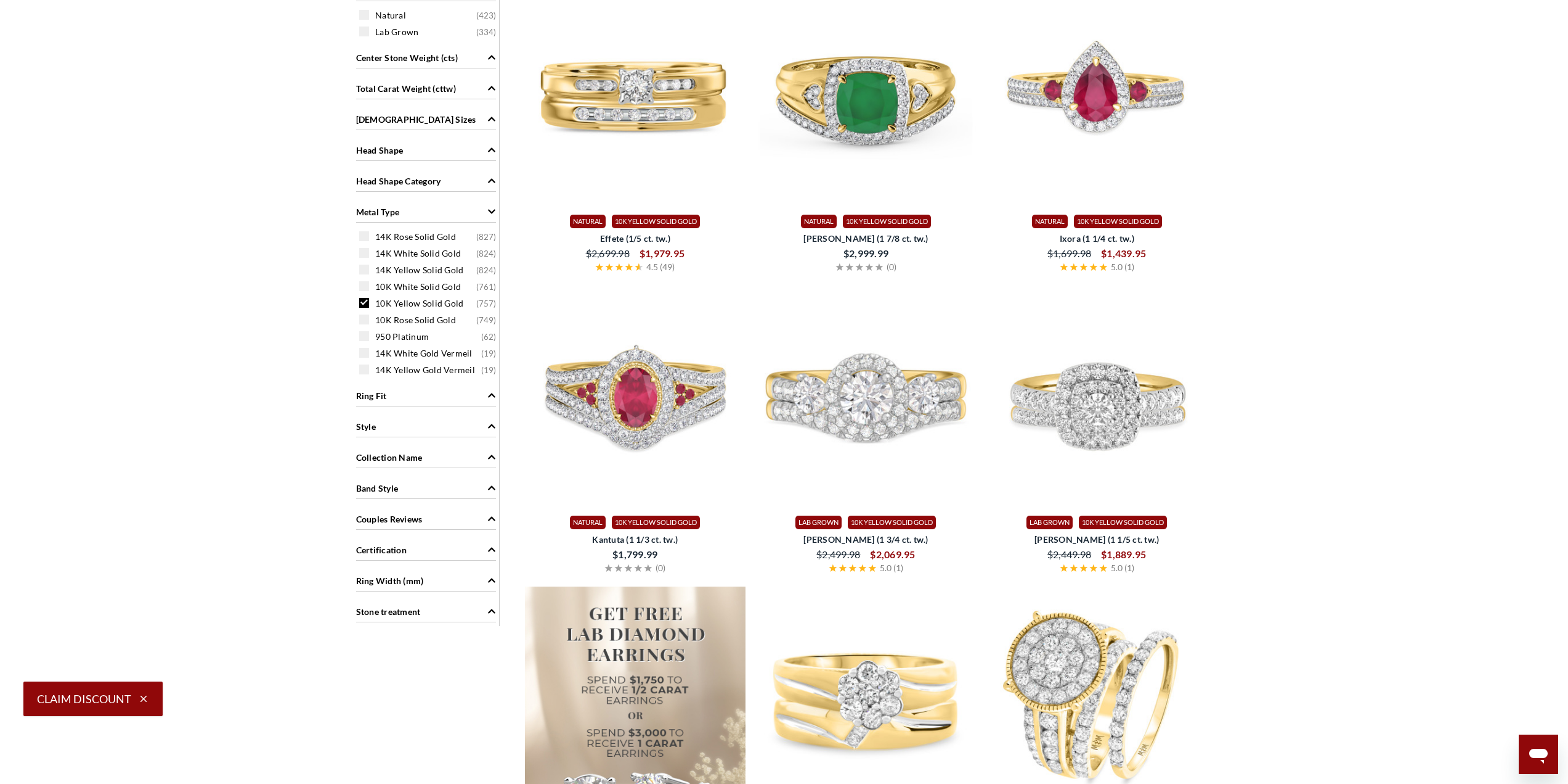
click at [365, 306] on span at bounding box center [364, 303] width 10 height 10
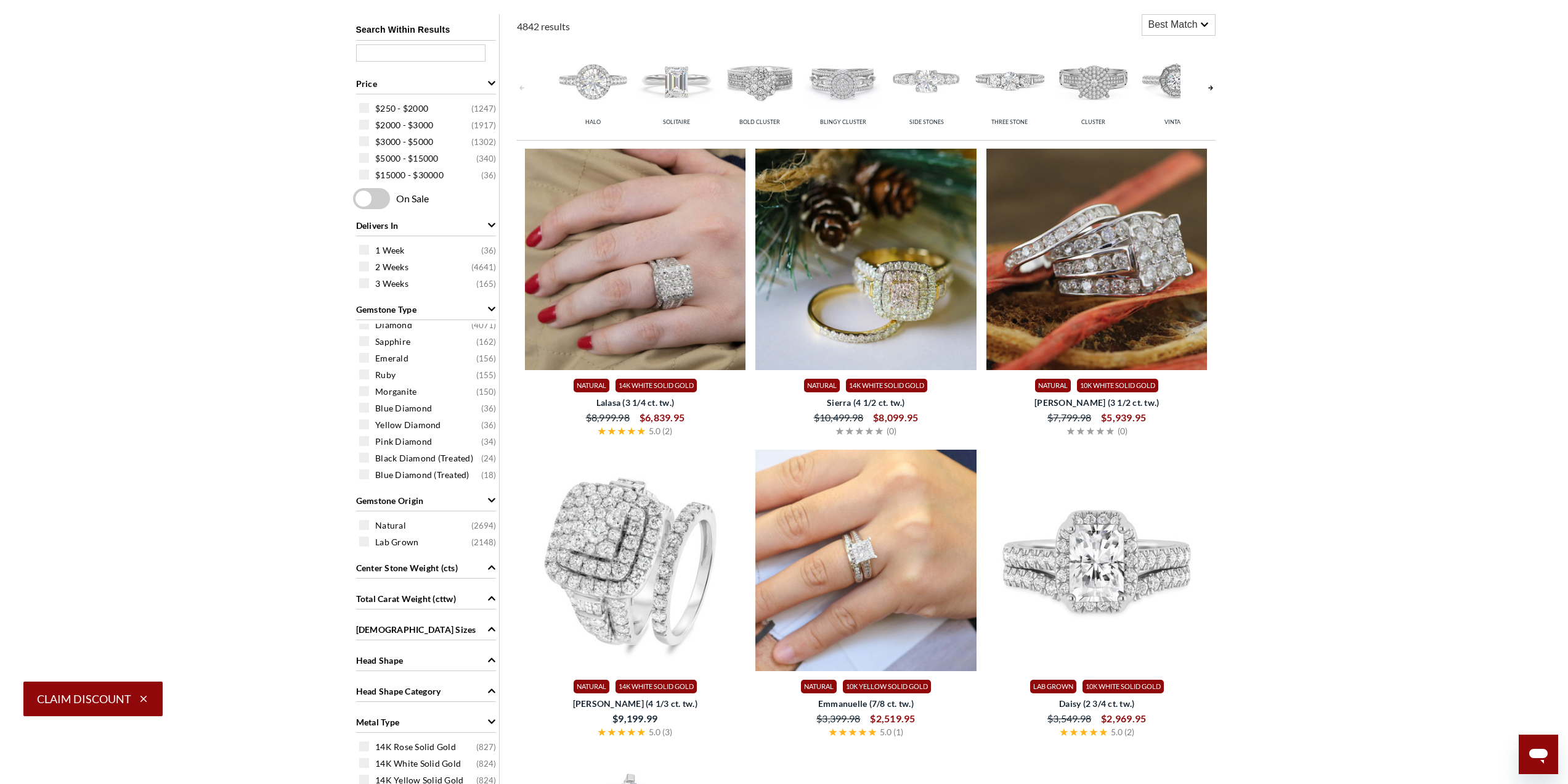
scroll to position [987, 0]
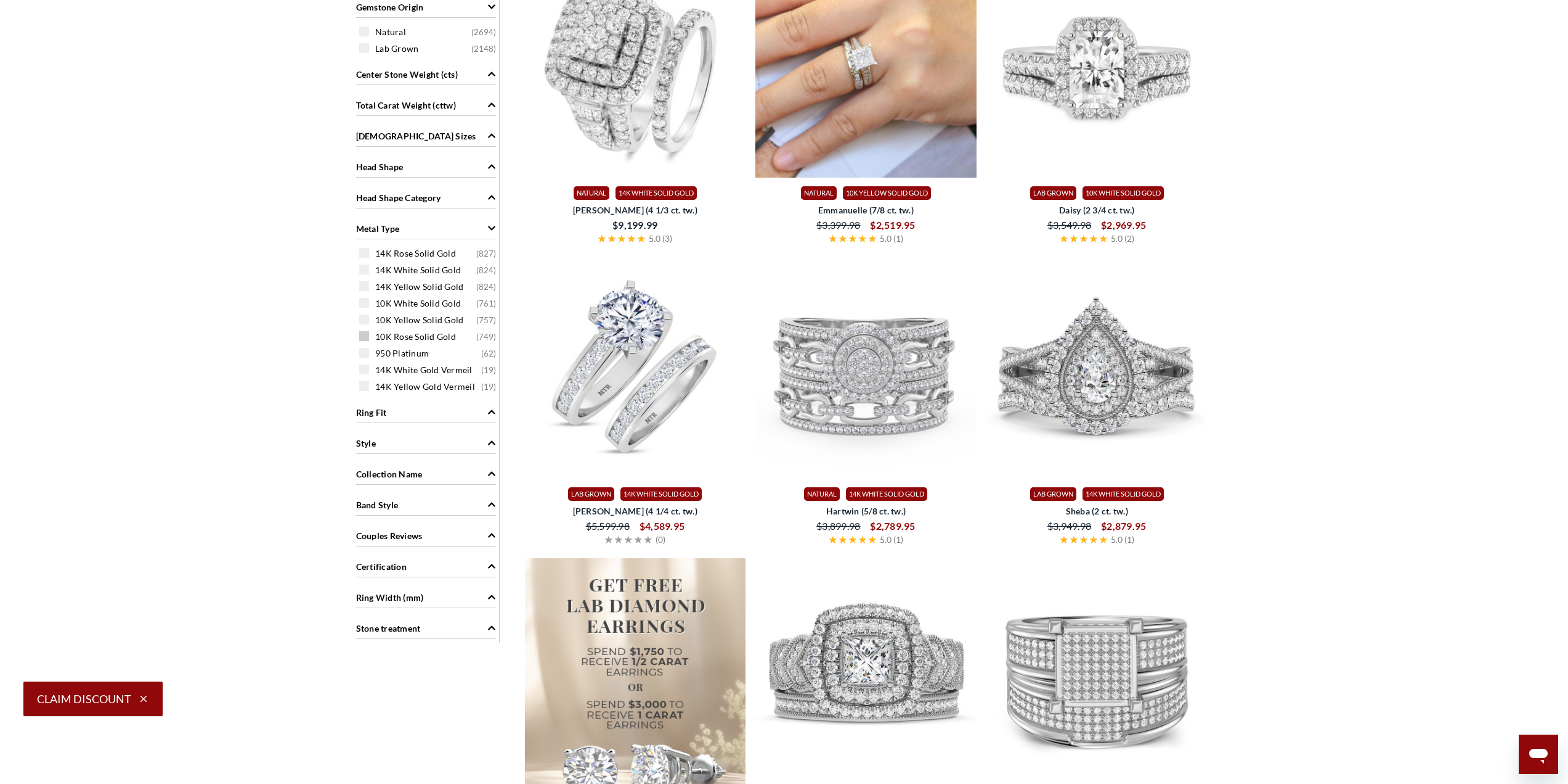
click at [365, 334] on span at bounding box center [364, 336] width 10 height 10
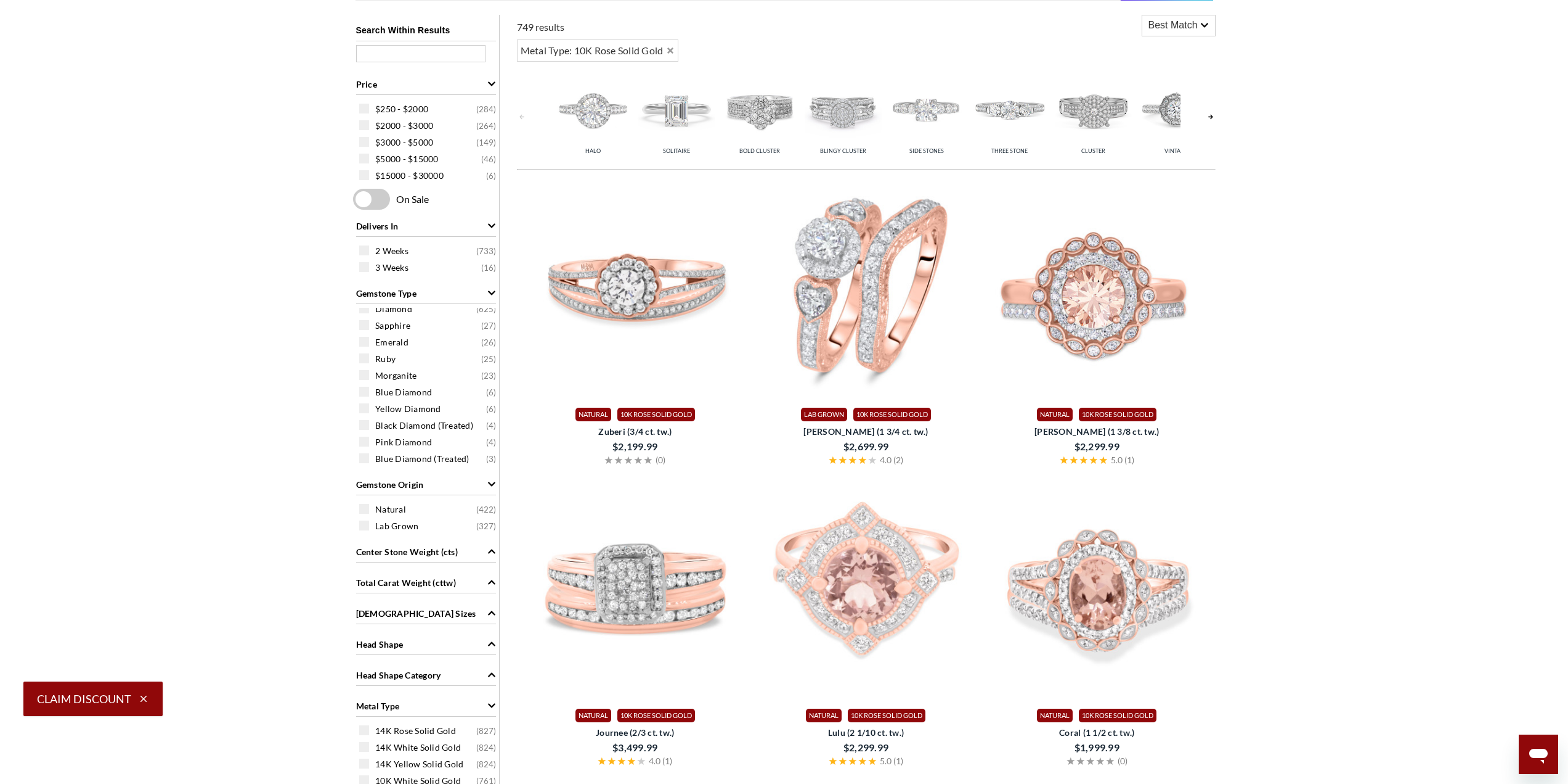
scroll to position [986, 0]
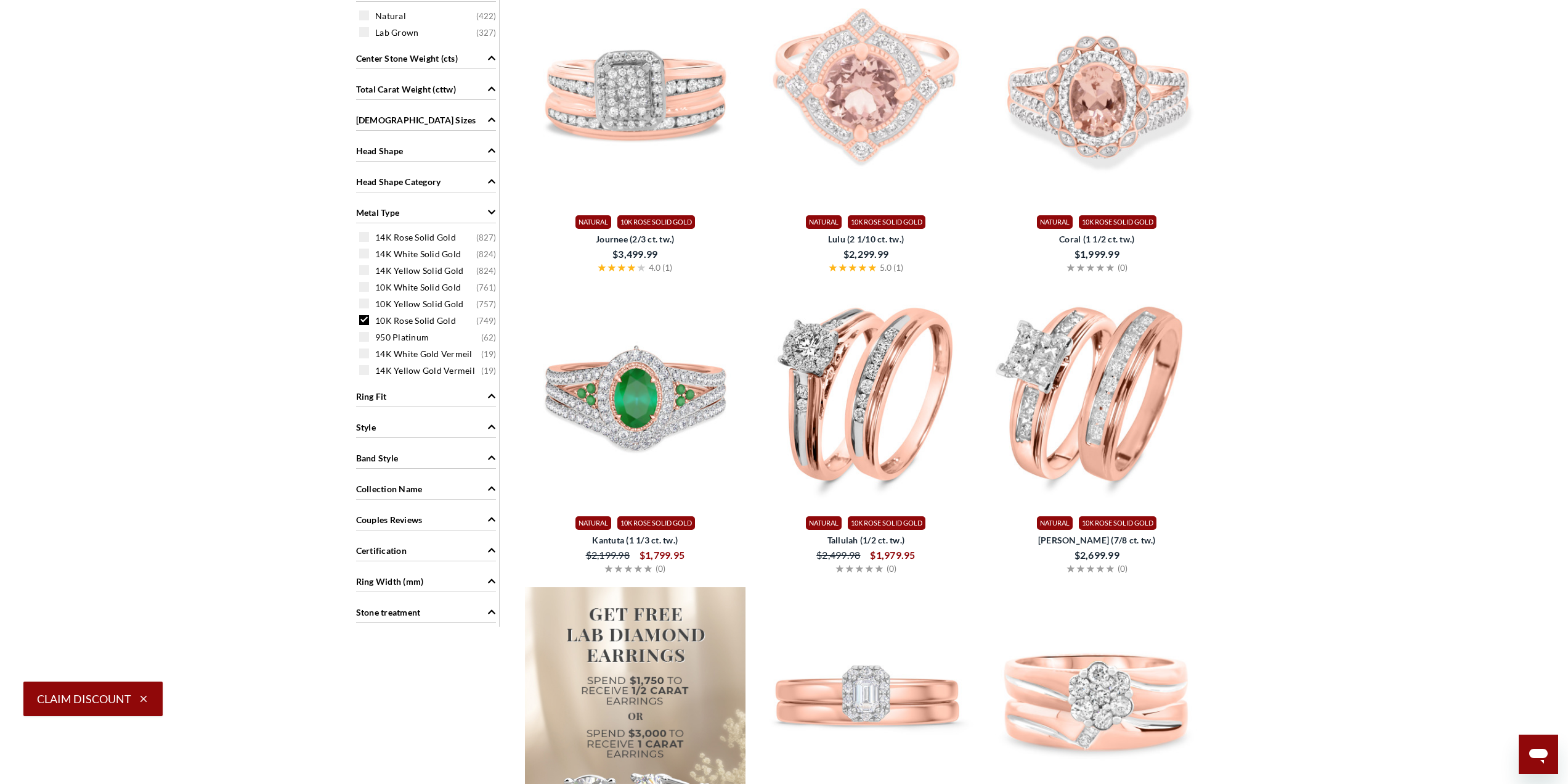
click at [365, 316] on span at bounding box center [364, 320] width 10 height 10
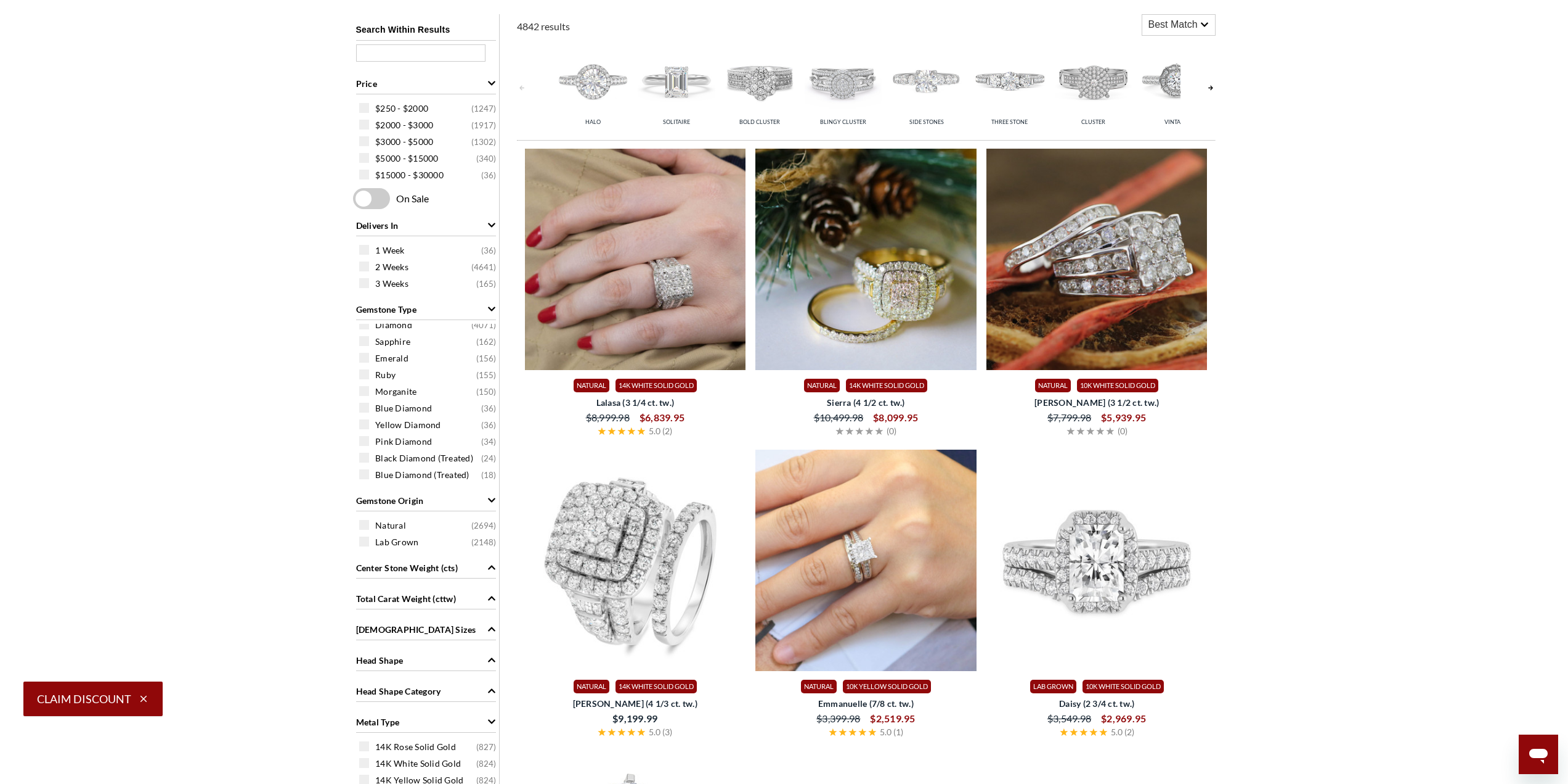
scroll to position [987, 0]
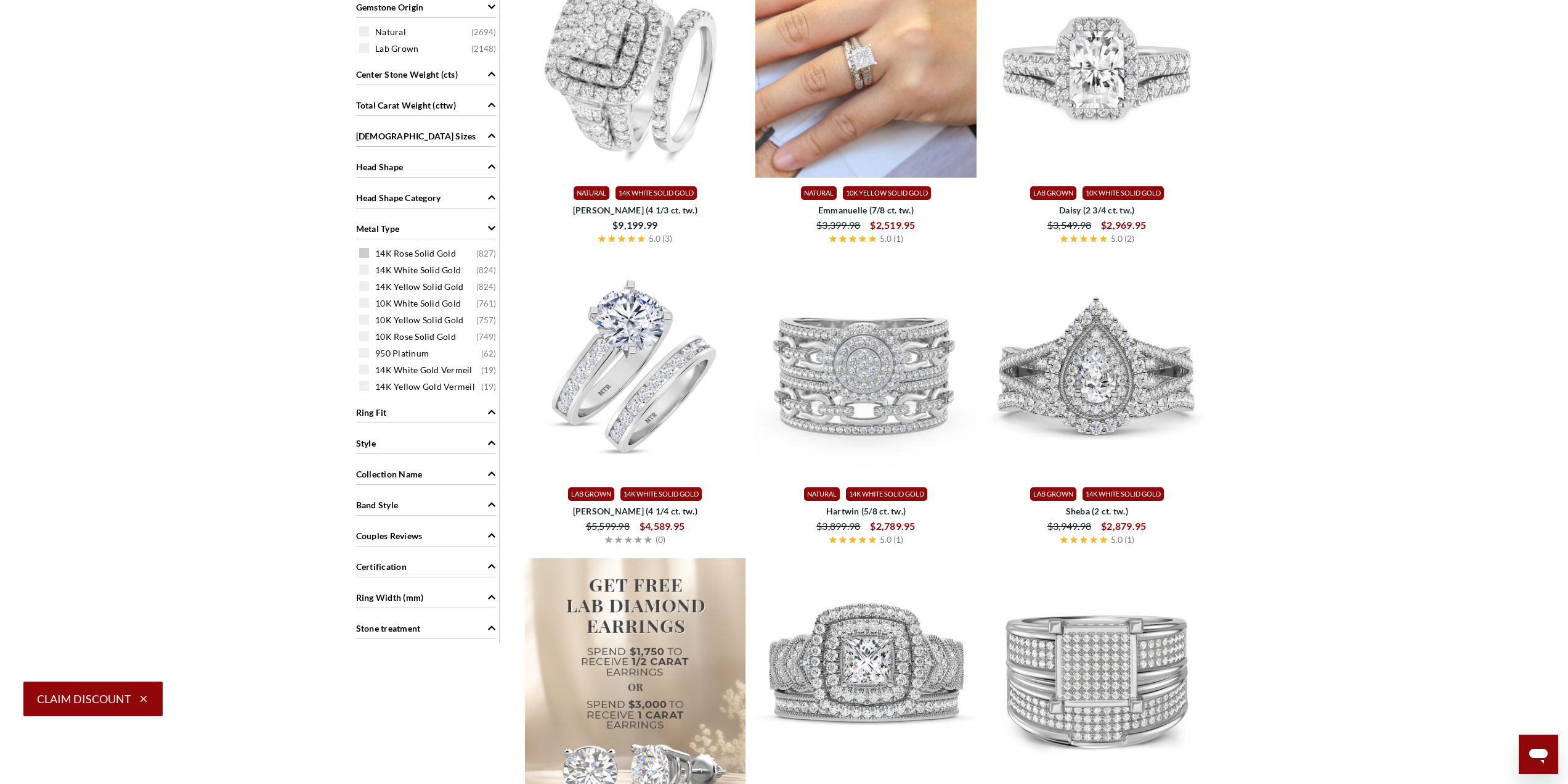
click at [369, 250] on span at bounding box center [364, 253] width 10 height 10
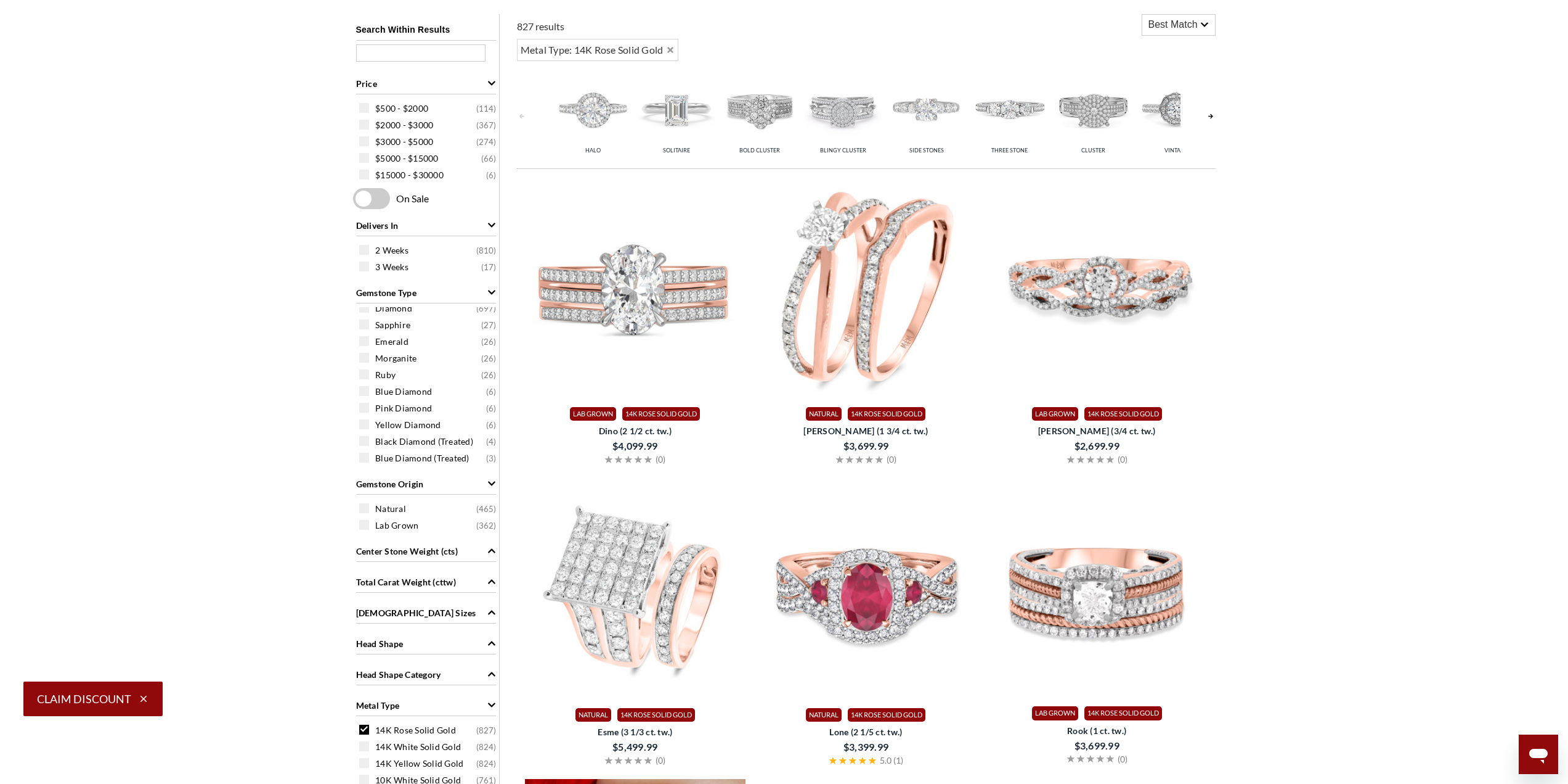
scroll to position [987, 0]
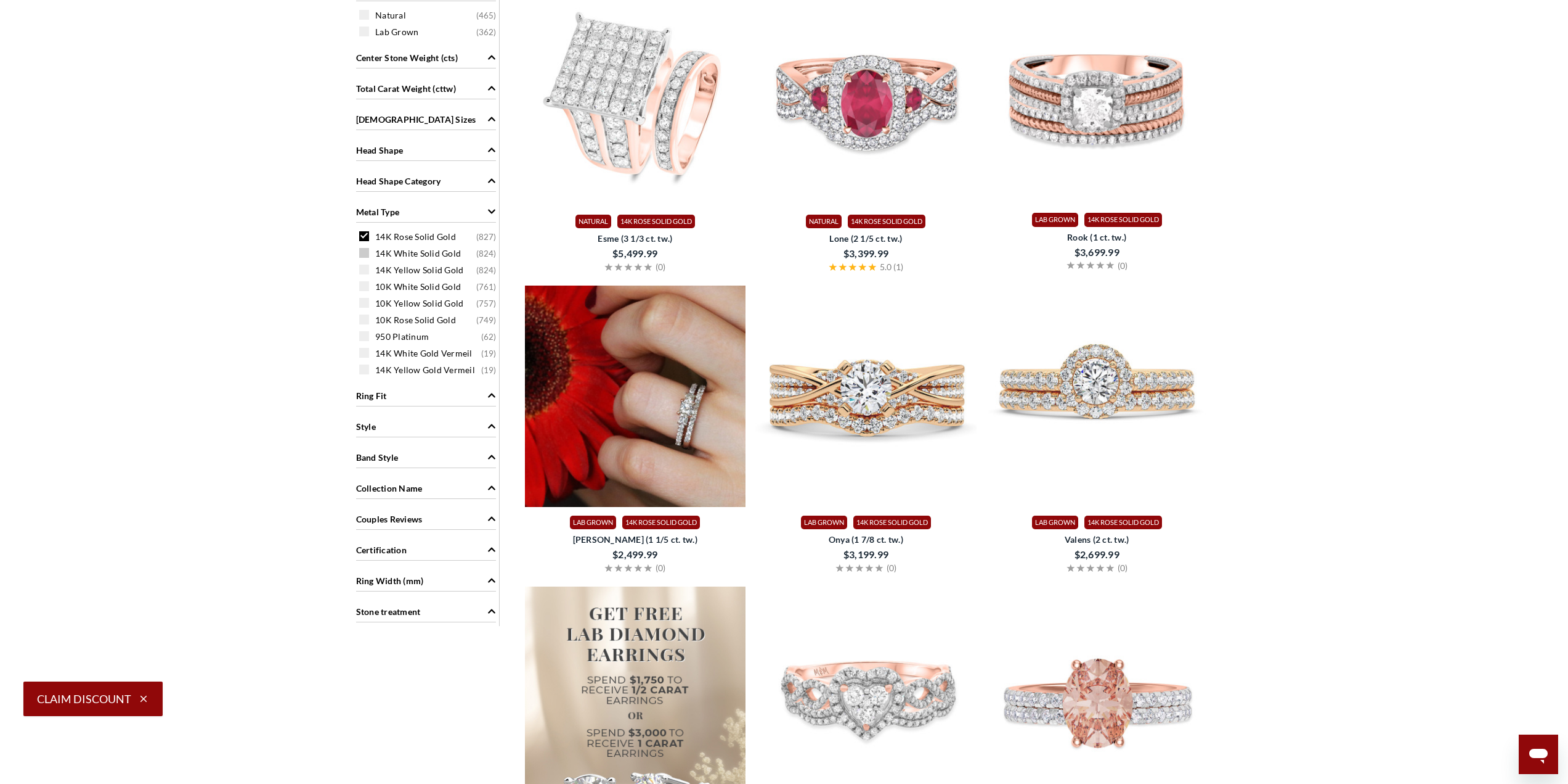
drag, startPoint x: 363, startPoint y: 240, endPoint x: 363, endPoint y: 247, distance: 7.0
click at [363, 240] on span at bounding box center [364, 236] width 10 height 10
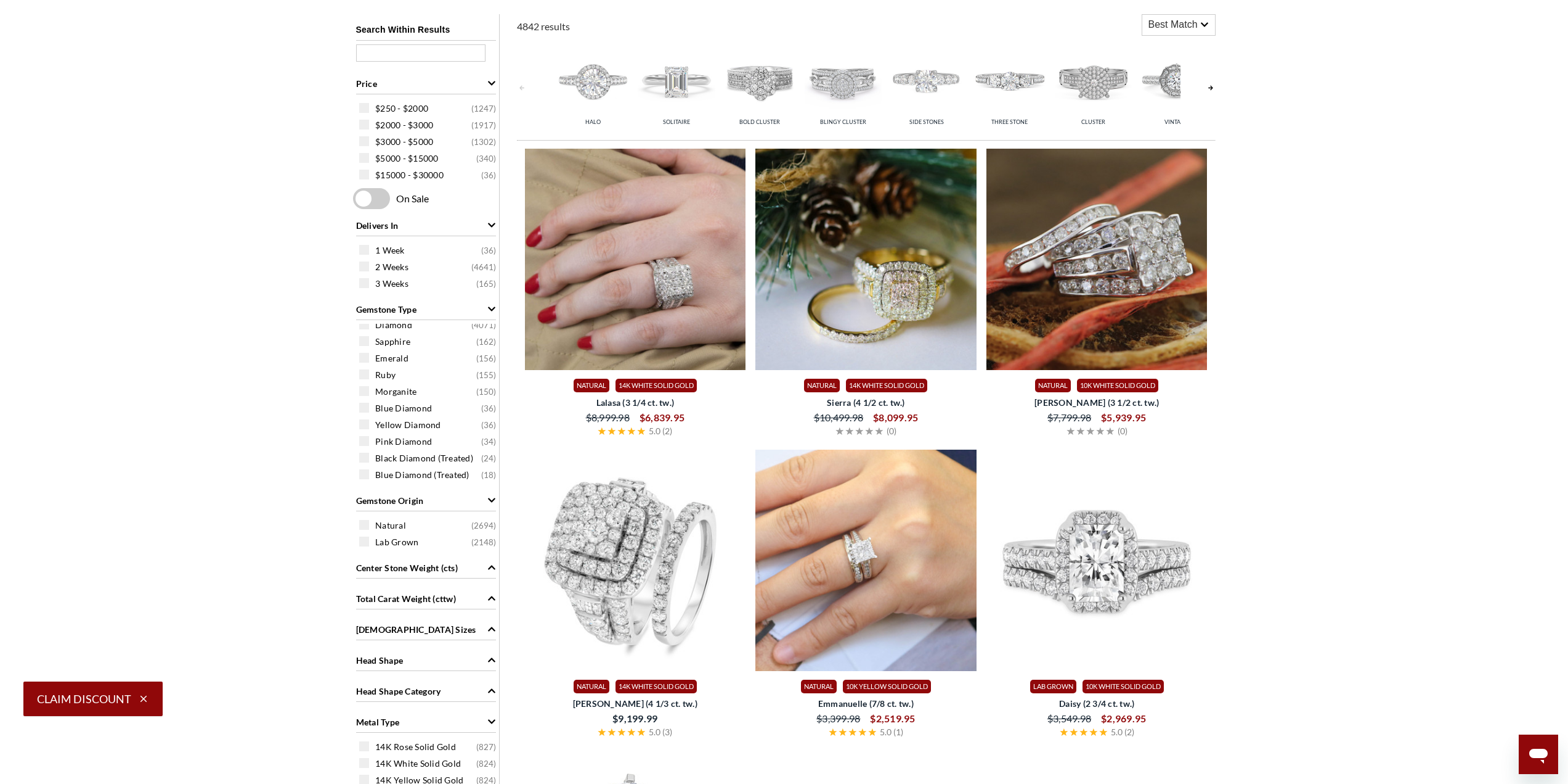
scroll to position [987, 0]
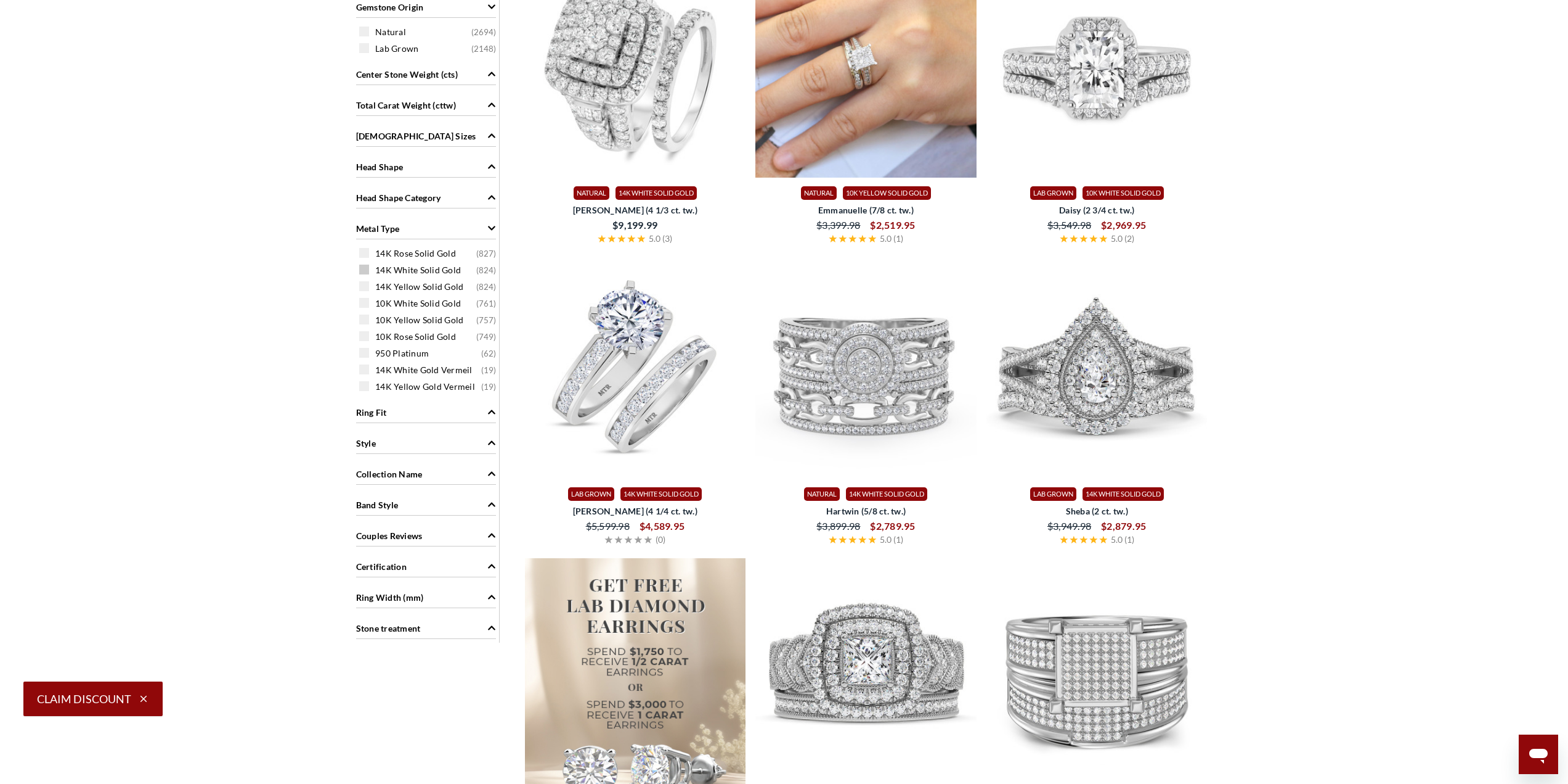
click at [369, 269] on div "14K White Solid Gold ( 824 )" at bounding box center [428, 270] width 140 height 14
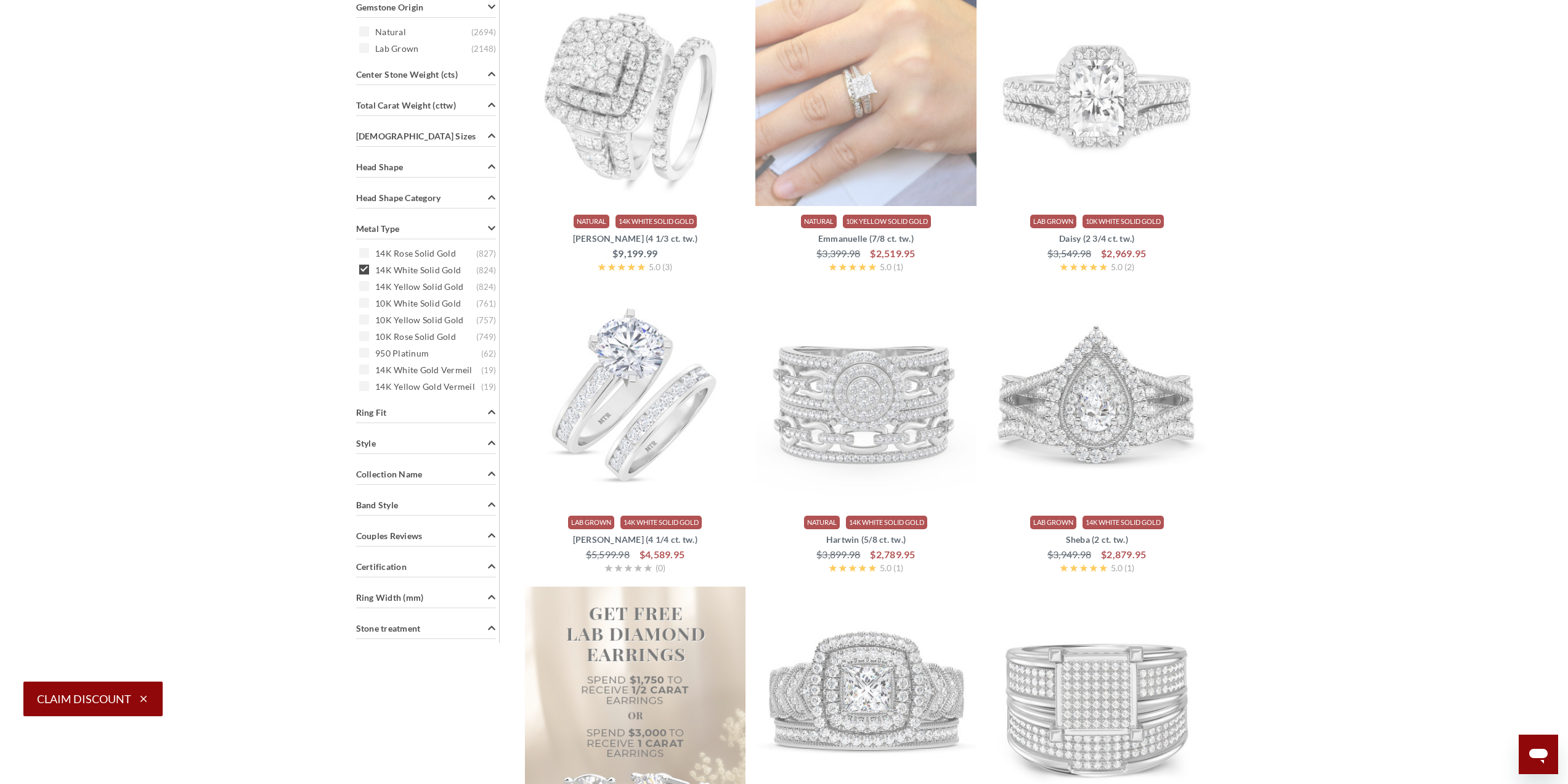
scroll to position [494, 0]
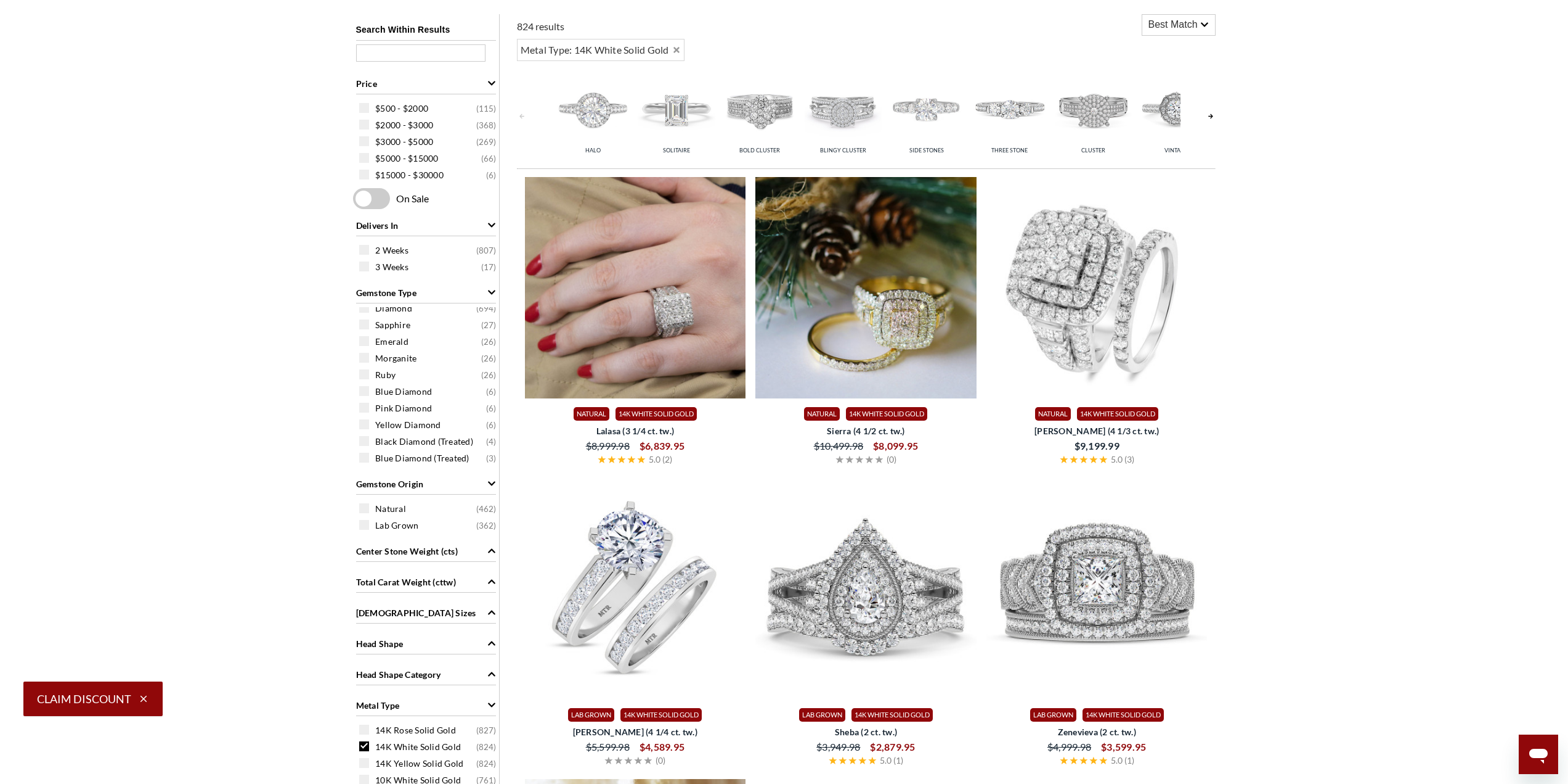
drag, startPoint x: 162, startPoint y: 342, endPoint x: 170, endPoint y: 347, distance: 9.4
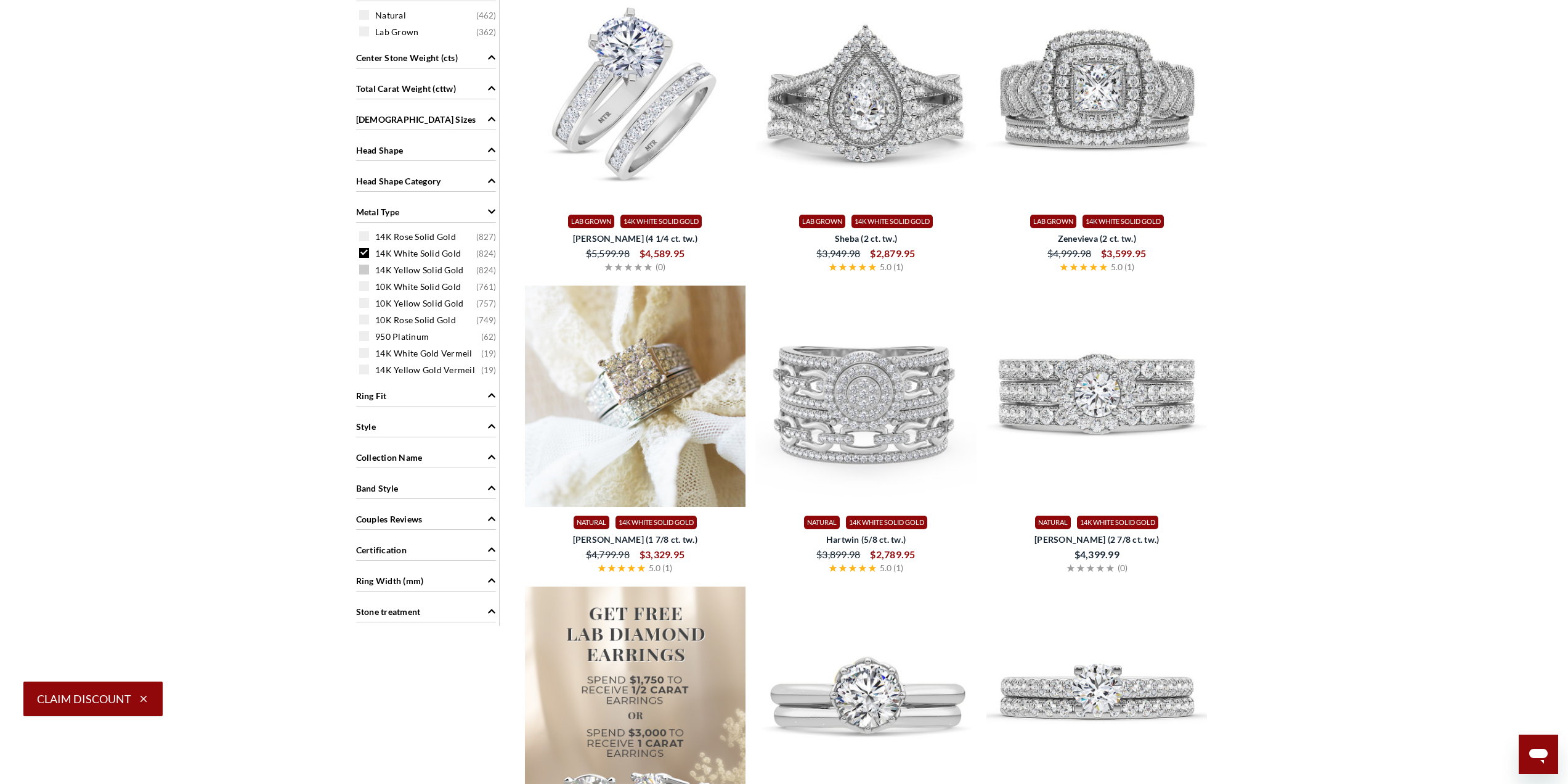
click at [370, 270] on div "14K Yellow Solid Gold ( 824 )" at bounding box center [428, 270] width 140 height 14
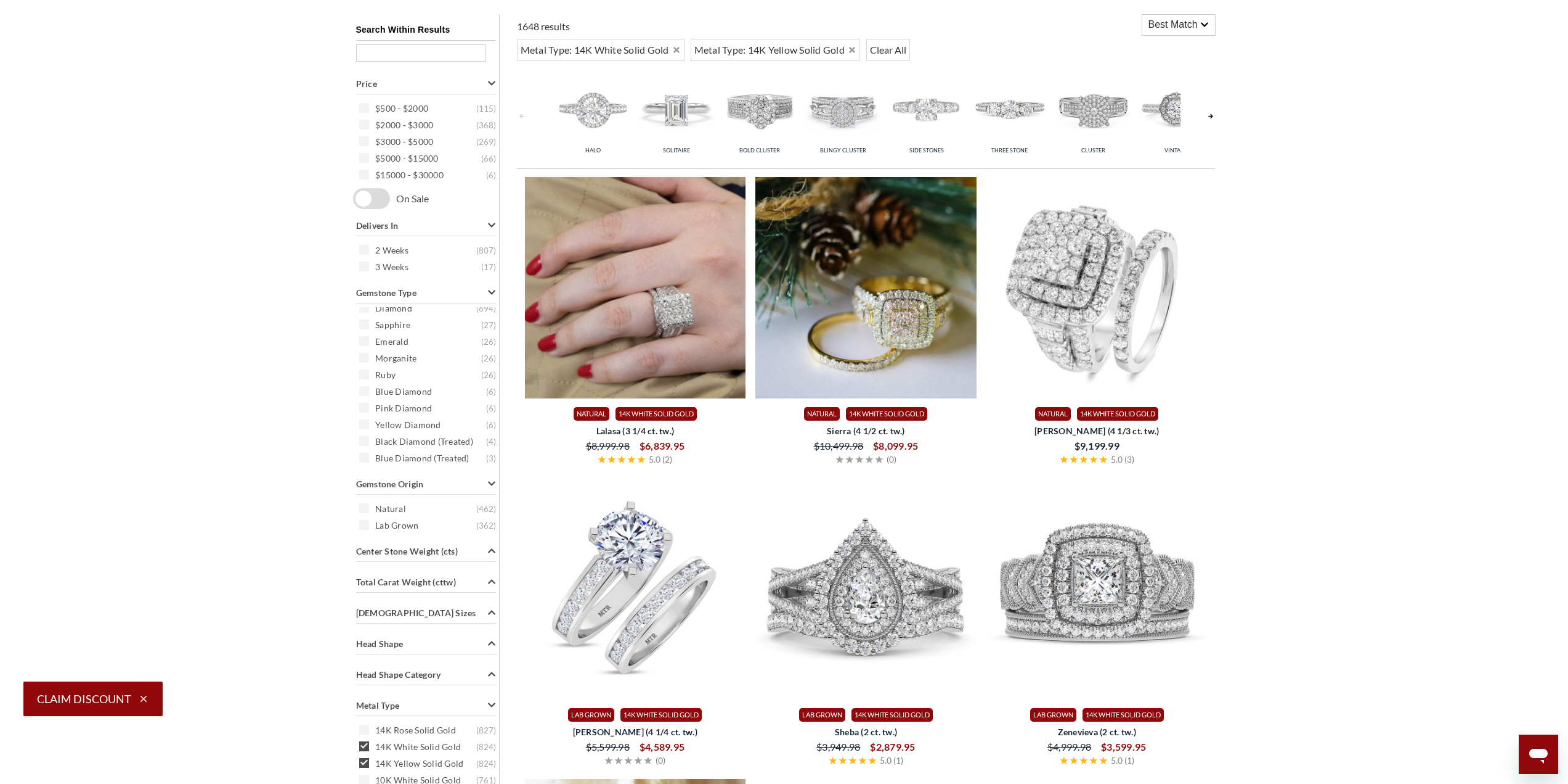
scroll to position [987, 0]
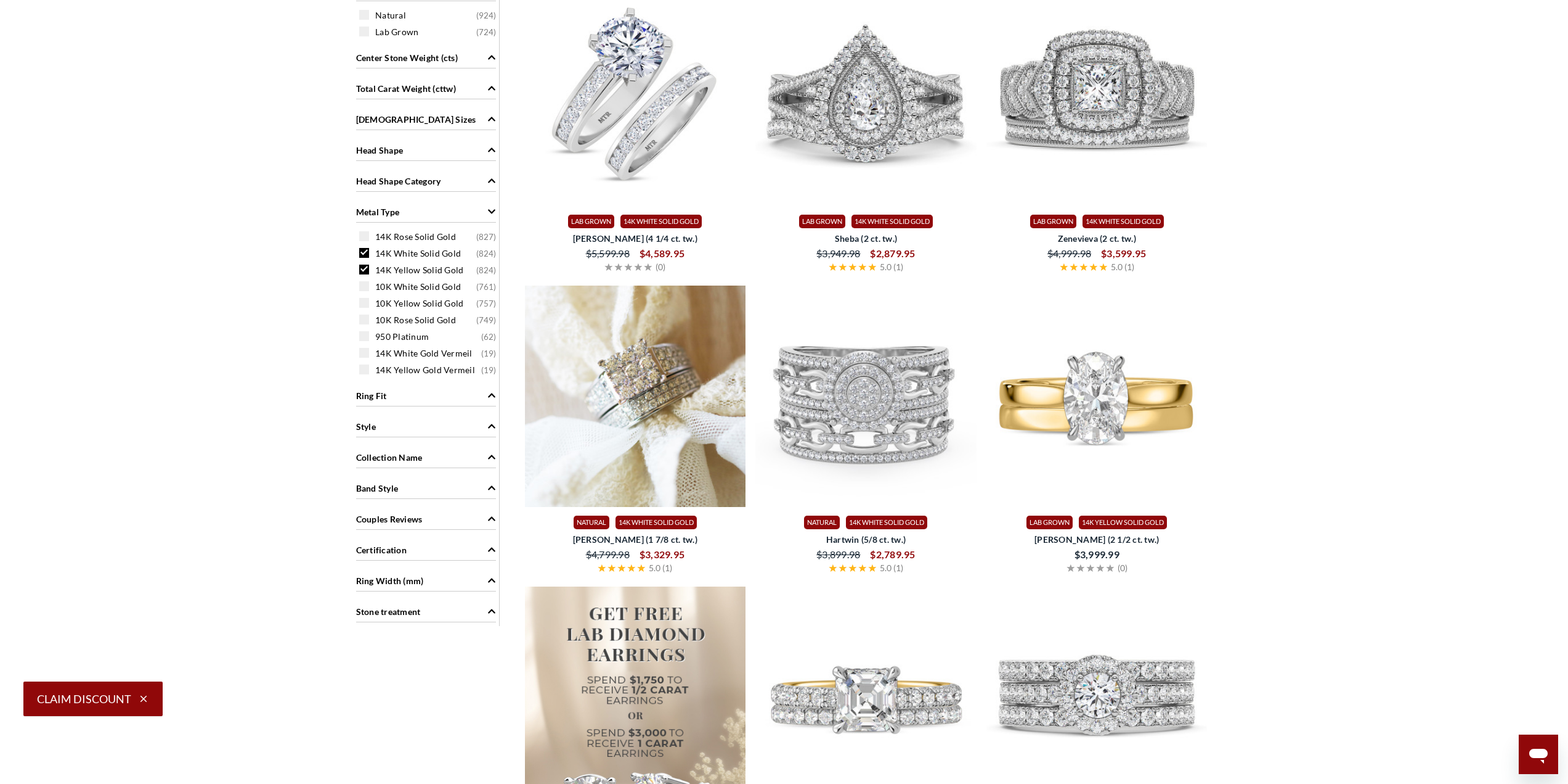
click at [365, 253] on span at bounding box center [364, 253] width 10 height 10
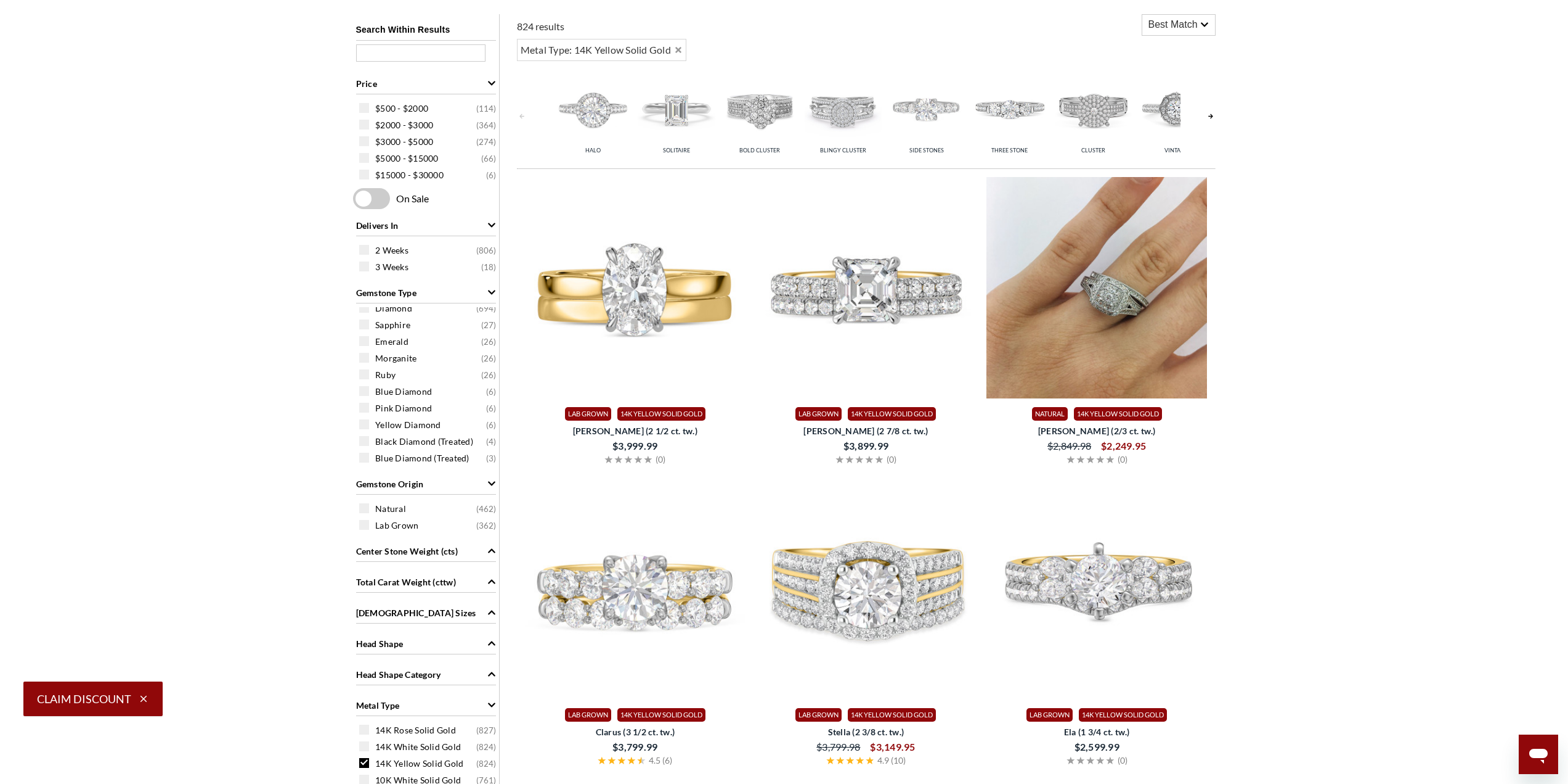
scroll to position [987, 0]
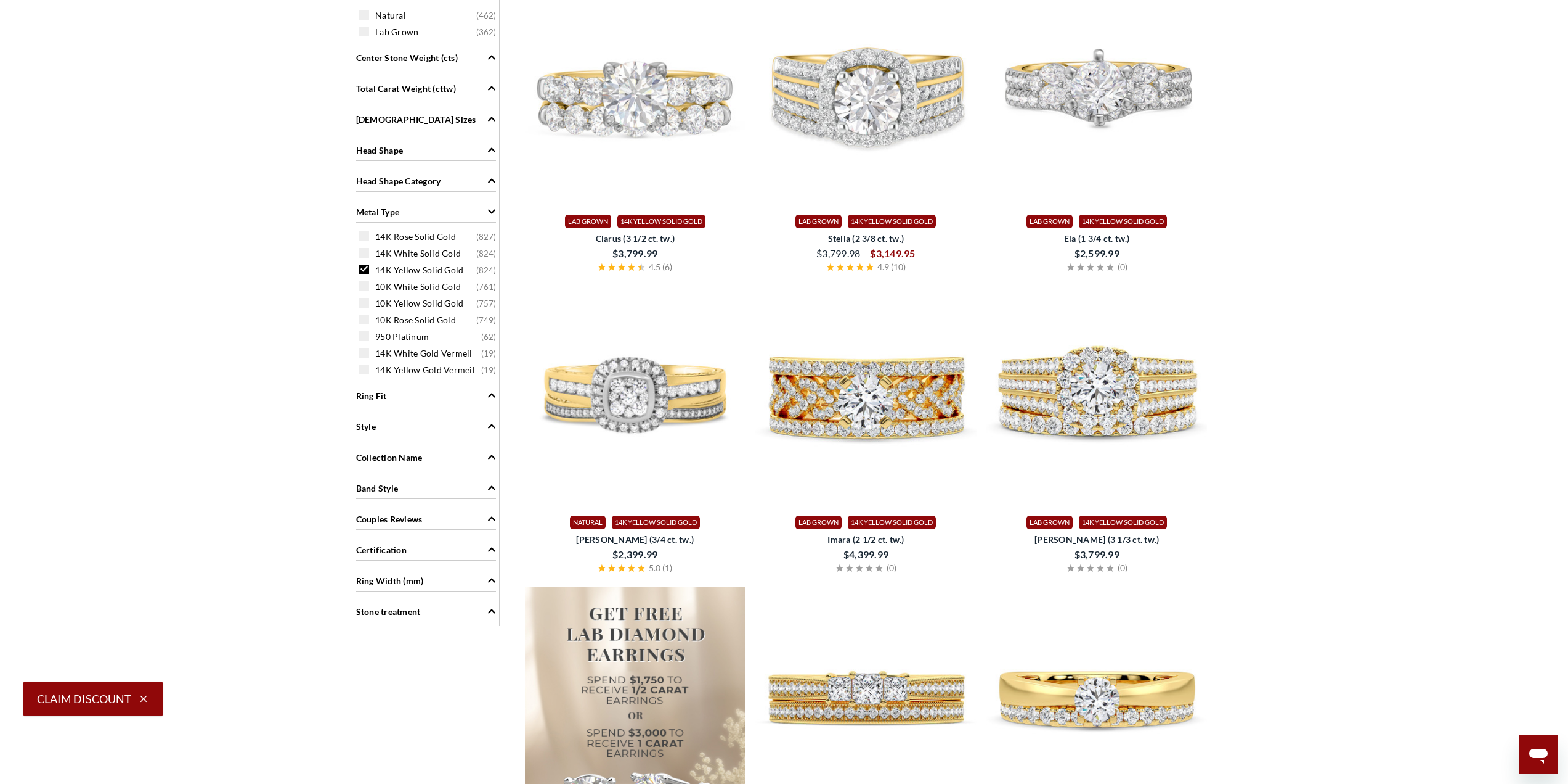
click at [362, 268] on span at bounding box center [364, 270] width 10 height 10
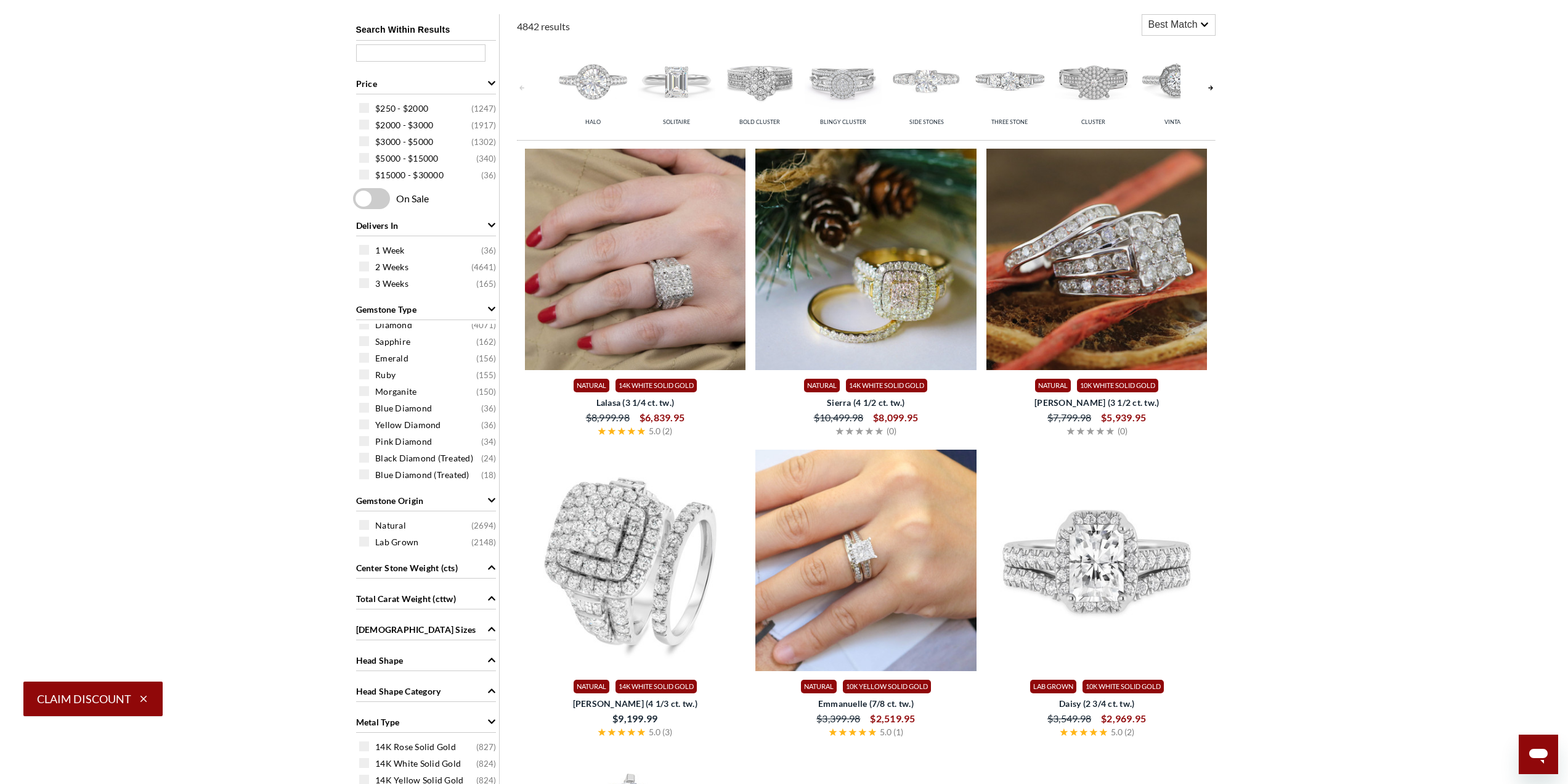
scroll to position [987, 0]
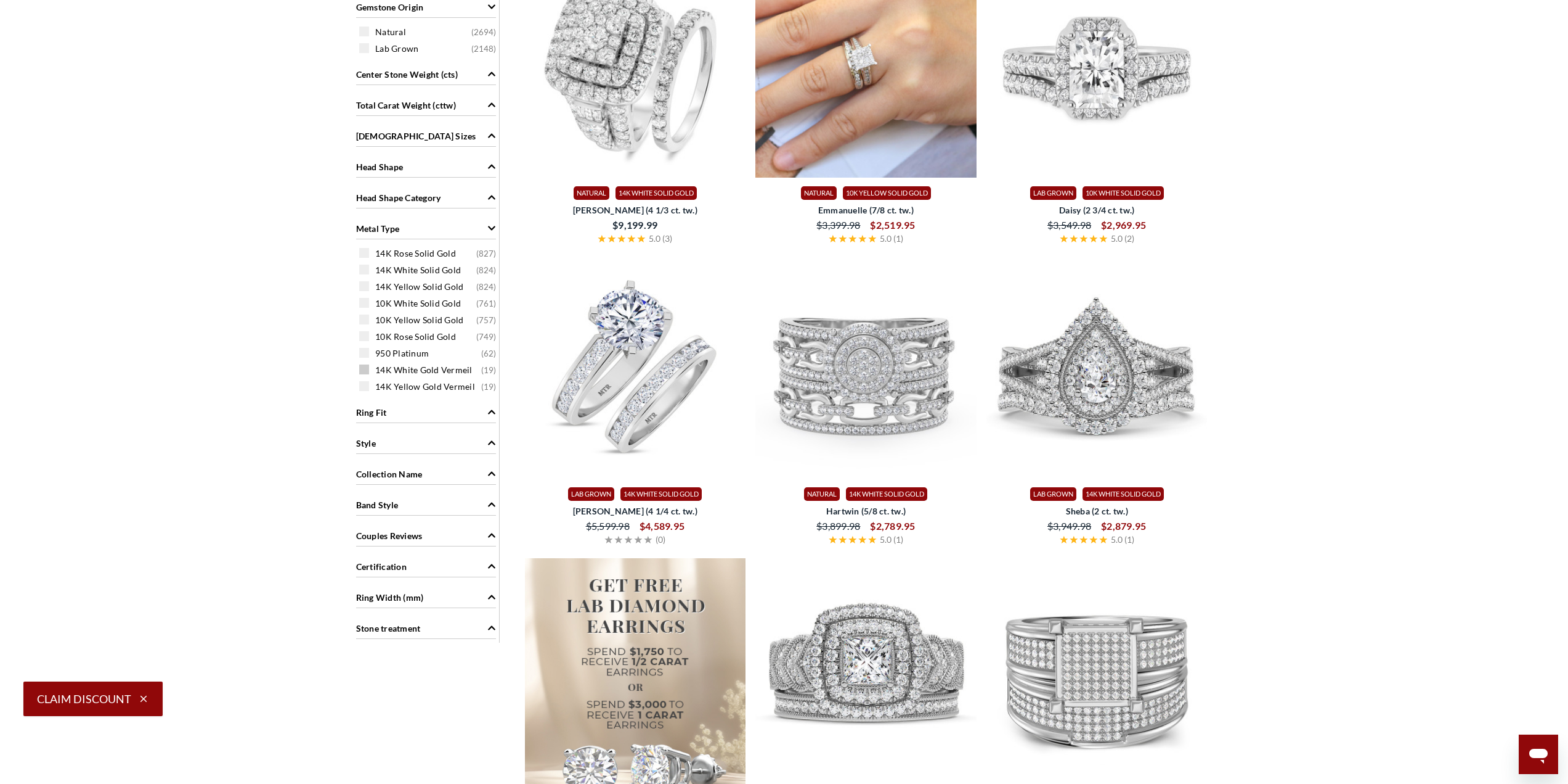
click at [364, 372] on span at bounding box center [364, 369] width 10 height 10
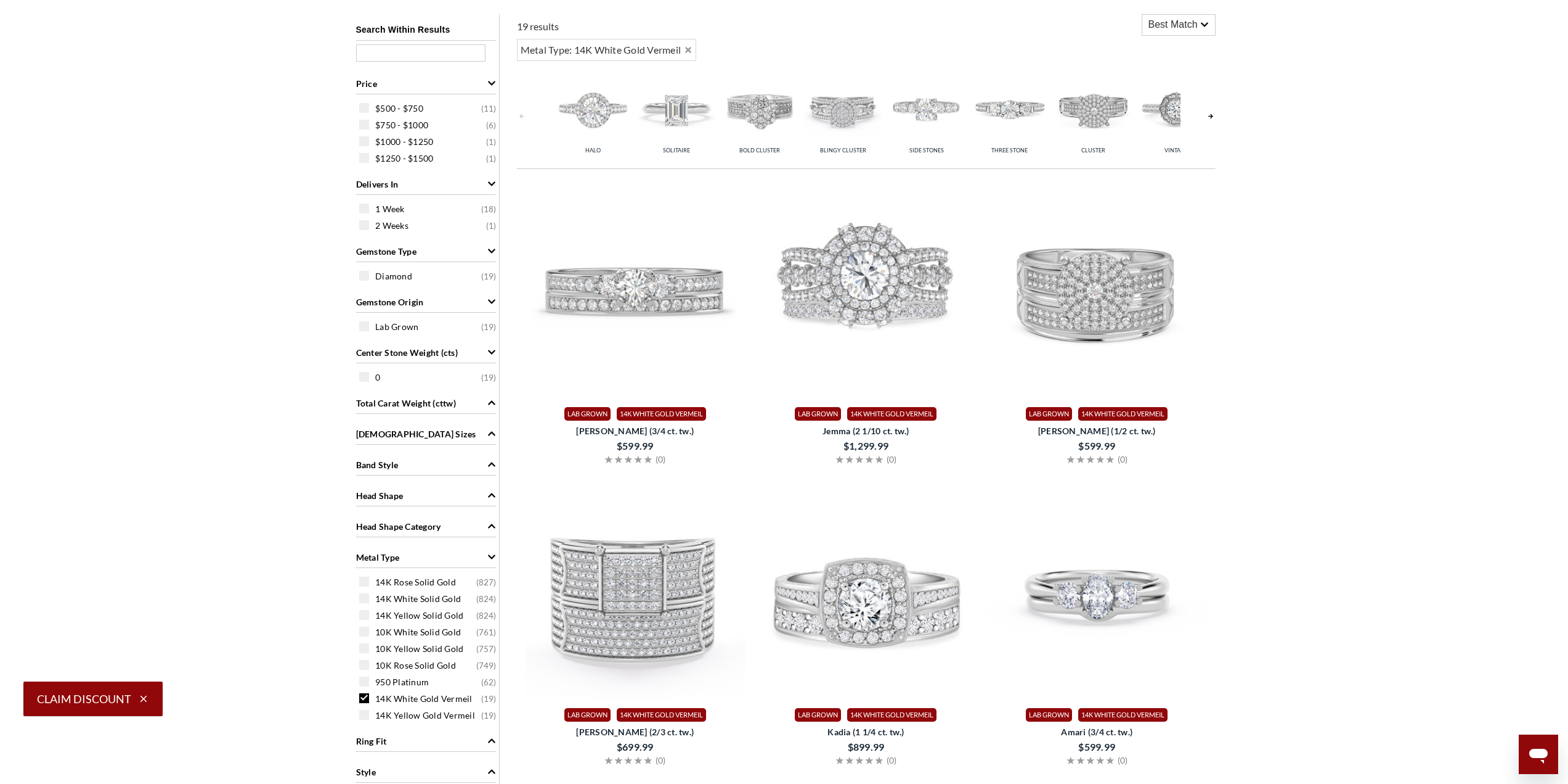
click at [370, 698] on div "14K White Gold Vermeil ( 19 )" at bounding box center [428, 698] width 140 height 14
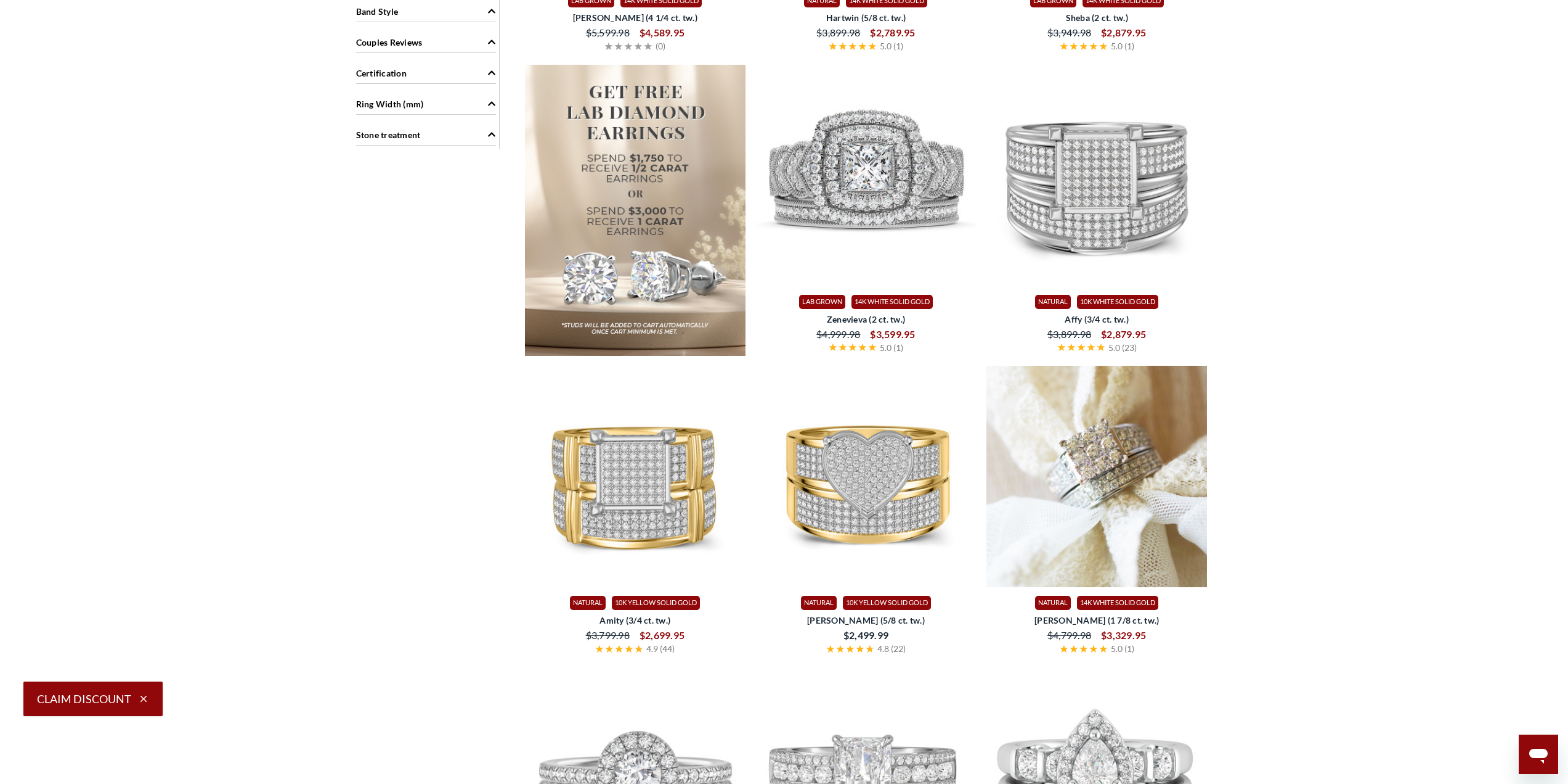
scroll to position [987, 0]
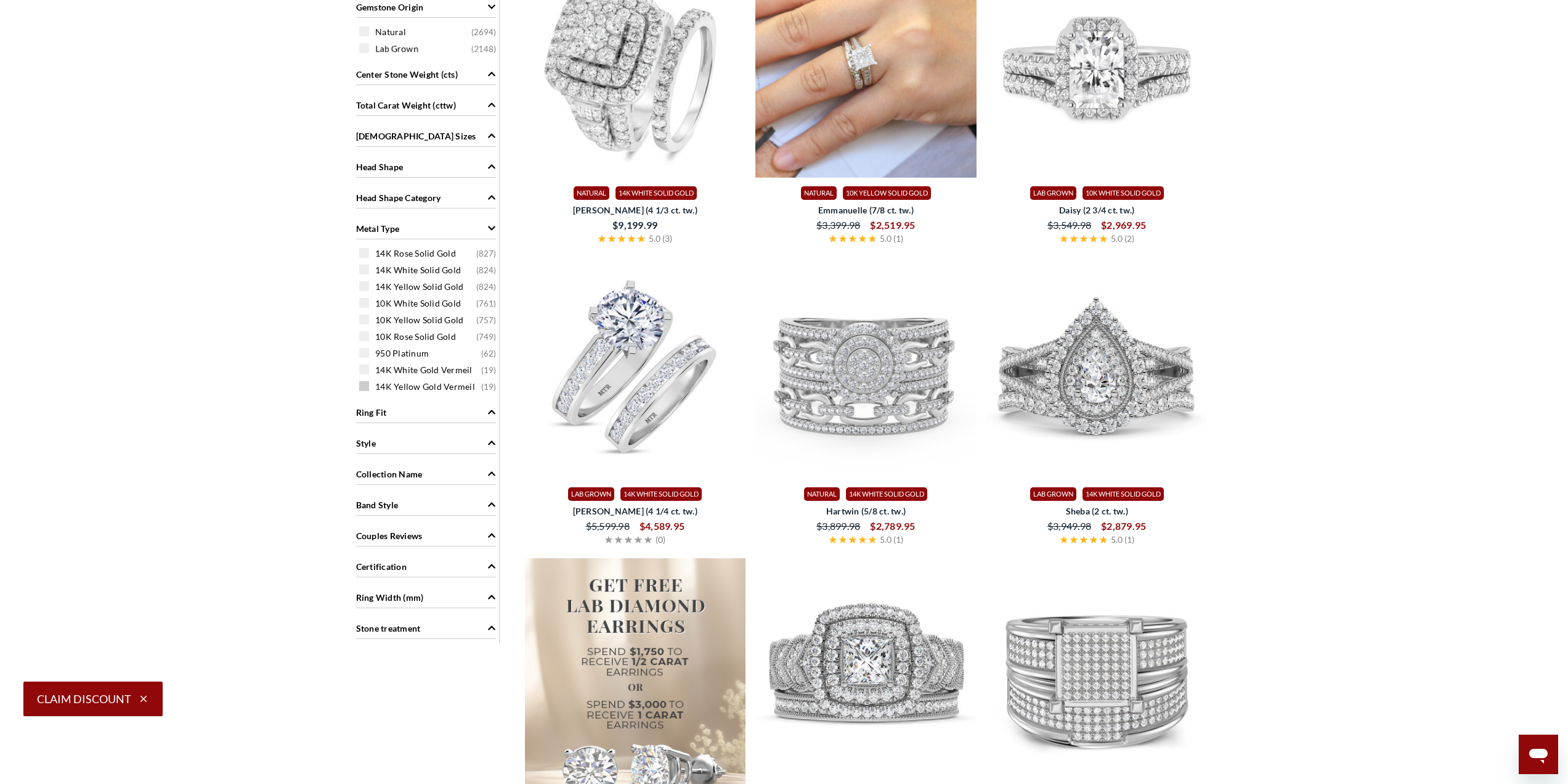
click at [366, 385] on span at bounding box center [364, 386] width 10 height 10
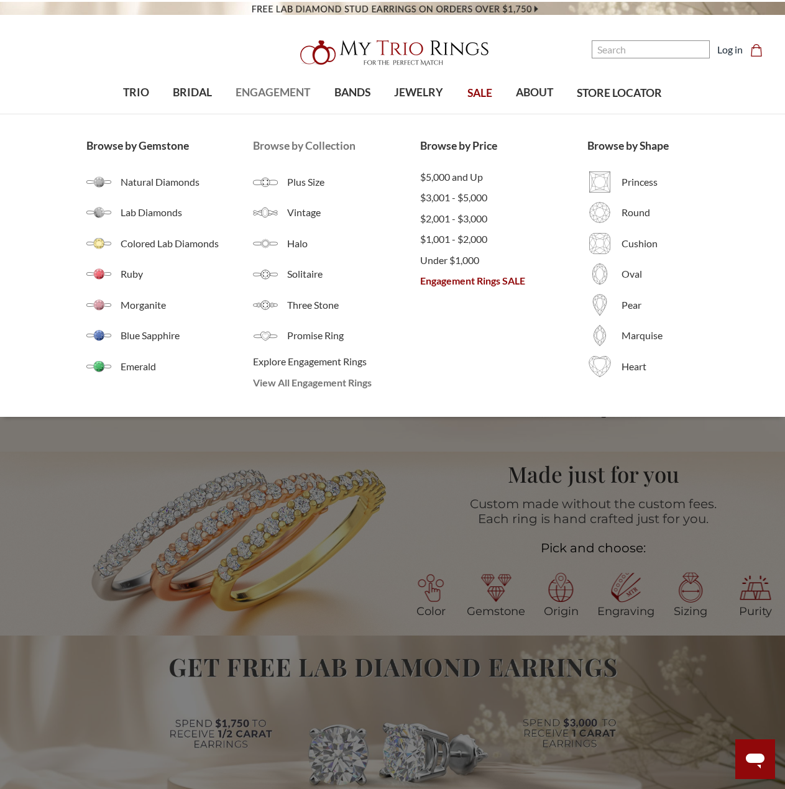
click at [299, 383] on span "View All Engagement Rings" at bounding box center [336, 382] width 167 height 15
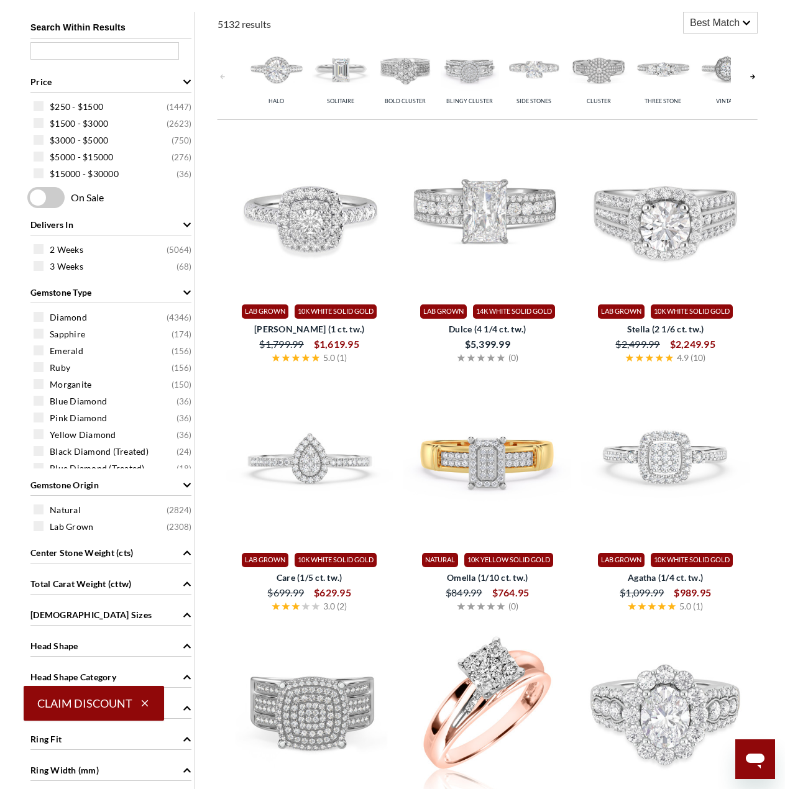
scroll to position [994, 0]
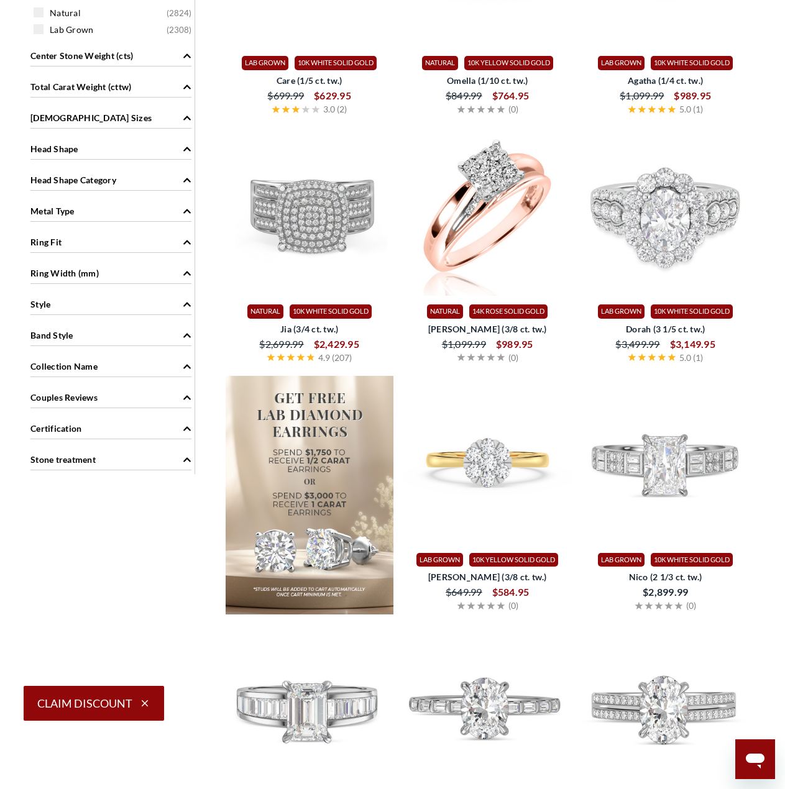
click at [171, 206] on div "Metal Type" at bounding box center [110, 210] width 161 height 24
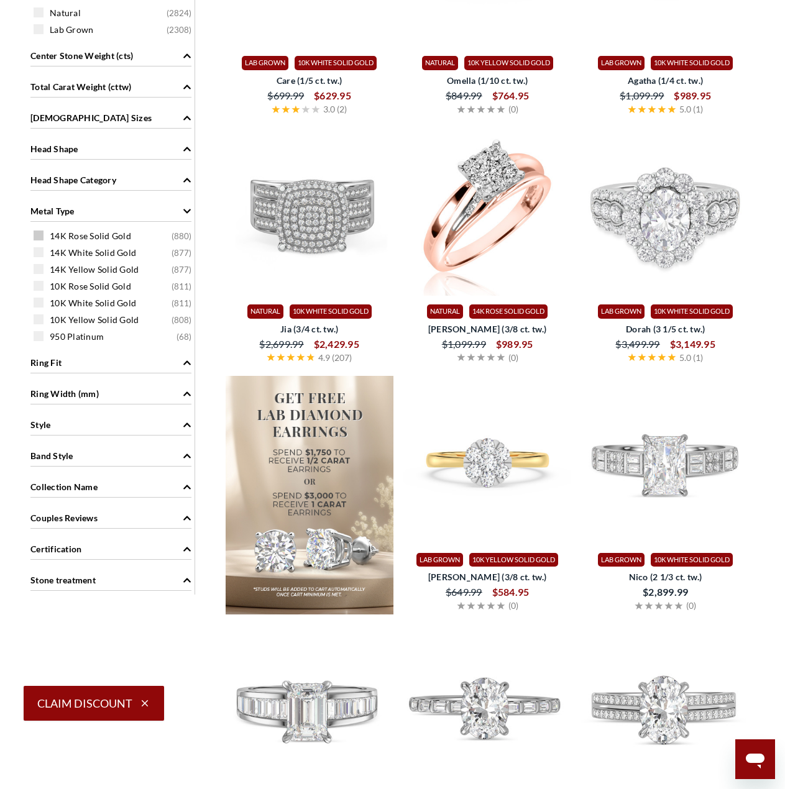
click at [39, 237] on span at bounding box center [39, 235] width 10 height 10
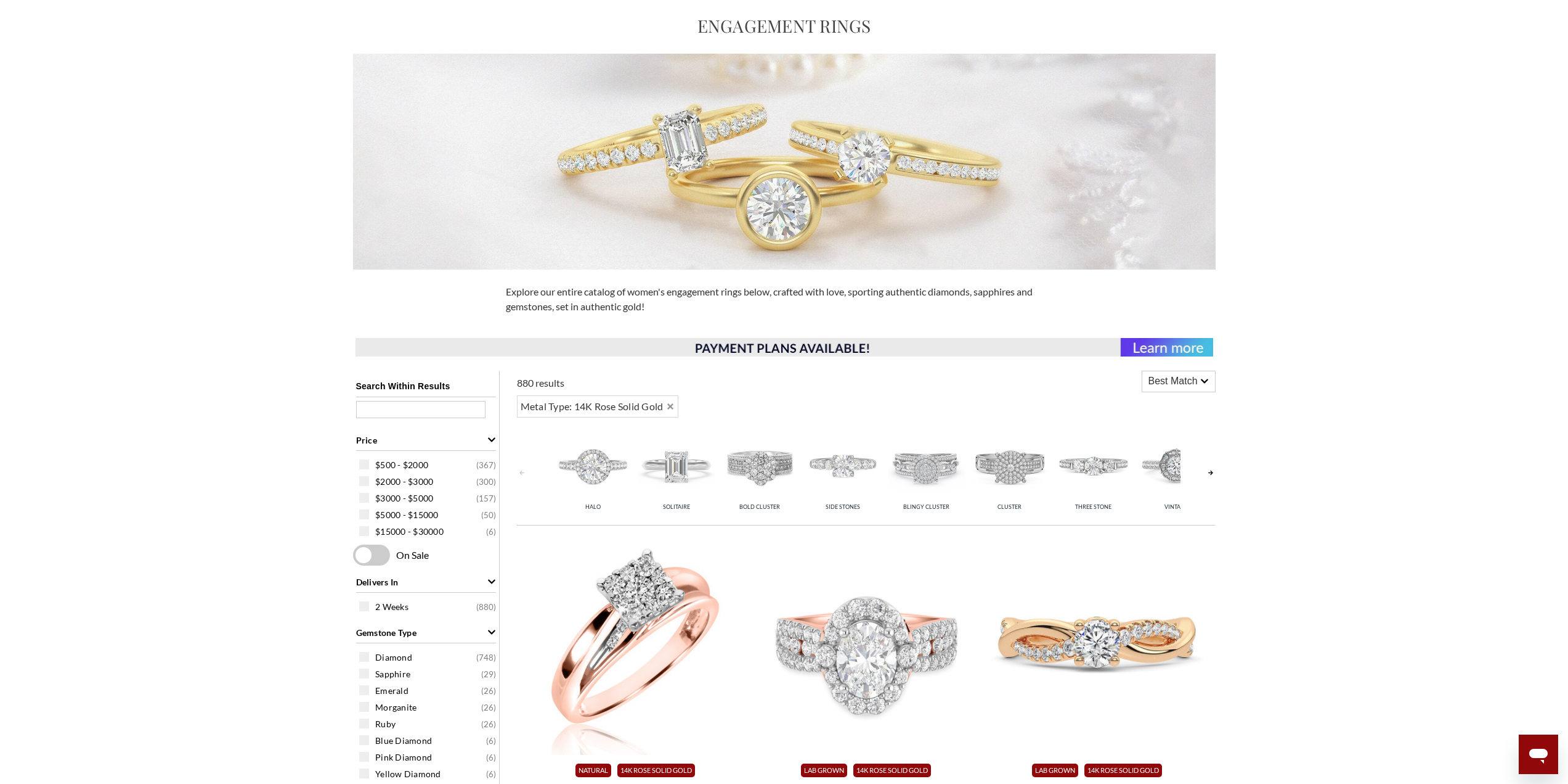
scroll to position [493, 0]
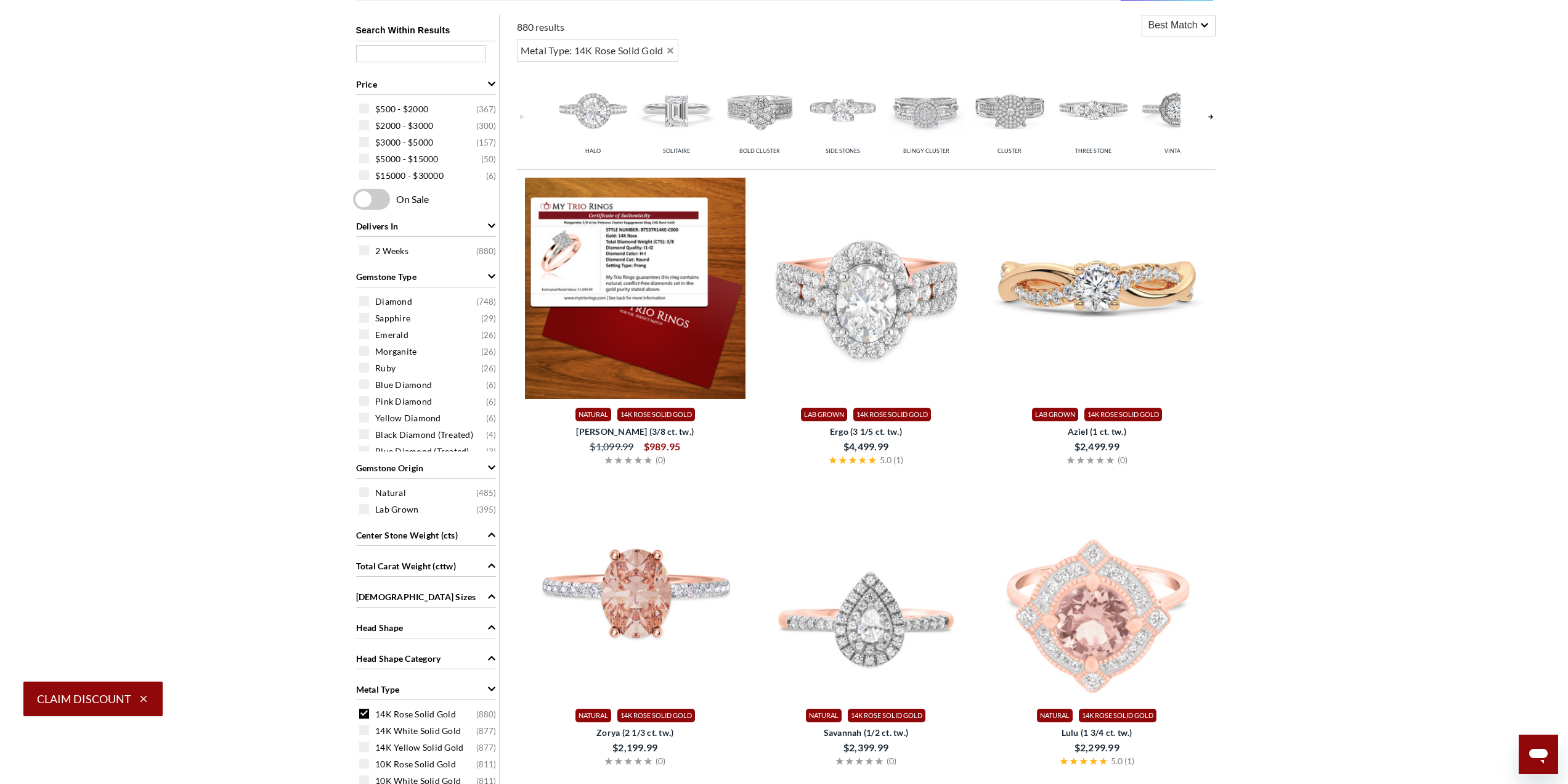
click at [617, 274] on img at bounding box center [635, 288] width 221 height 221
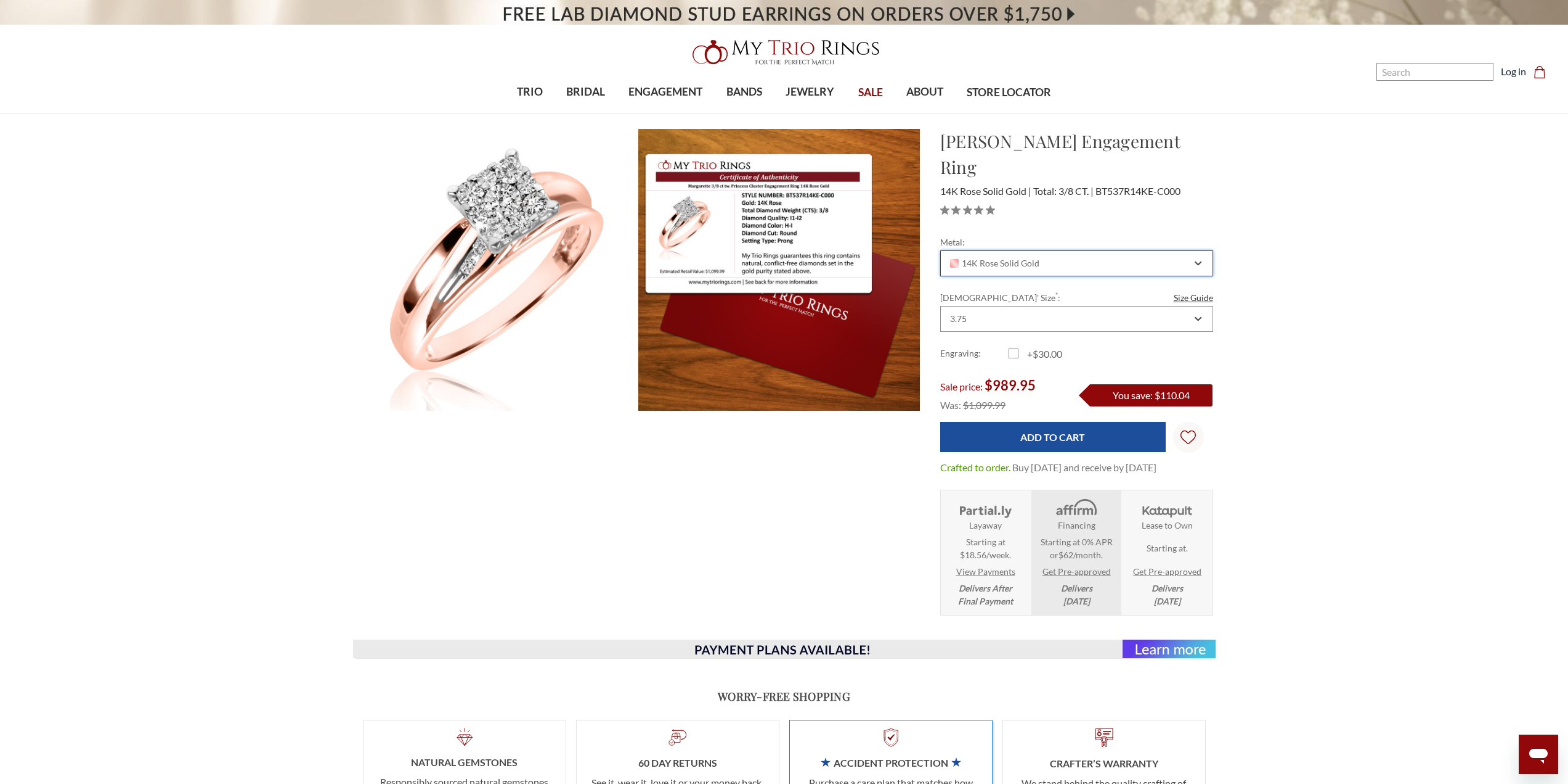
click at [1076, 258] on div "14K Rose Solid Gold" at bounding box center [1069, 263] width 243 height 10
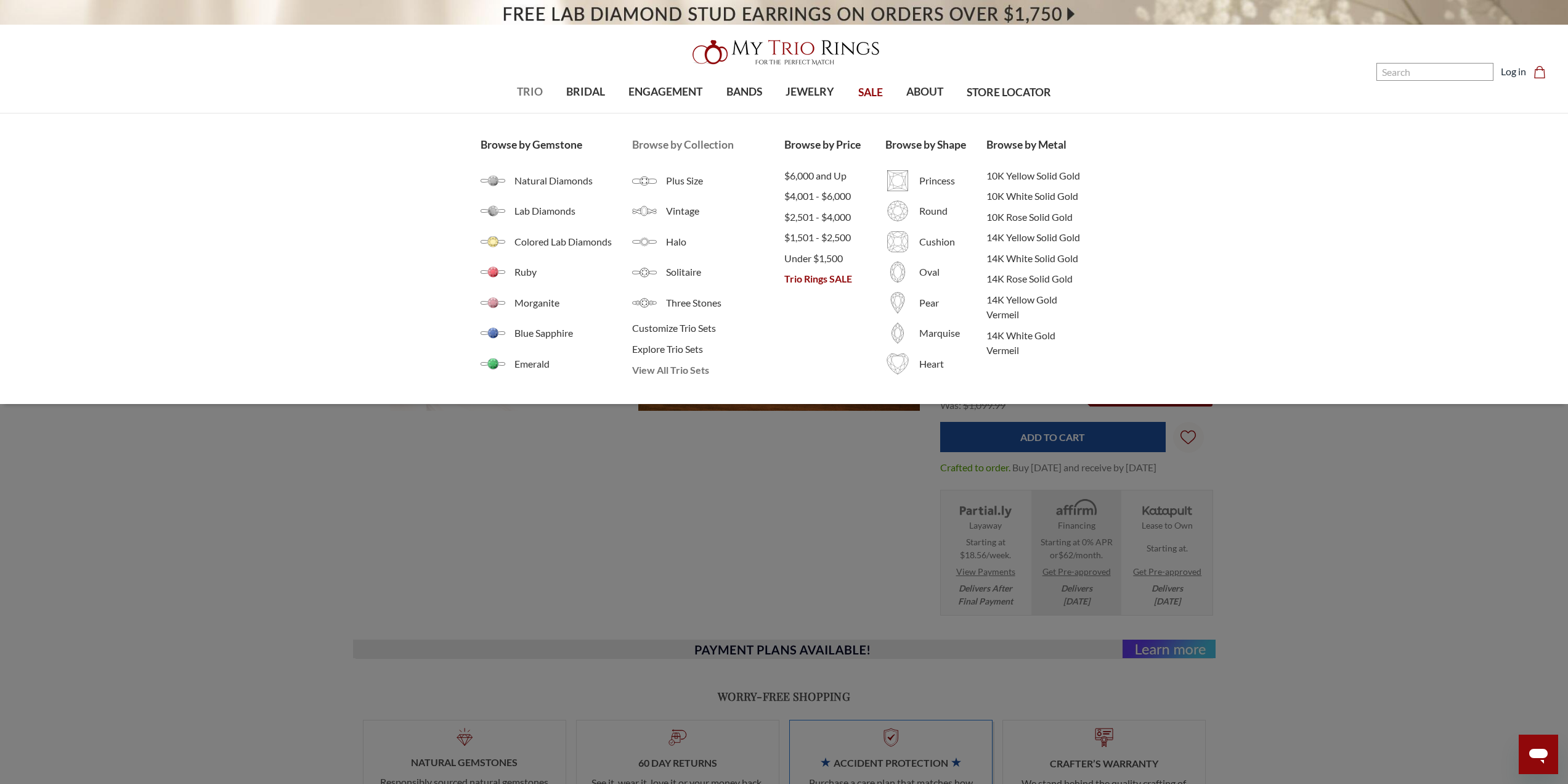
click at [664, 370] on span "View All Trio Sets" at bounding box center [707, 369] width 152 height 15
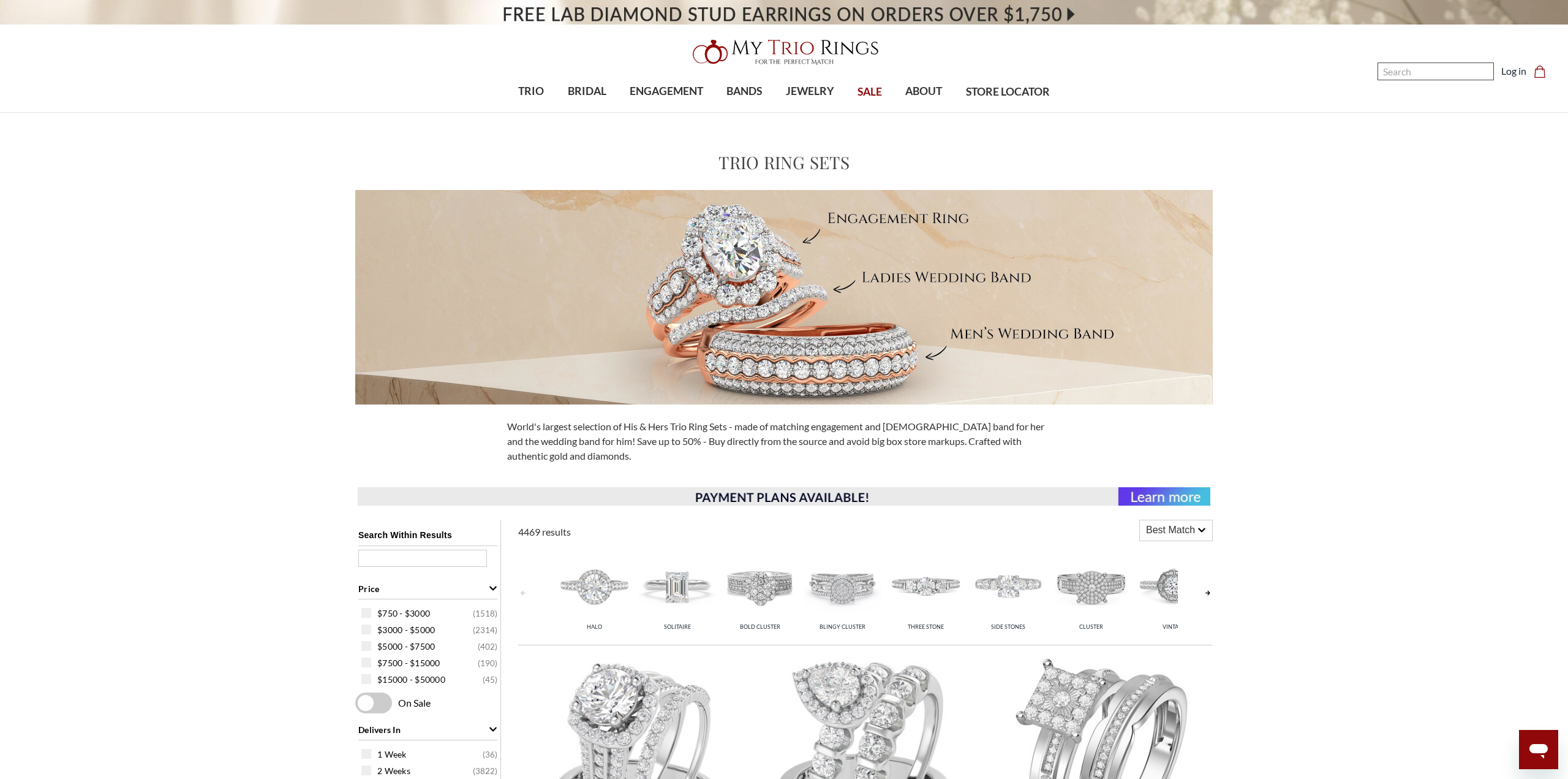
click at [1408, 72] on input "Search" at bounding box center [1436, 71] width 116 height 18
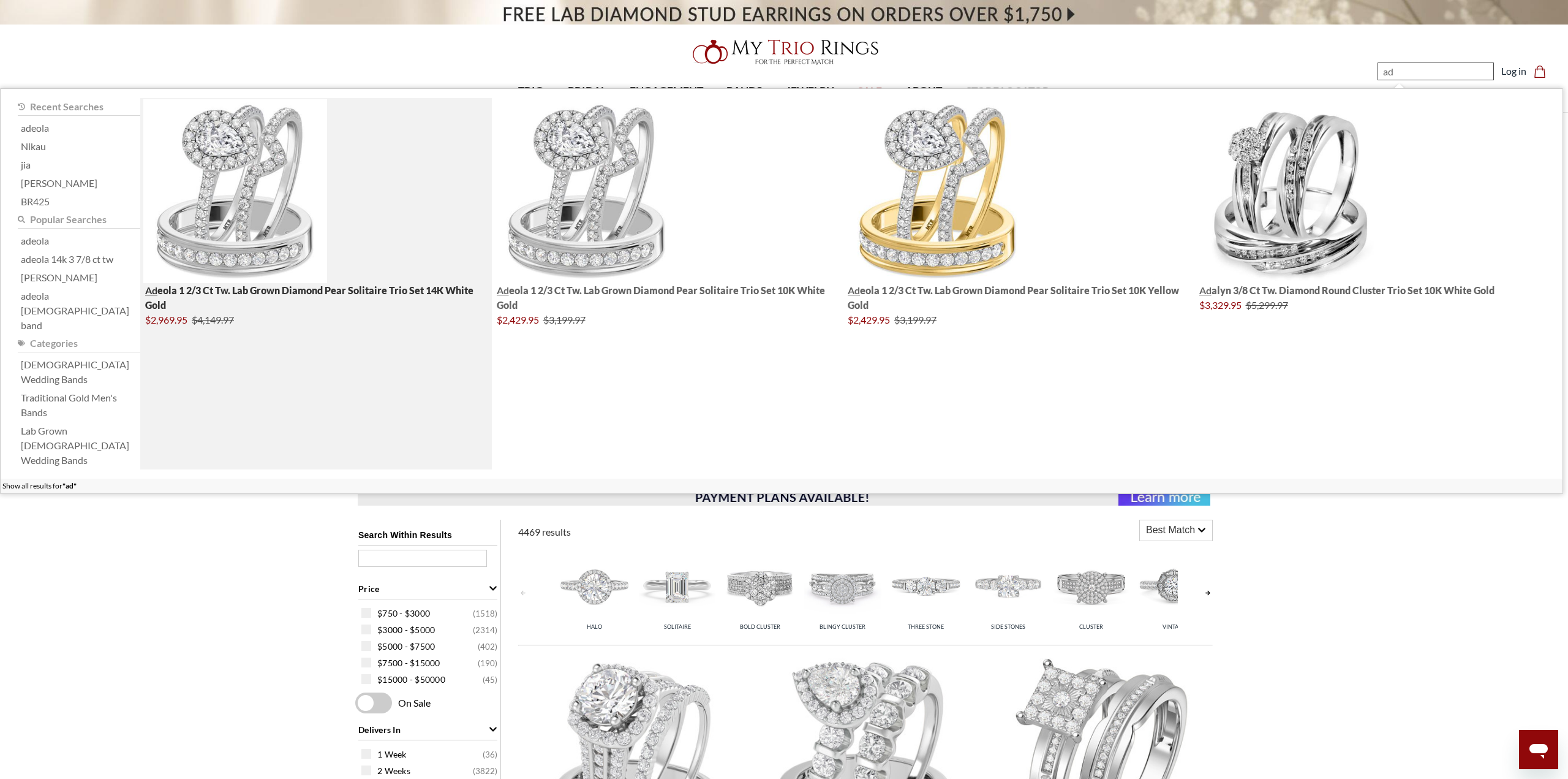
type input "ad"
click at [207, 206] on img "; Total Products 4" at bounding box center [235, 191] width 183 height 183
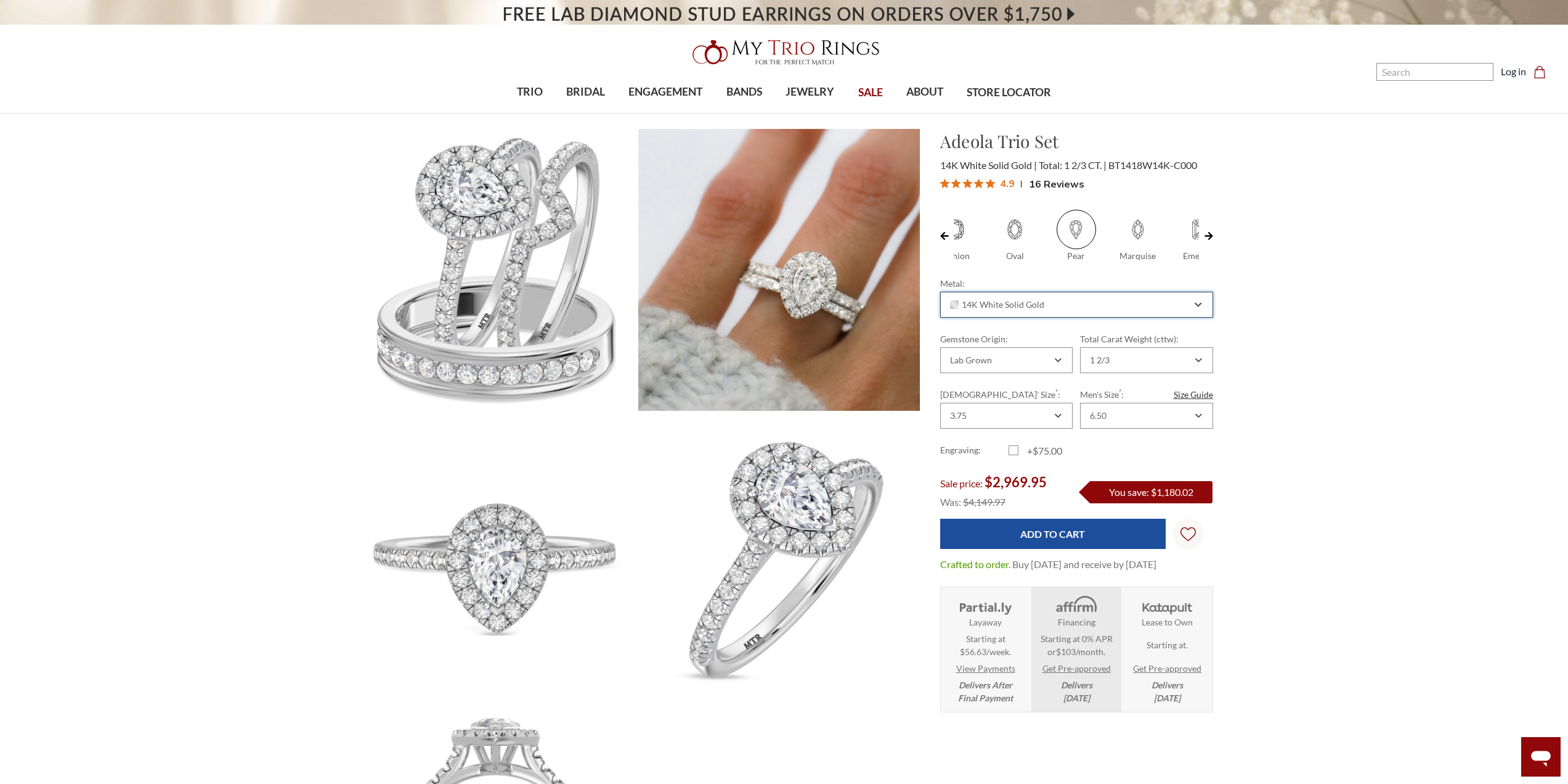
click at [1207, 307] on div "14K White Solid Gold" at bounding box center [1076, 305] width 273 height 26
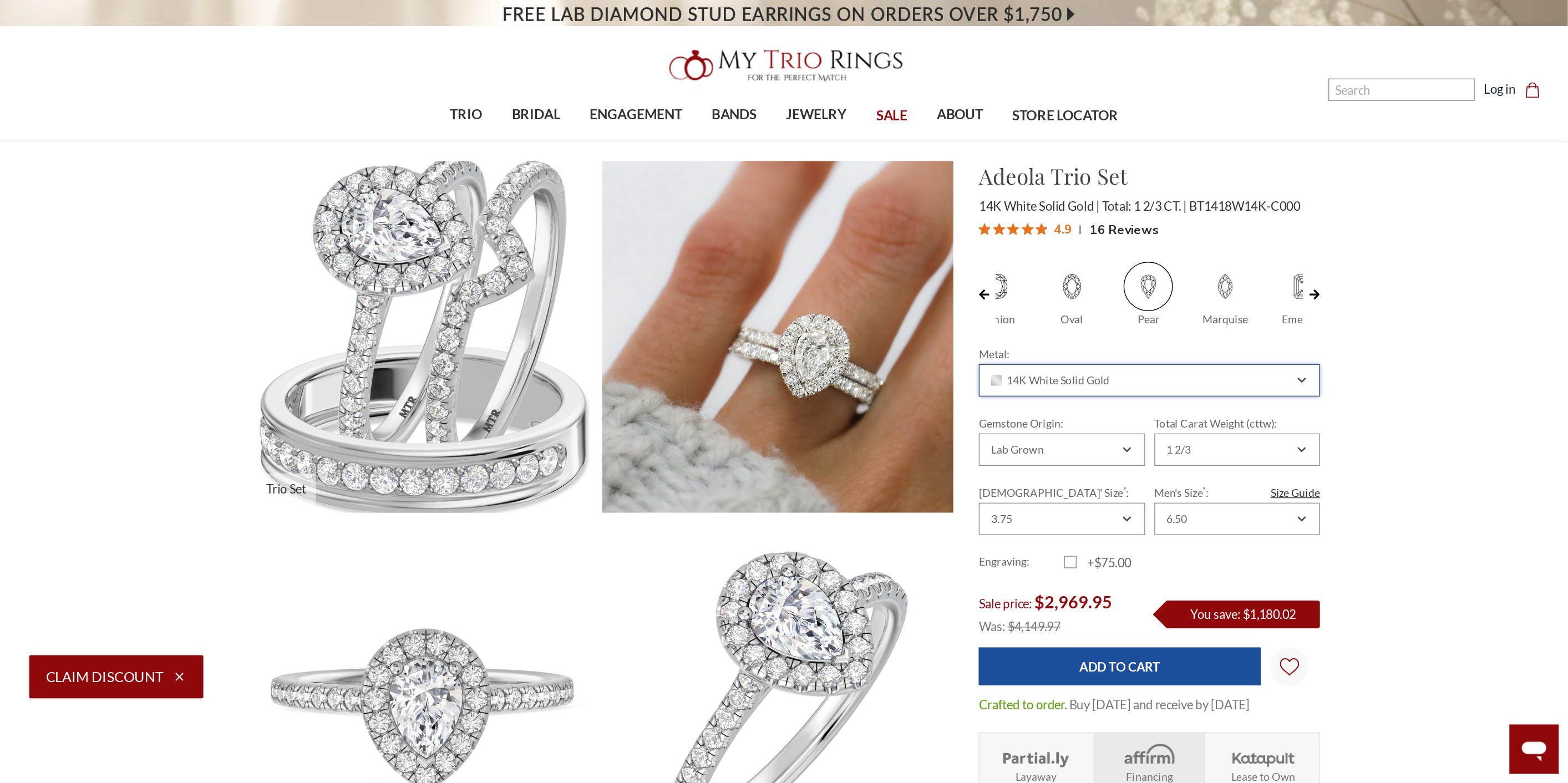
scroll to position [0, 29]
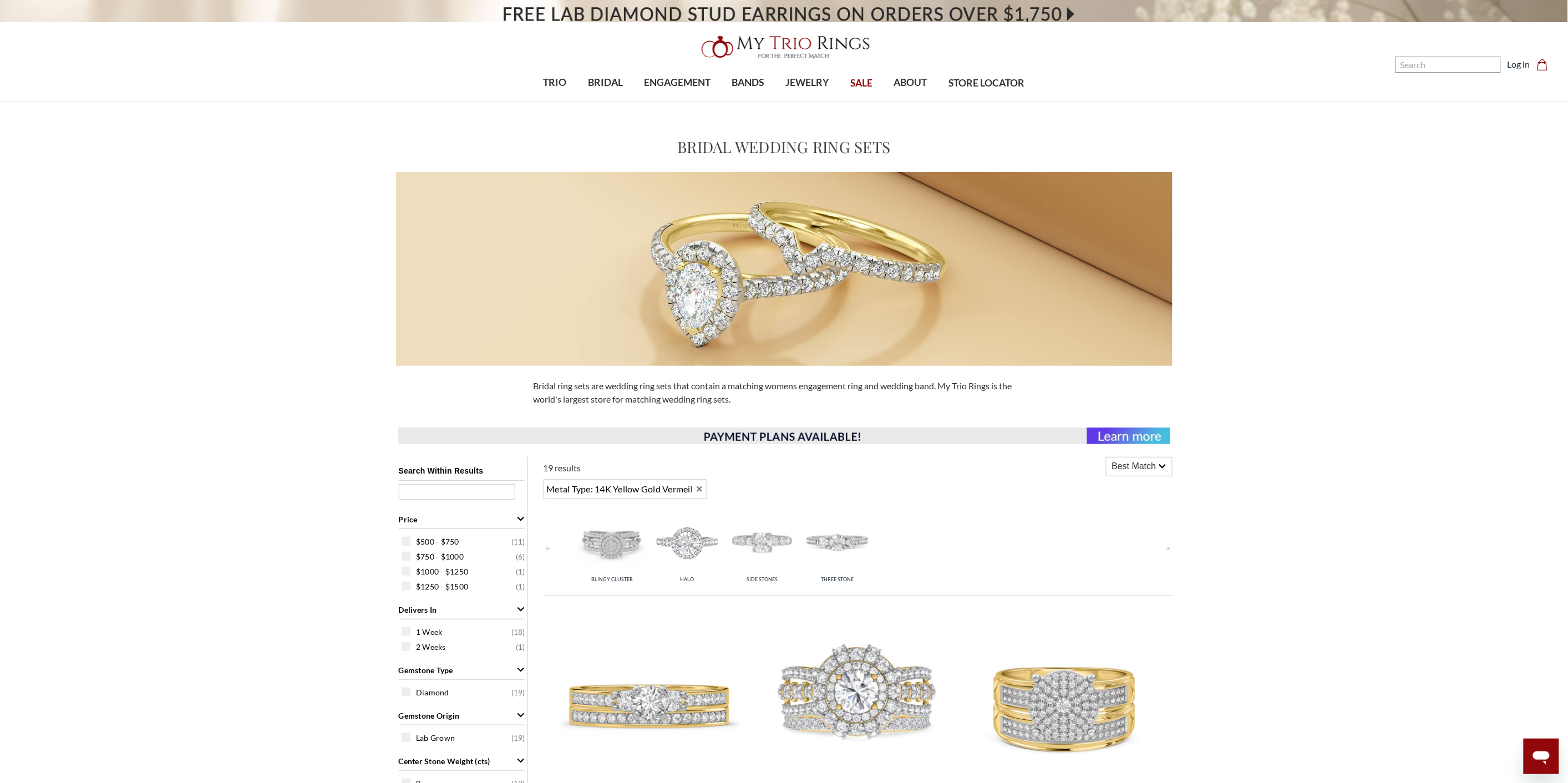
click at [704, 488] on icon "Remove 14K Yellow Gold Vermeil" at bounding box center [699, 489] width 8 height 8
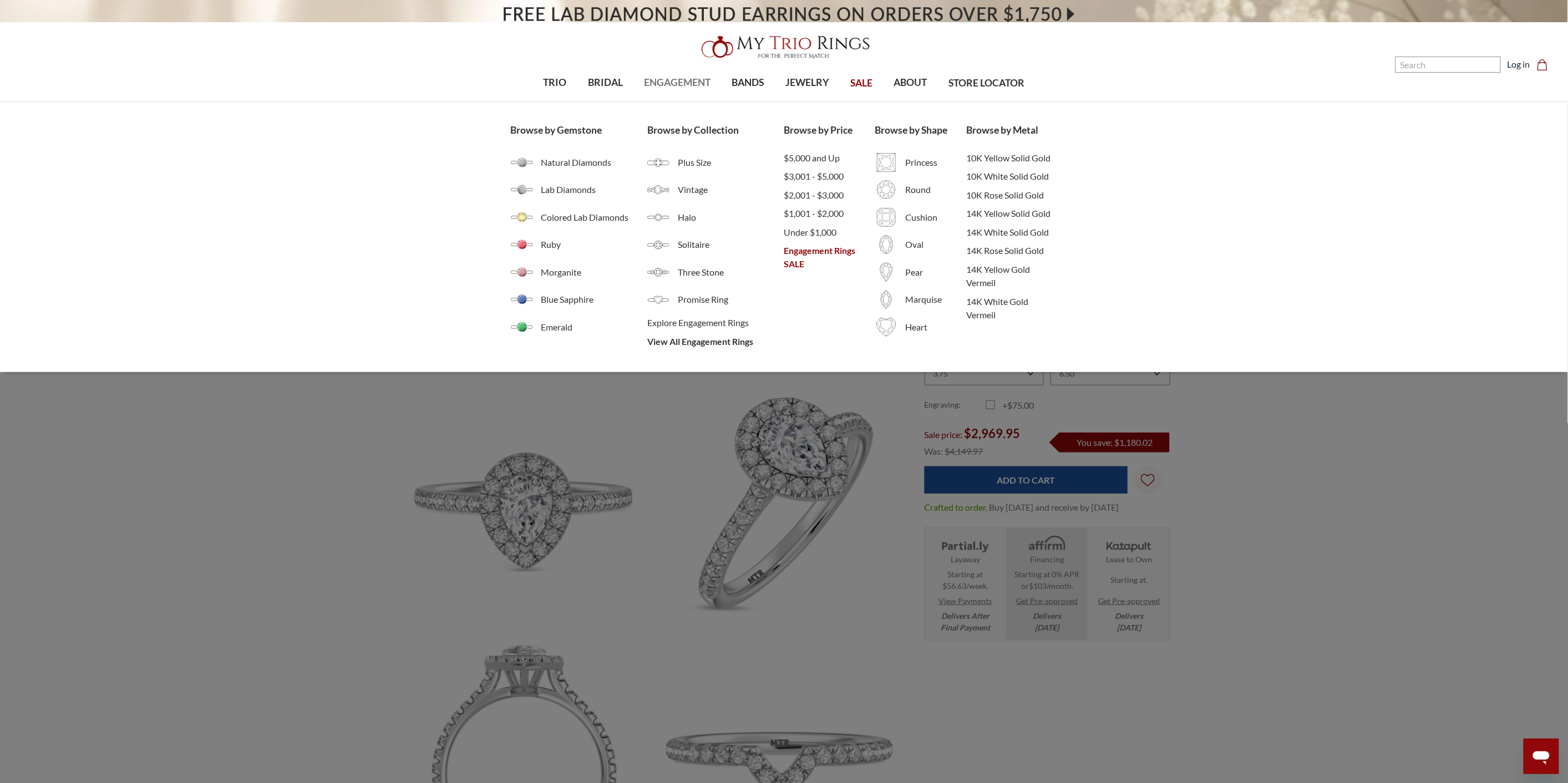
scroll to position [0, 28]
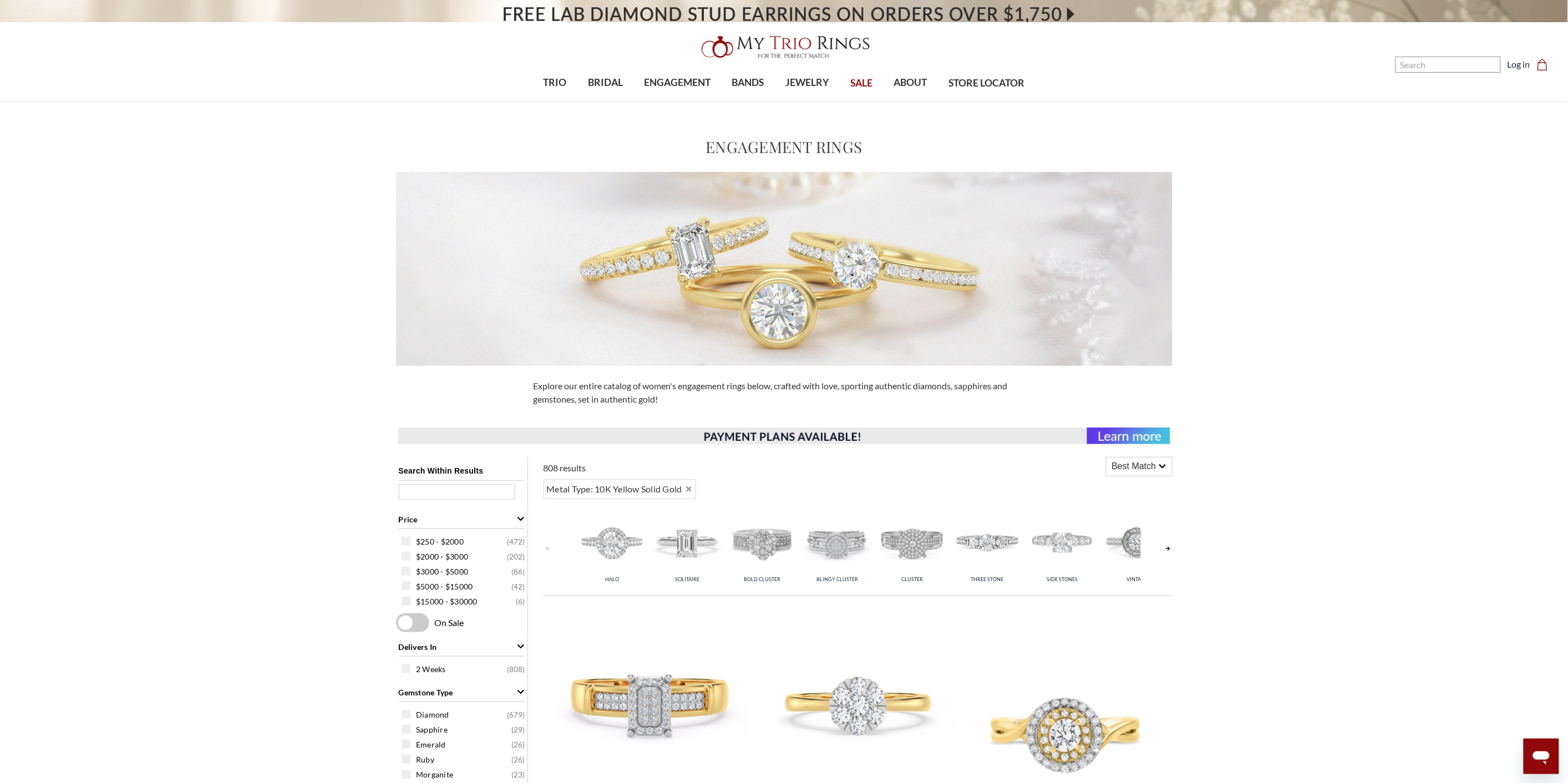
scroll to position [493, 0]
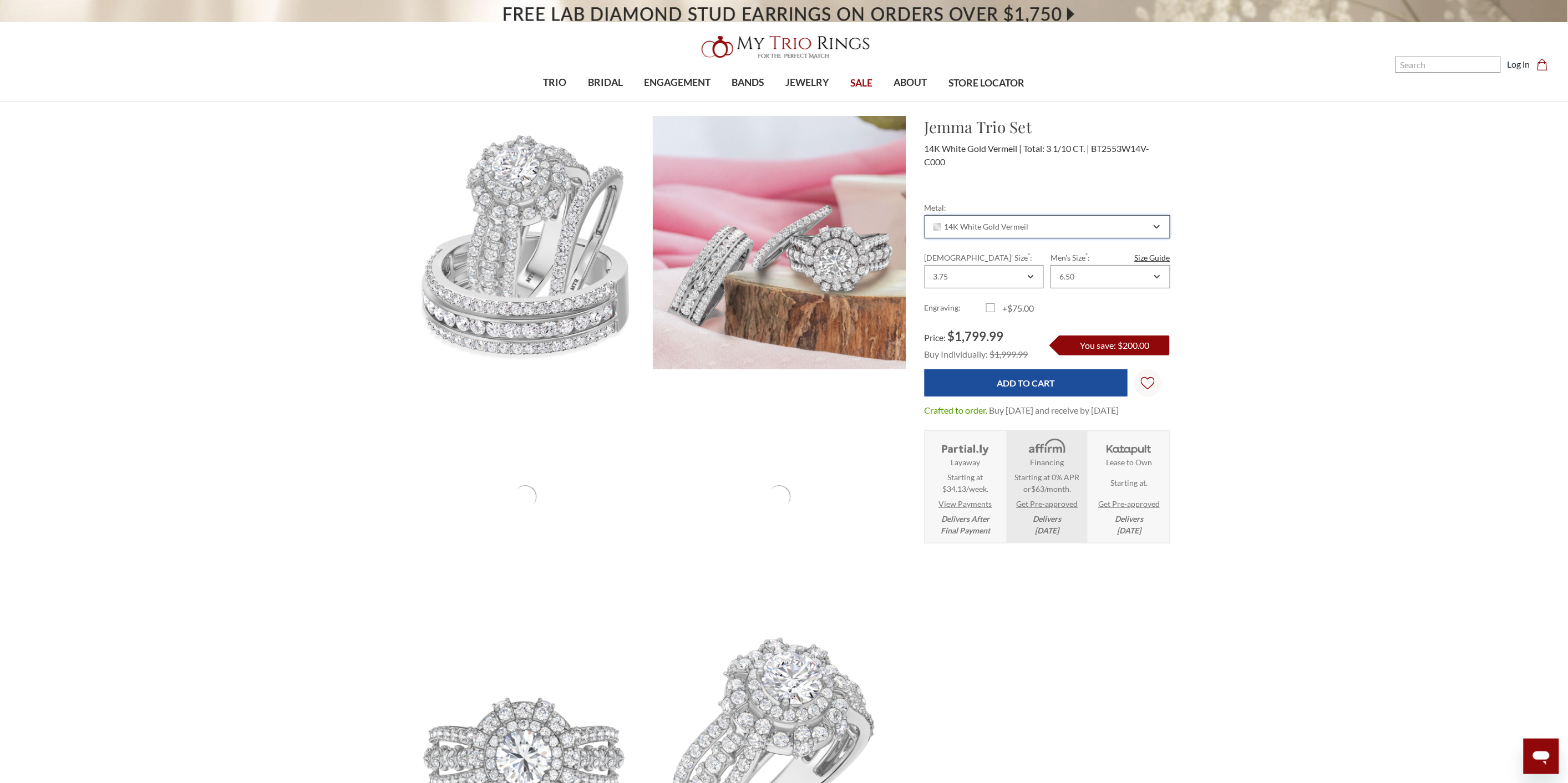
click at [1092, 230] on div "14K White Gold Vermeil" at bounding box center [1041, 227] width 219 height 9
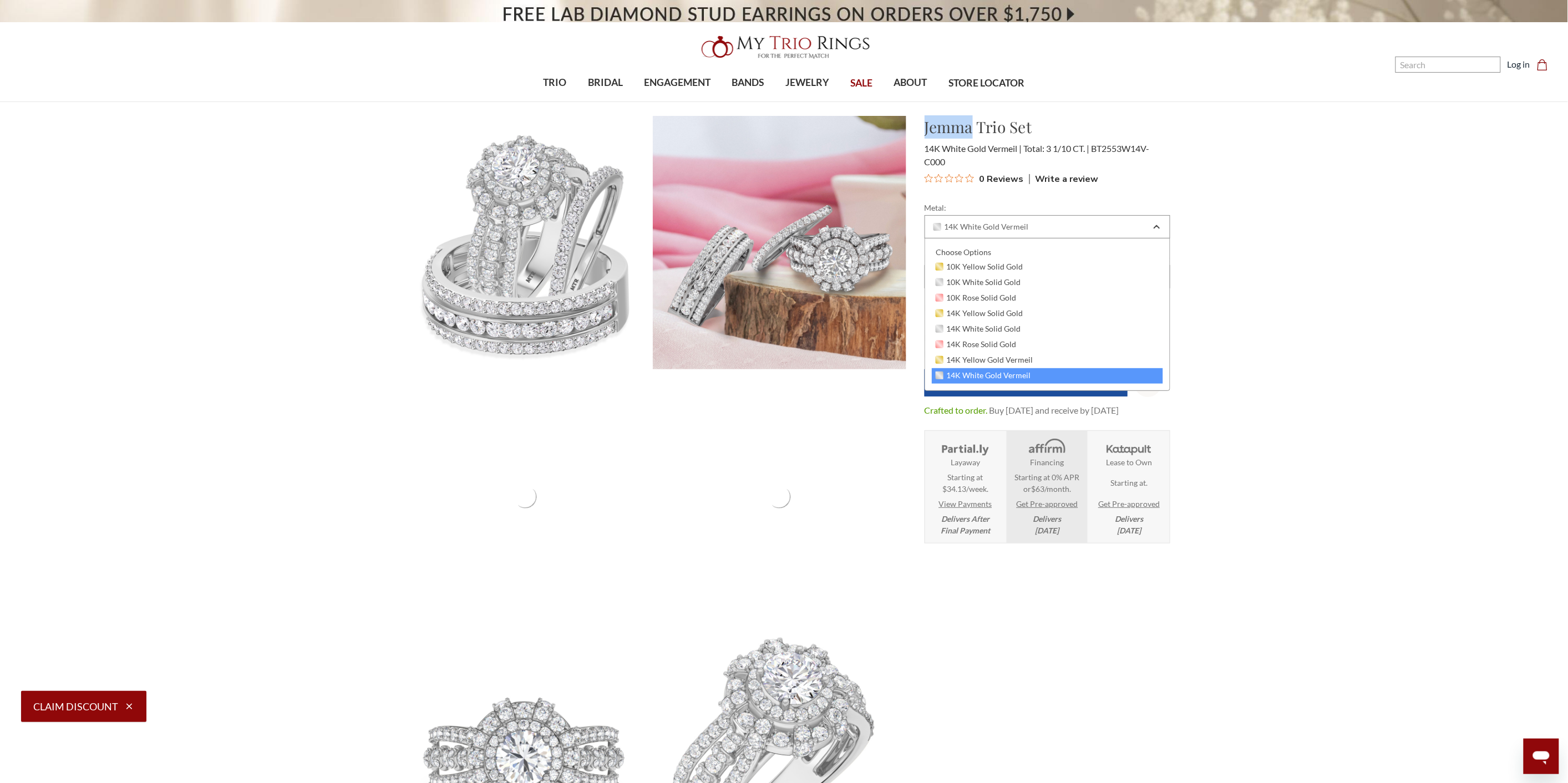
drag, startPoint x: 930, startPoint y: 130, endPoint x: 972, endPoint y: 131, distance: 42.0
click at [972, 131] on h1 "Jemma Trio Set" at bounding box center [1047, 127] width 246 height 23
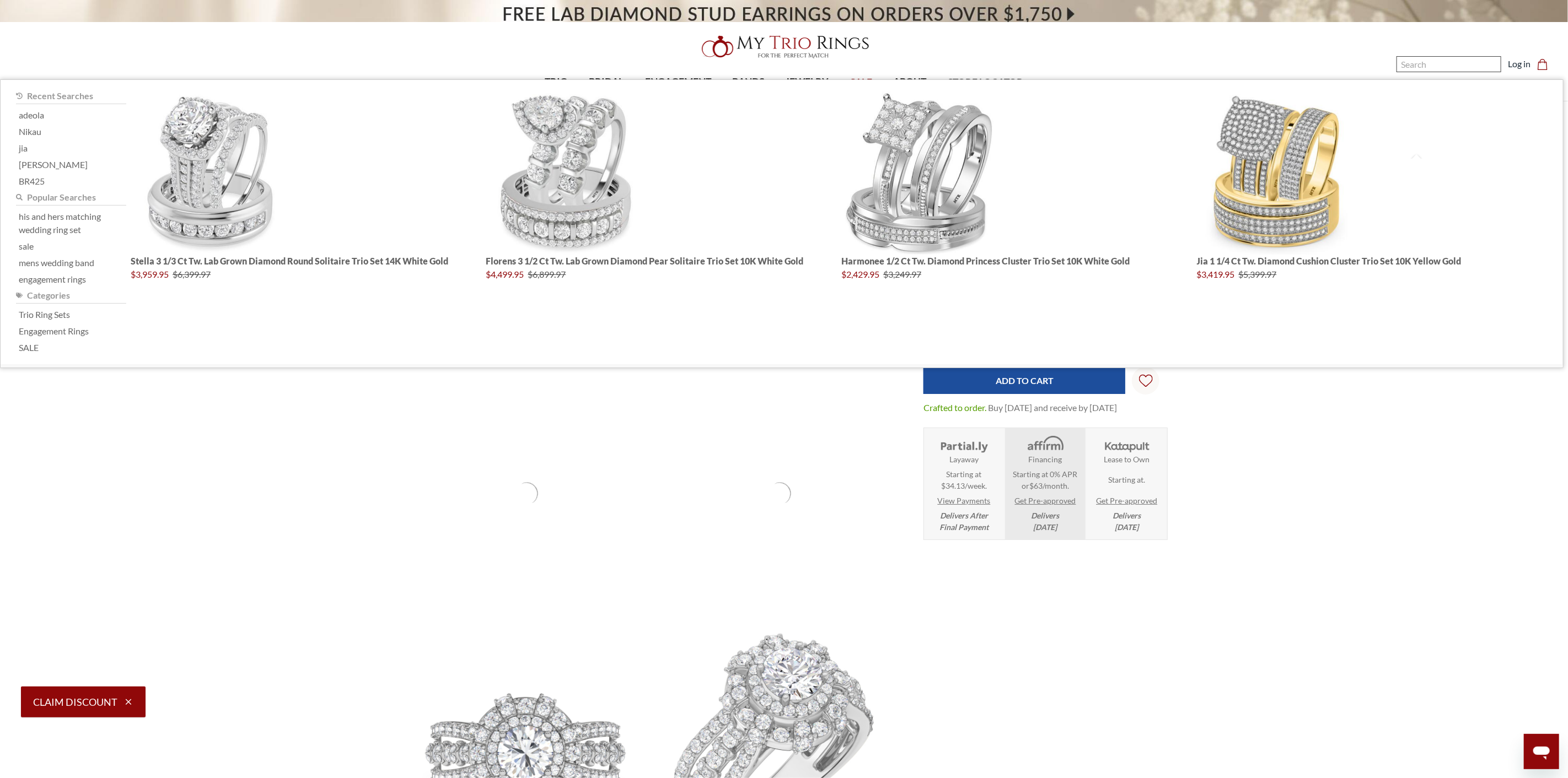
click at [1422, 59] on input "Search" at bounding box center [1449, 64] width 105 height 16
paste input "Jemma"
type input "Jemma"
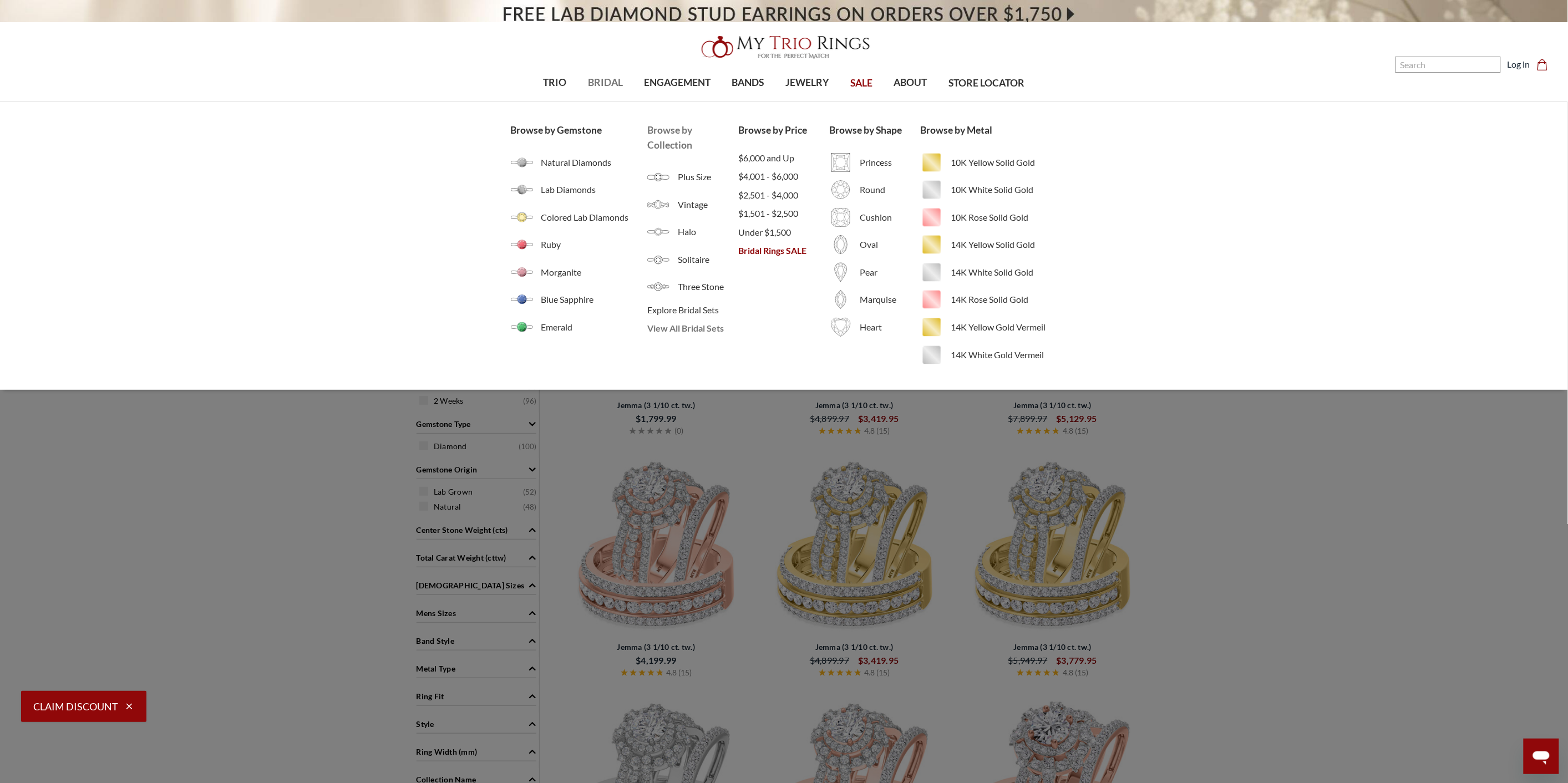
click at [677, 323] on span "View All Bridal Sets" at bounding box center [693, 328] width 91 height 13
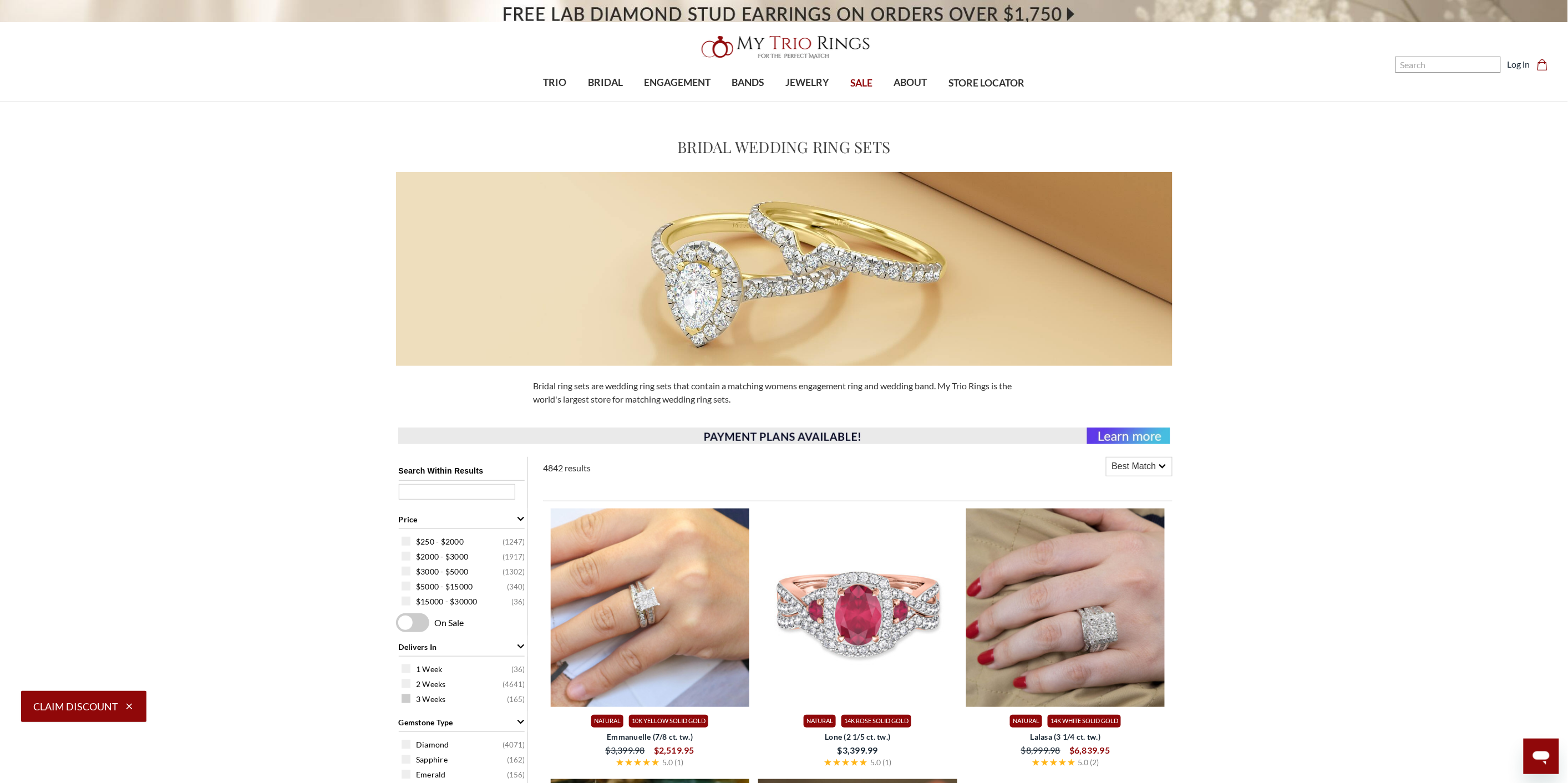
scroll to position [493, 0]
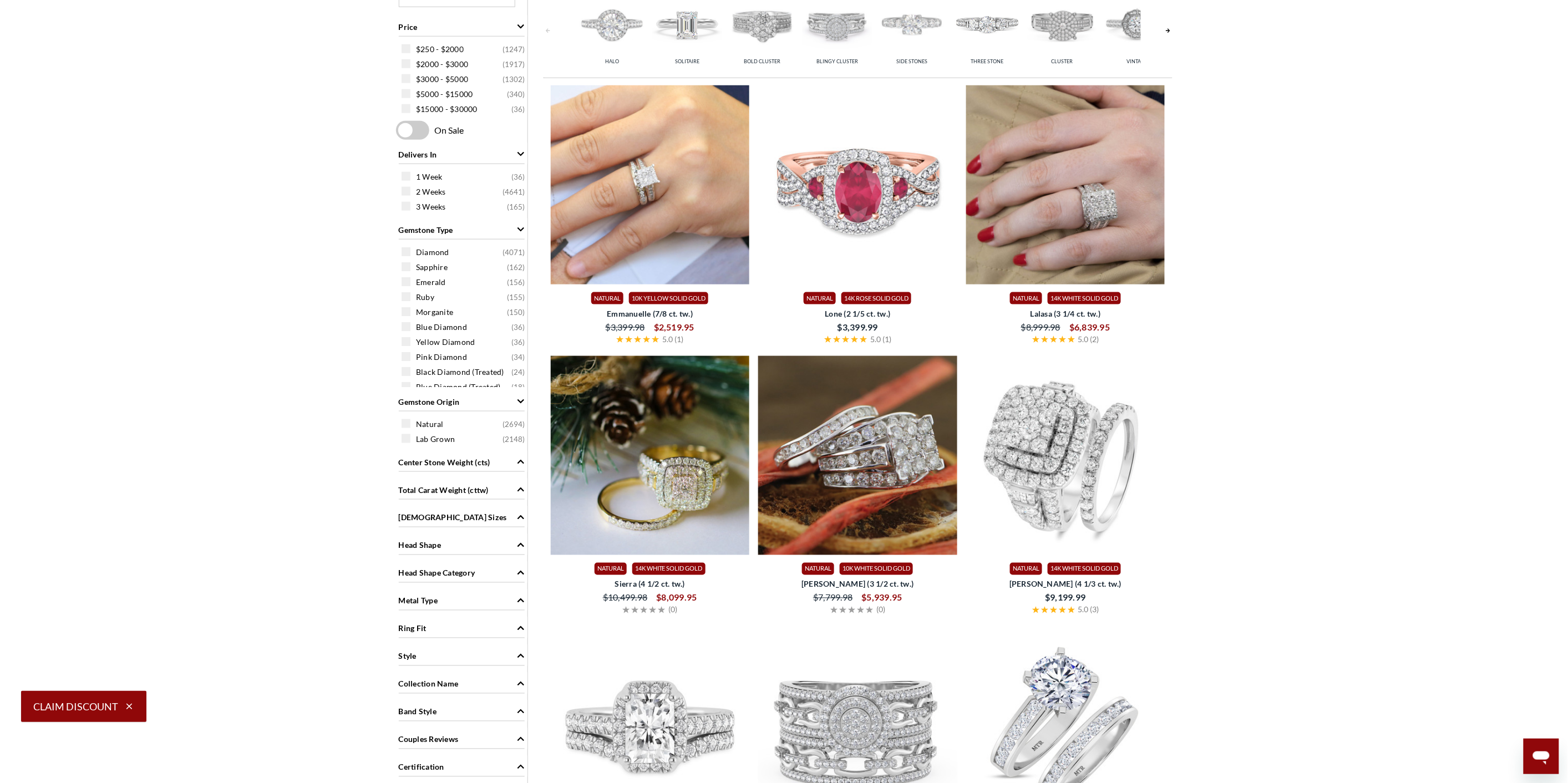
click at [479, 600] on div "Metal Type" at bounding box center [462, 600] width 126 height 21
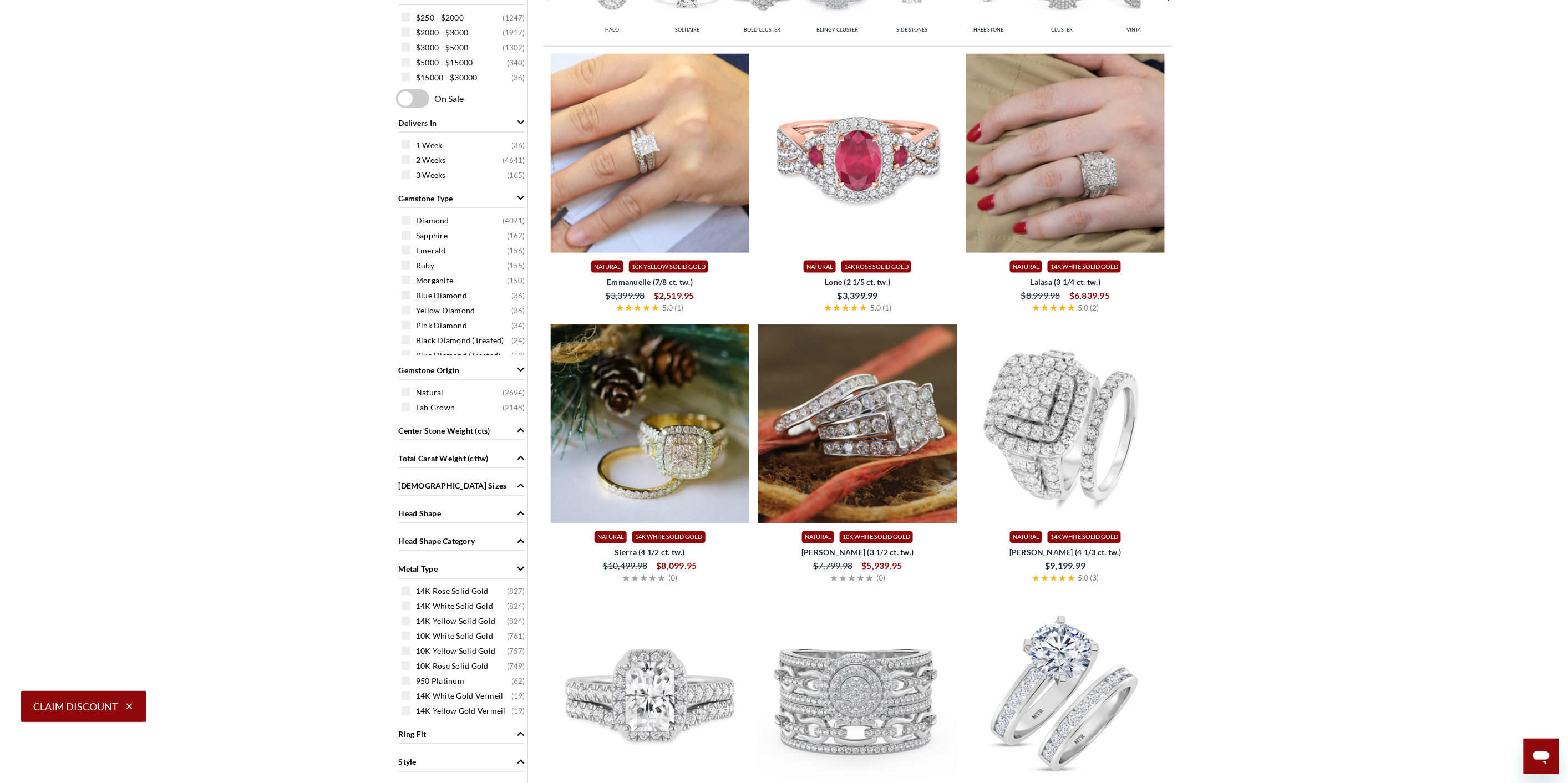
scroll to position [986, 0]
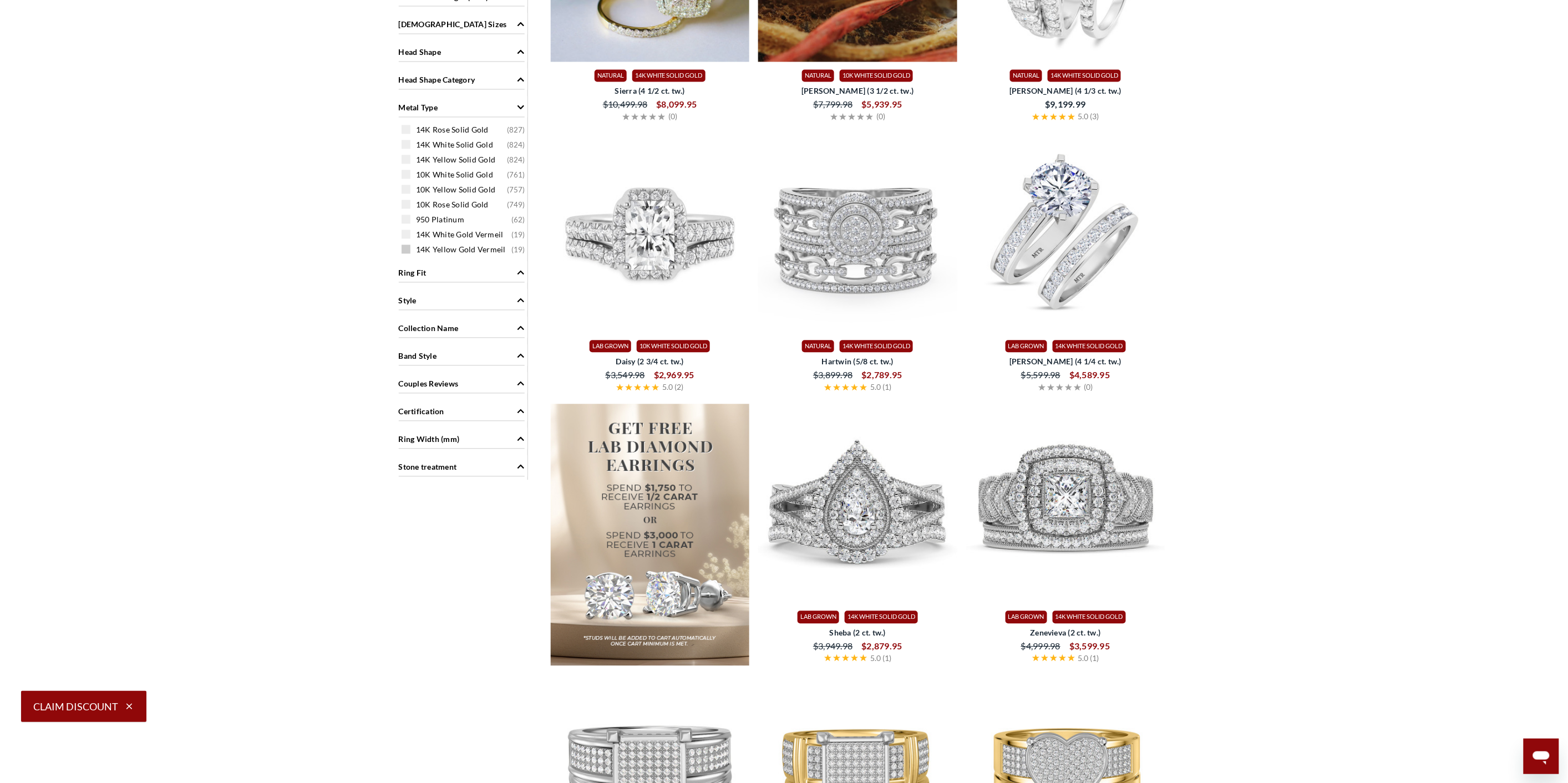
click at [405, 252] on span at bounding box center [406, 250] width 9 height 9
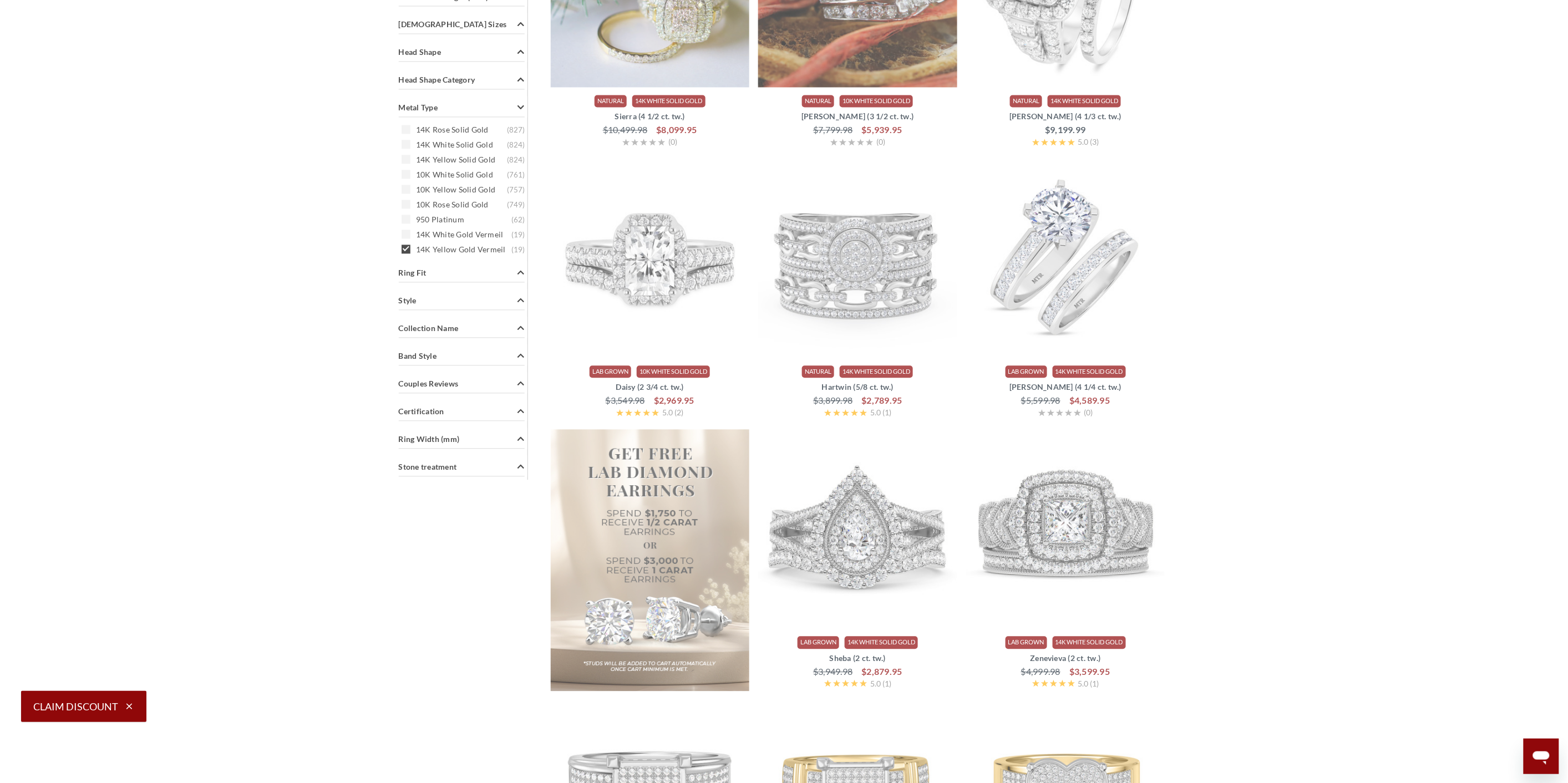
scroll to position [445, 0]
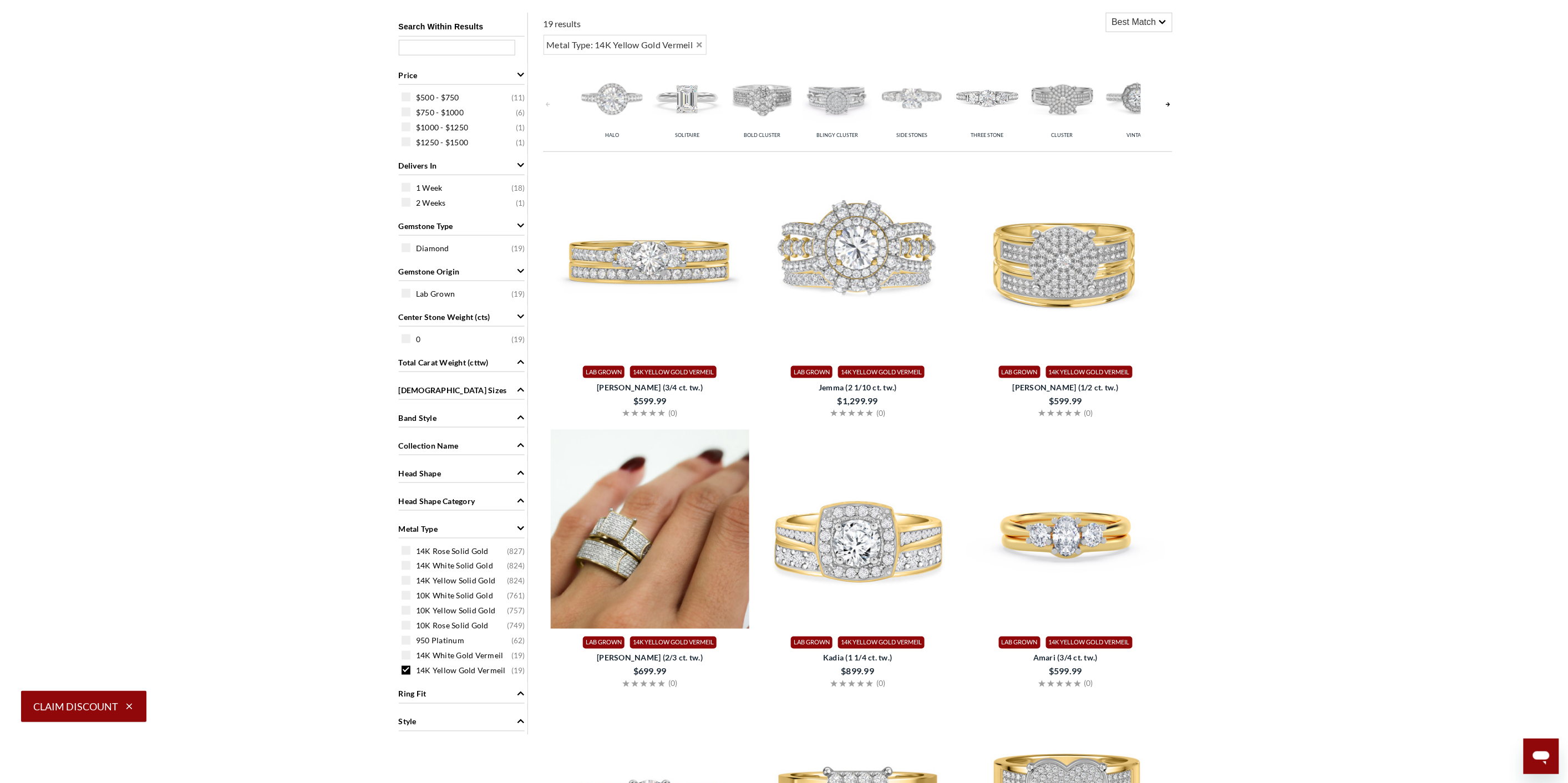
click at [678, 538] on img at bounding box center [650, 529] width 199 height 199
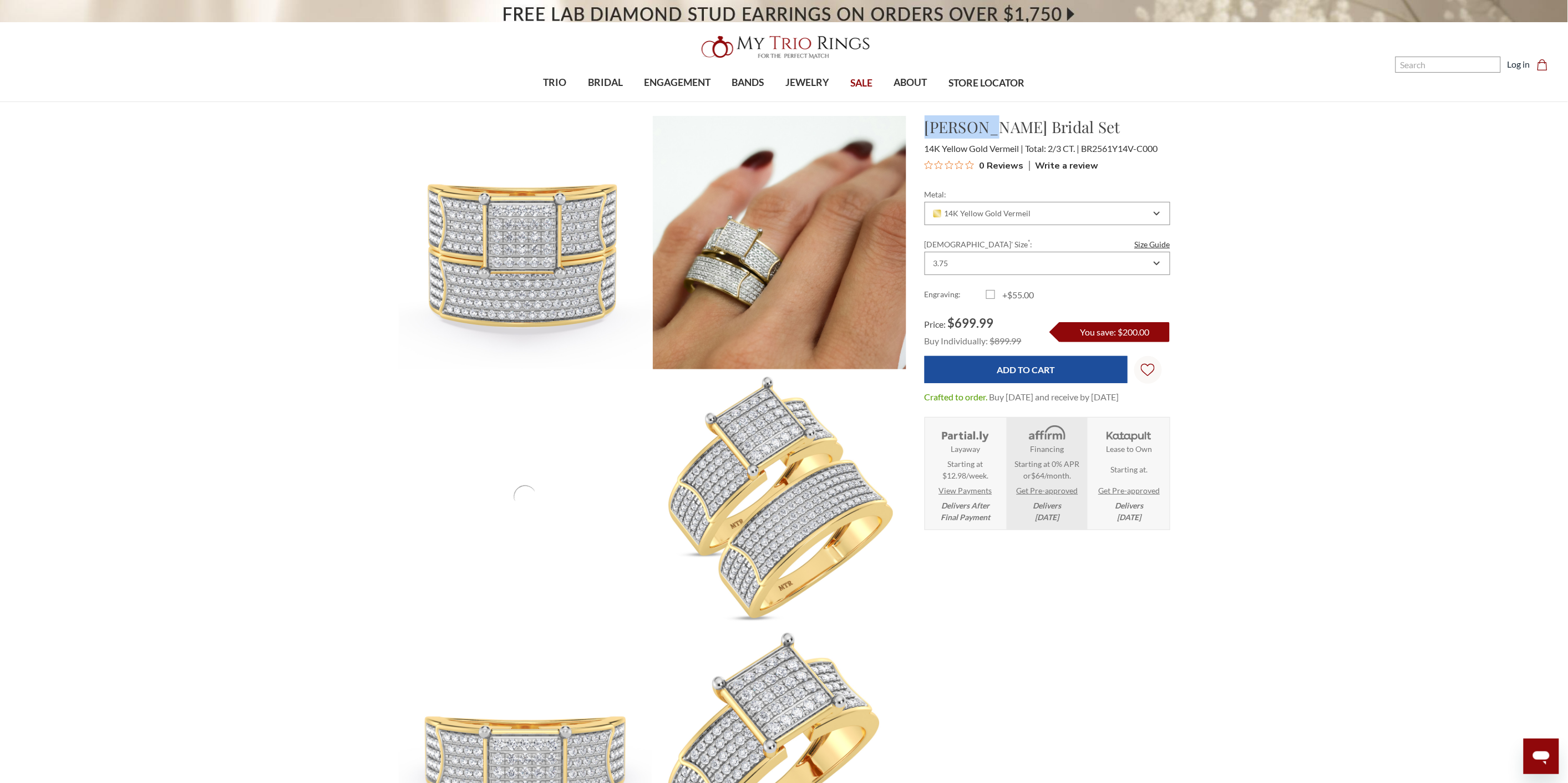
drag, startPoint x: 926, startPoint y: 129, endPoint x: 987, endPoint y: 133, distance: 61.1
click at [987, 133] on h1 "[PERSON_NAME] Bridal Set" at bounding box center [1047, 127] width 246 height 23
copy h1 "Berthold"
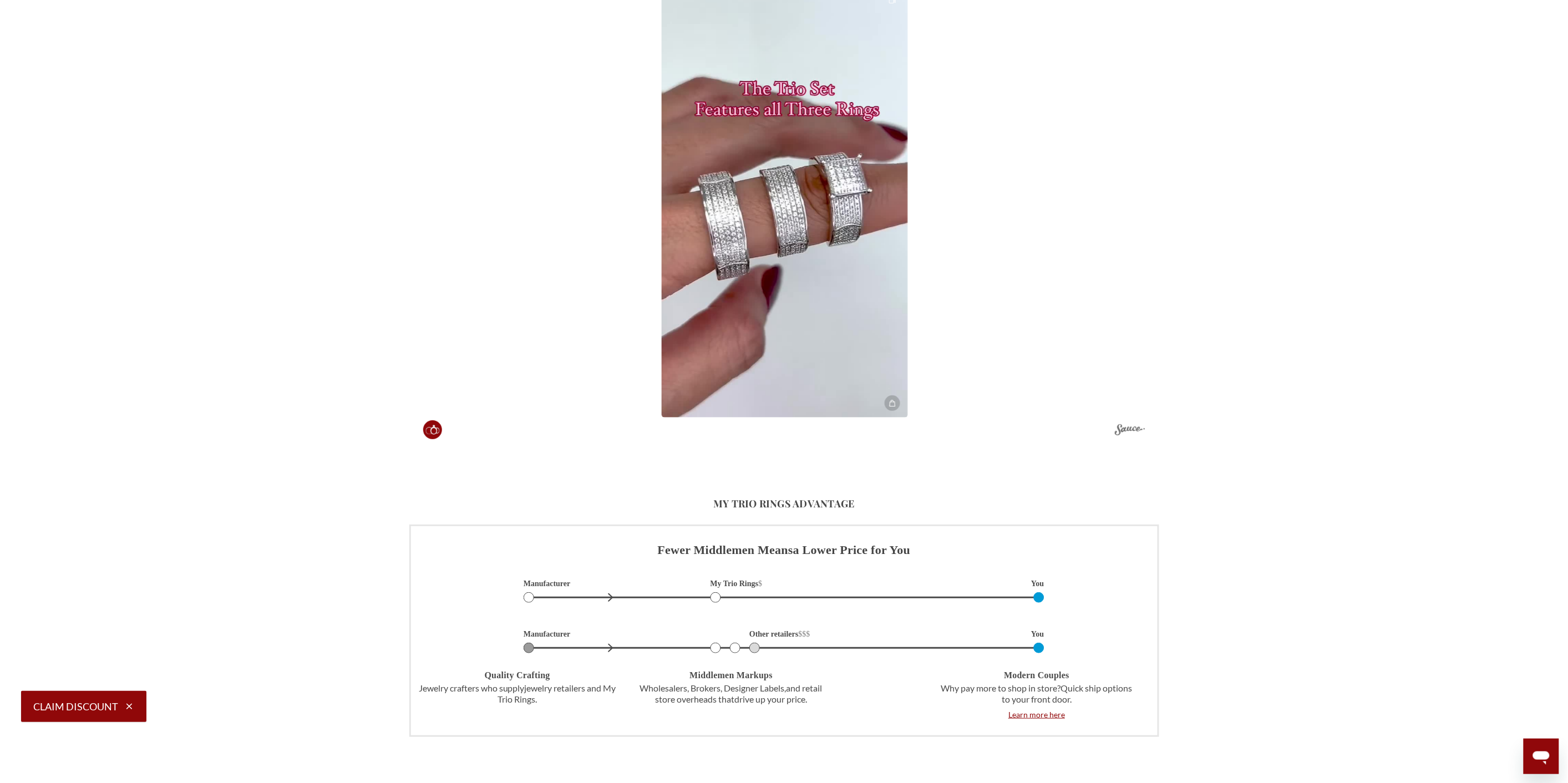
scroll to position [2465, 0]
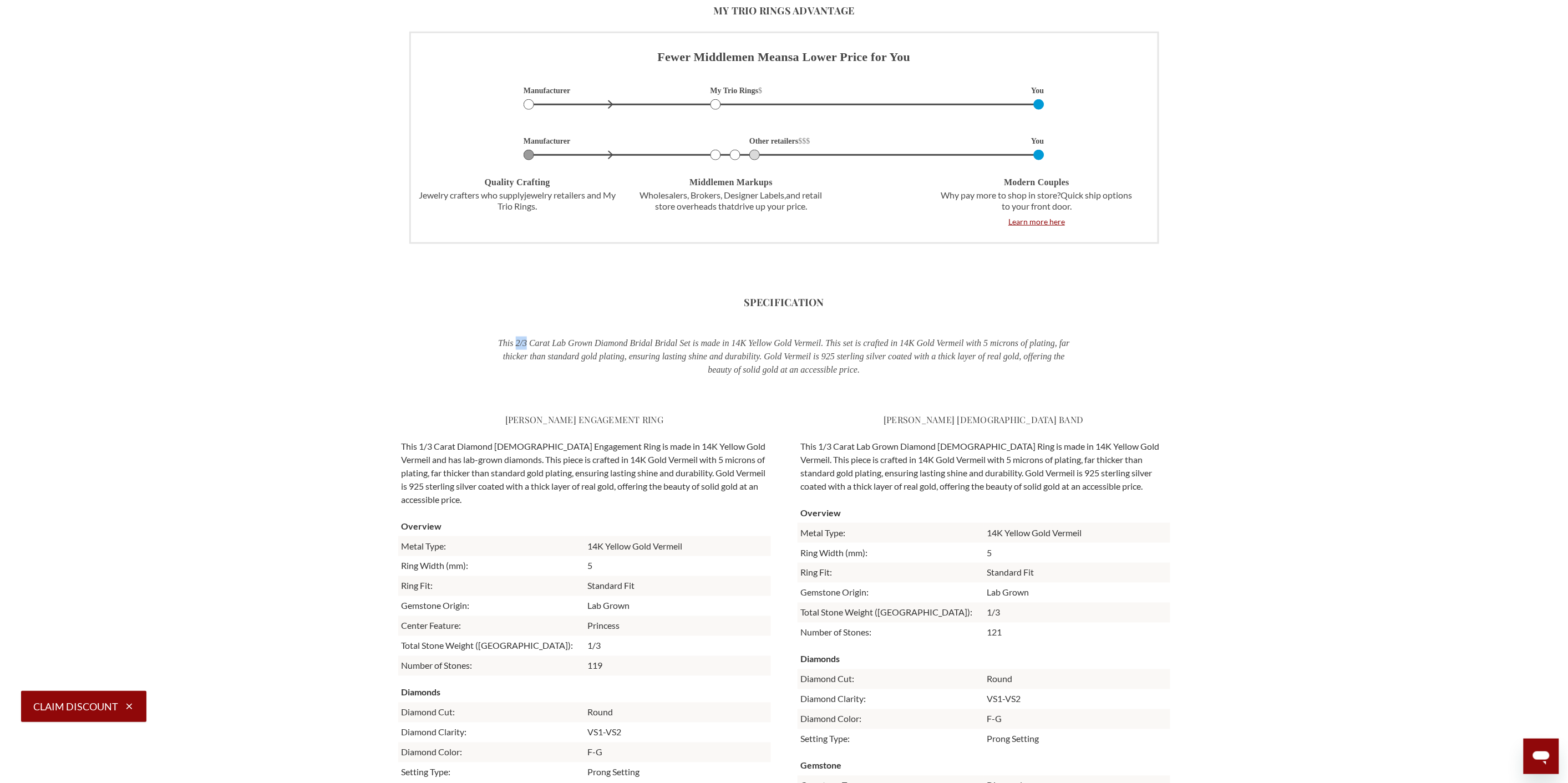
drag, startPoint x: 515, startPoint y: 343, endPoint x: 530, endPoint y: 346, distance: 15.3
click at [530, 346] on p "This 2/3 Carat Lab Grown Diamond Bridal Bridal Set is made in 14K Yellow Gold V…" at bounding box center [784, 356] width 580 height 40
copy p "2/3"
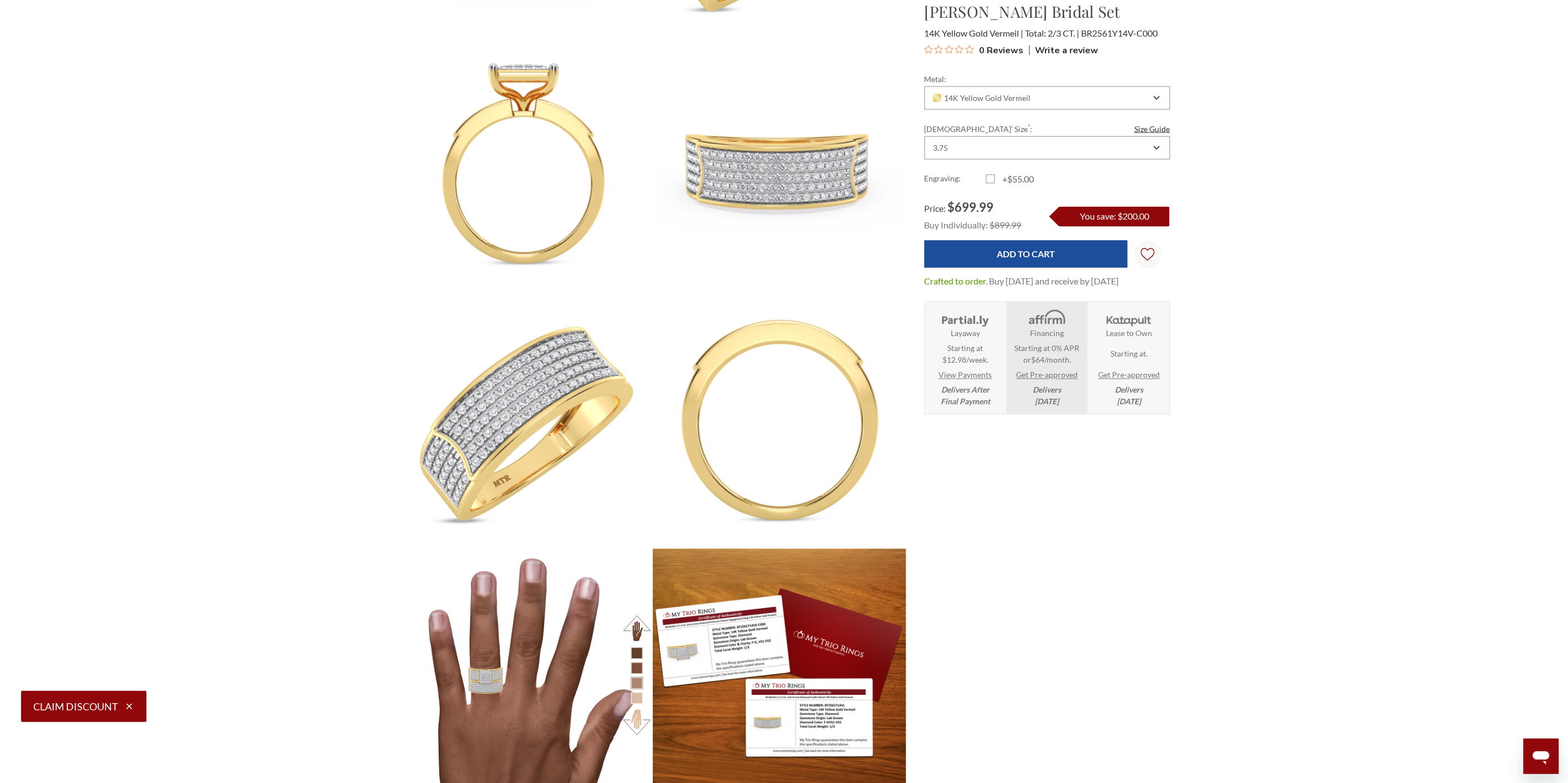
scroll to position [0, 0]
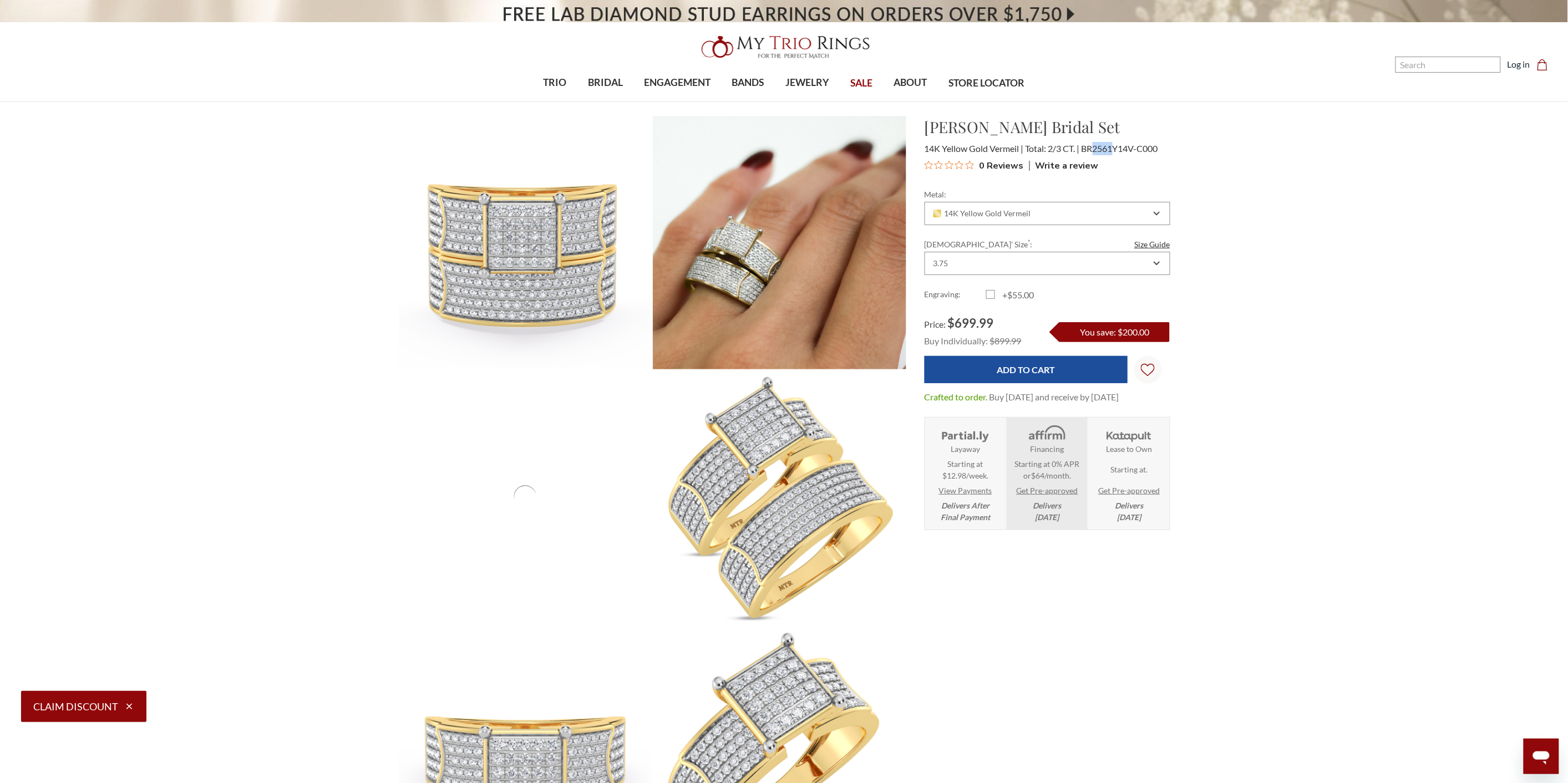
drag, startPoint x: 1097, startPoint y: 152, endPoint x: 1113, endPoint y: 153, distance: 16.0
click at [1116, 152] on span "BR2561Y14V-C000" at bounding box center [1120, 148] width 77 height 11
copy span "2561"
click at [1090, 201] on div "Metal: Choose Options 10K Yellow Solid Gold 10K White Solid Gold 10K Rose Solid…" at bounding box center [1047, 206] width 246 height 37
click at [1093, 210] on div "14K Yellow Gold Vermeil" at bounding box center [1041, 213] width 219 height 9
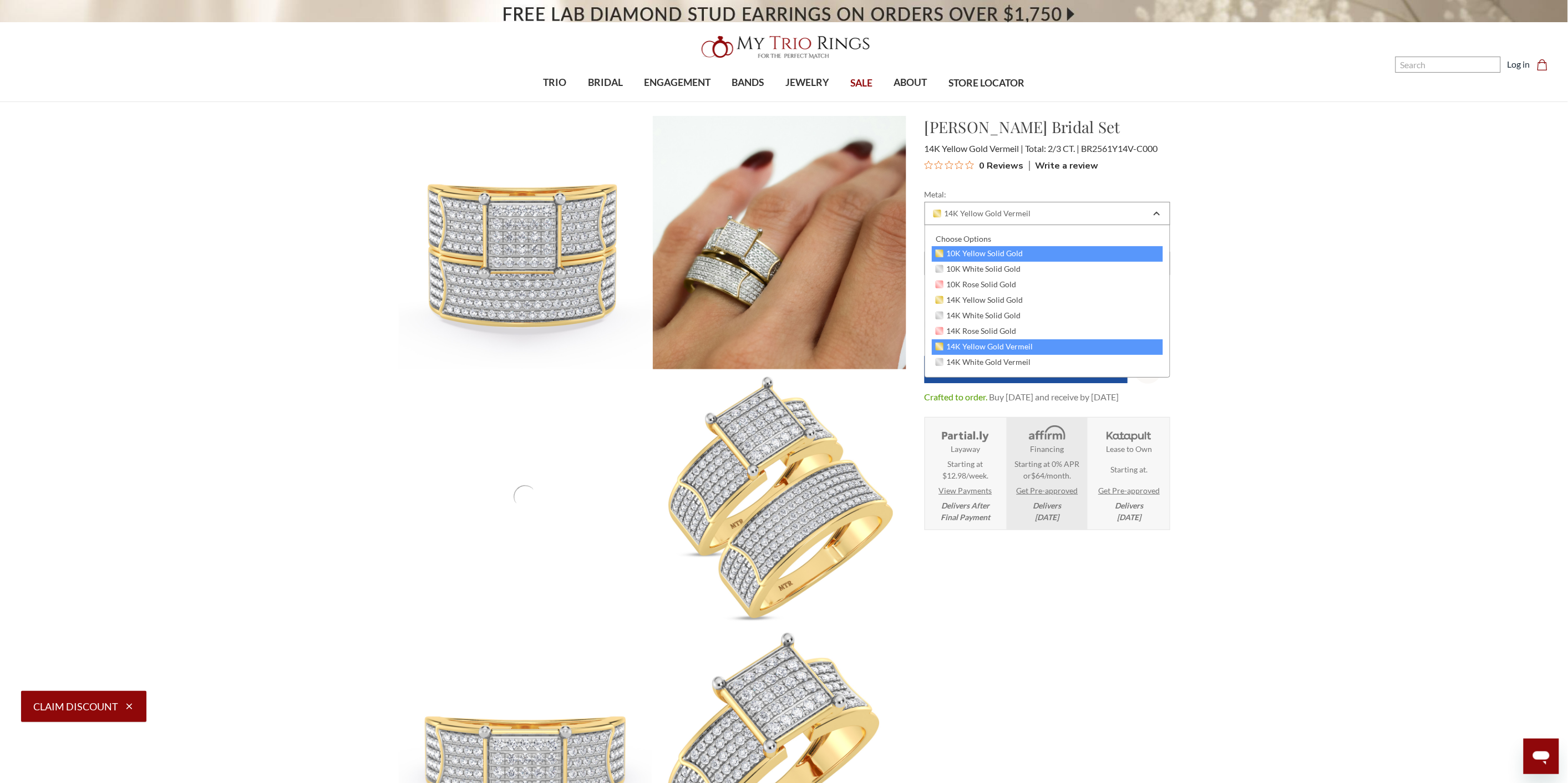
click at [1019, 255] on span "10K Yellow Solid Gold" at bounding box center [980, 254] width 88 height 9
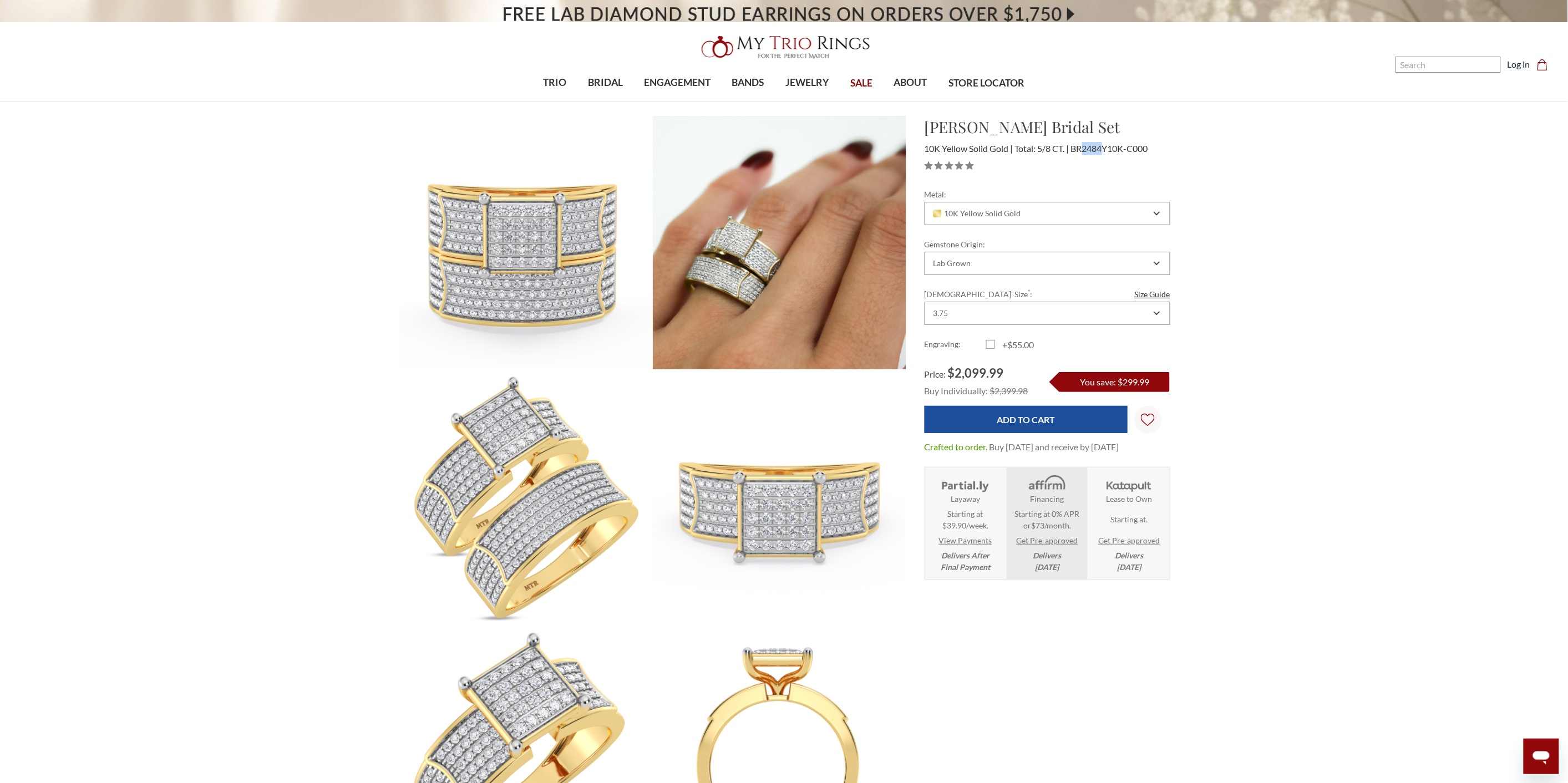
drag, startPoint x: 1084, startPoint y: 148, endPoint x: 1103, endPoint y: 152, distance: 19.4
click at [1103, 152] on span "BR2484Y10K-C000" at bounding box center [1110, 148] width 77 height 11
copy span "2484"
click at [1077, 267] on div "Lab Grown" at bounding box center [1041, 263] width 219 height 9
click at [1024, 298] on div "Natural" at bounding box center [1047, 304] width 231 height 14
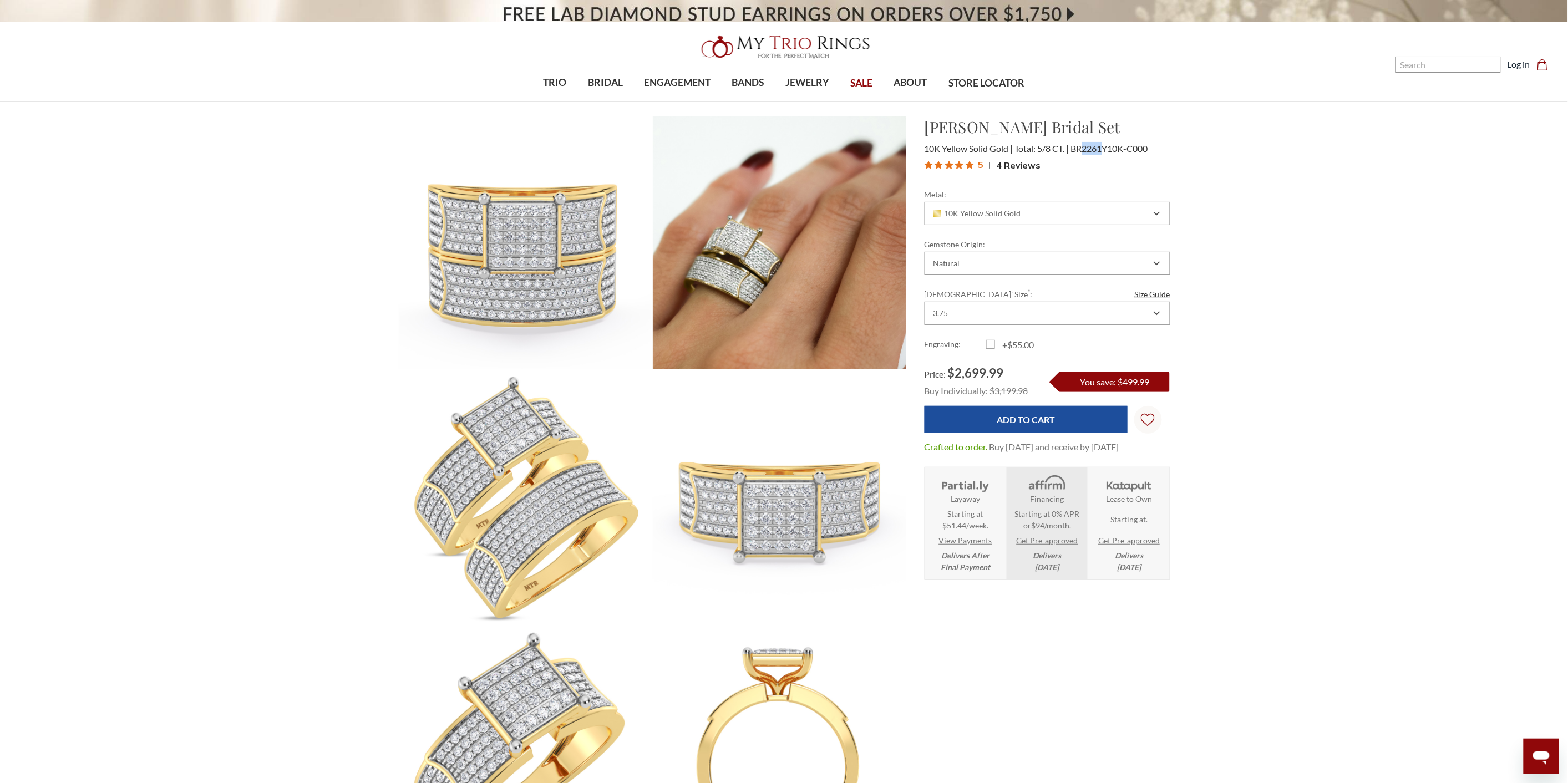
drag, startPoint x: 1083, startPoint y: 147, endPoint x: 1104, endPoint y: 148, distance: 21.0
click at [1104, 148] on span "BR2261Y10K-C000" at bounding box center [1110, 148] width 77 height 11
copy span "2261"
click at [1440, 59] on input "Search" at bounding box center [1448, 64] width 105 height 16
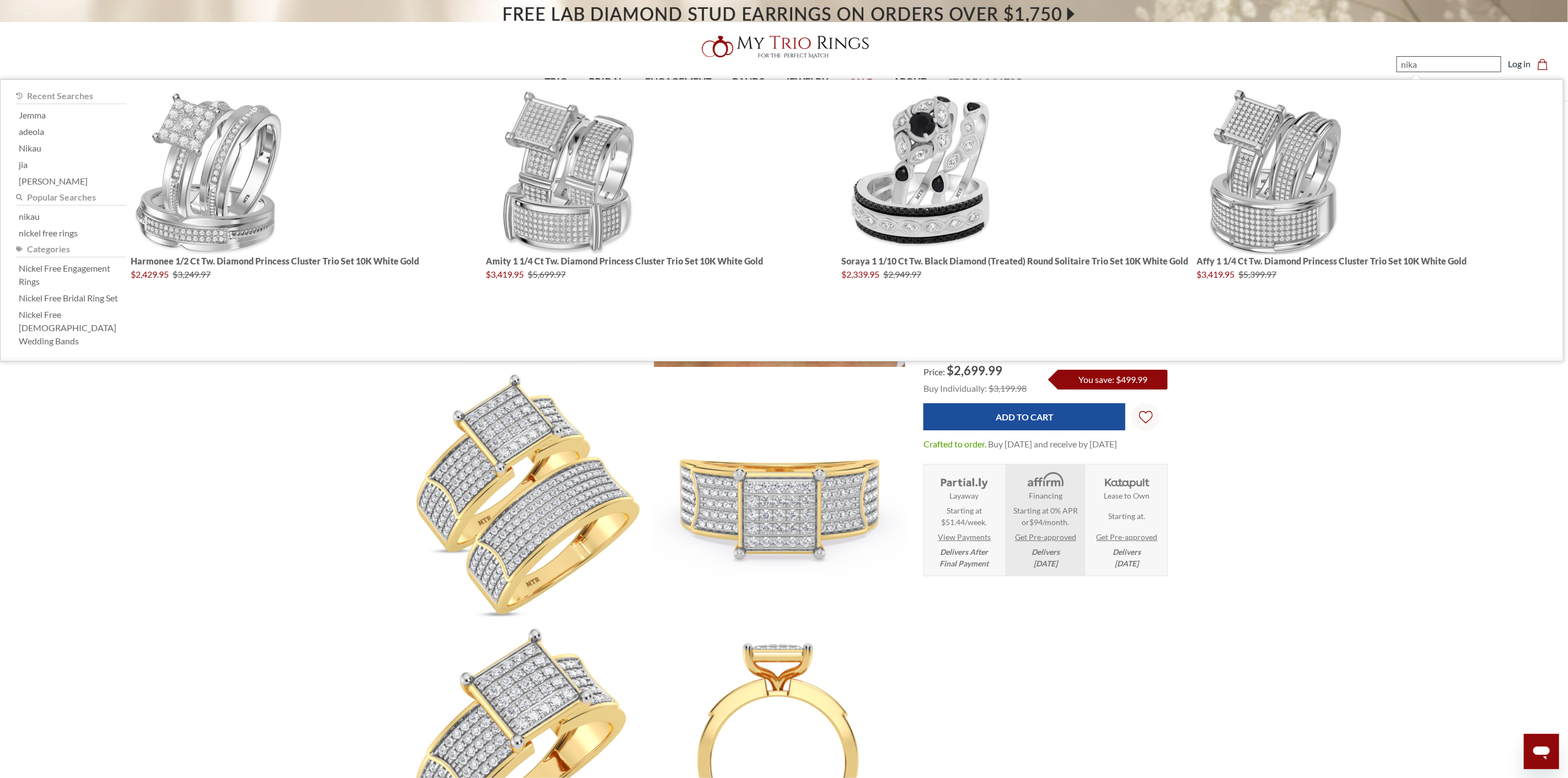
type input "nikau"
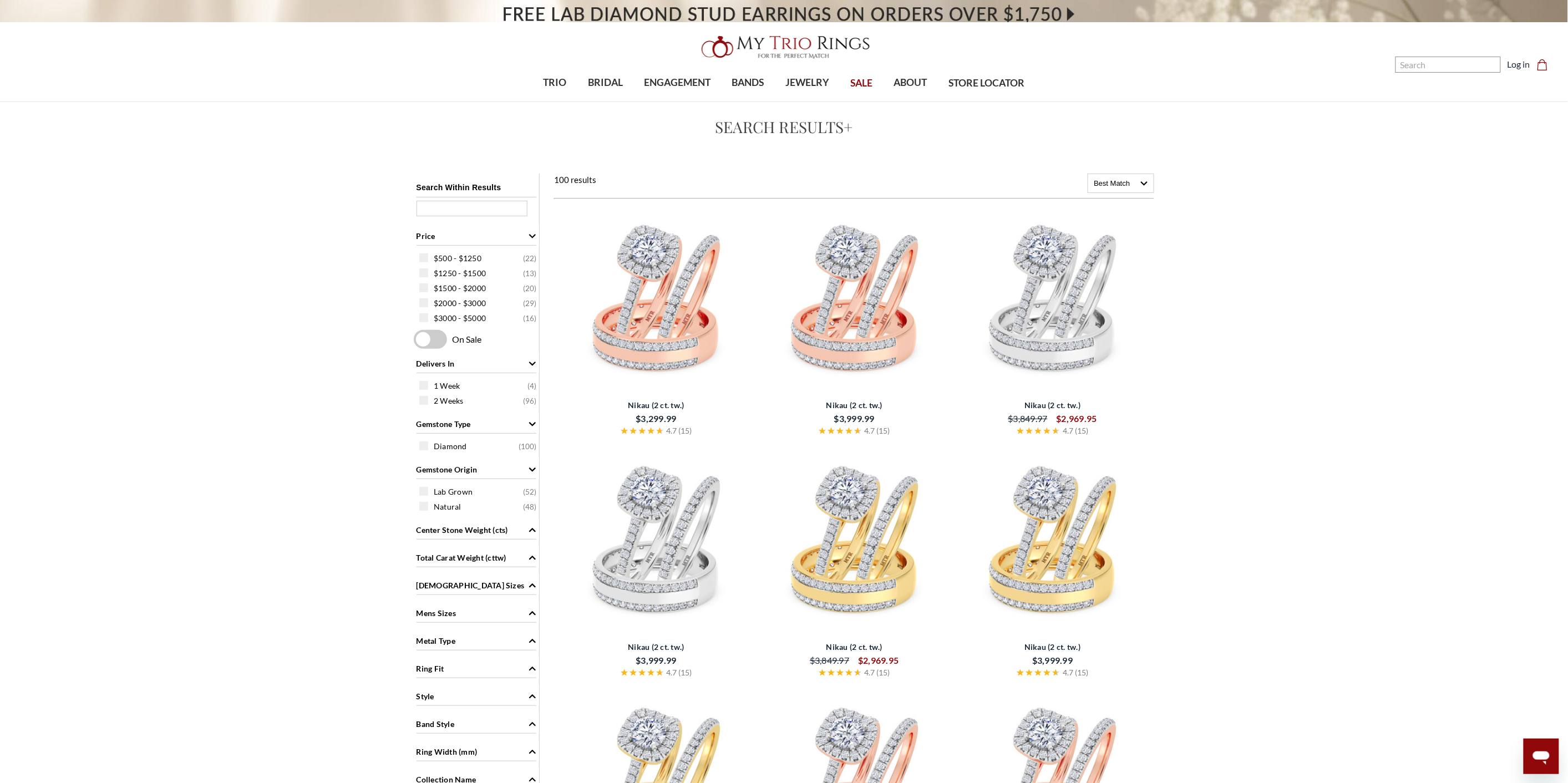
click at [698, 305] on img at bounding box center [656, 301] width 189 height 189
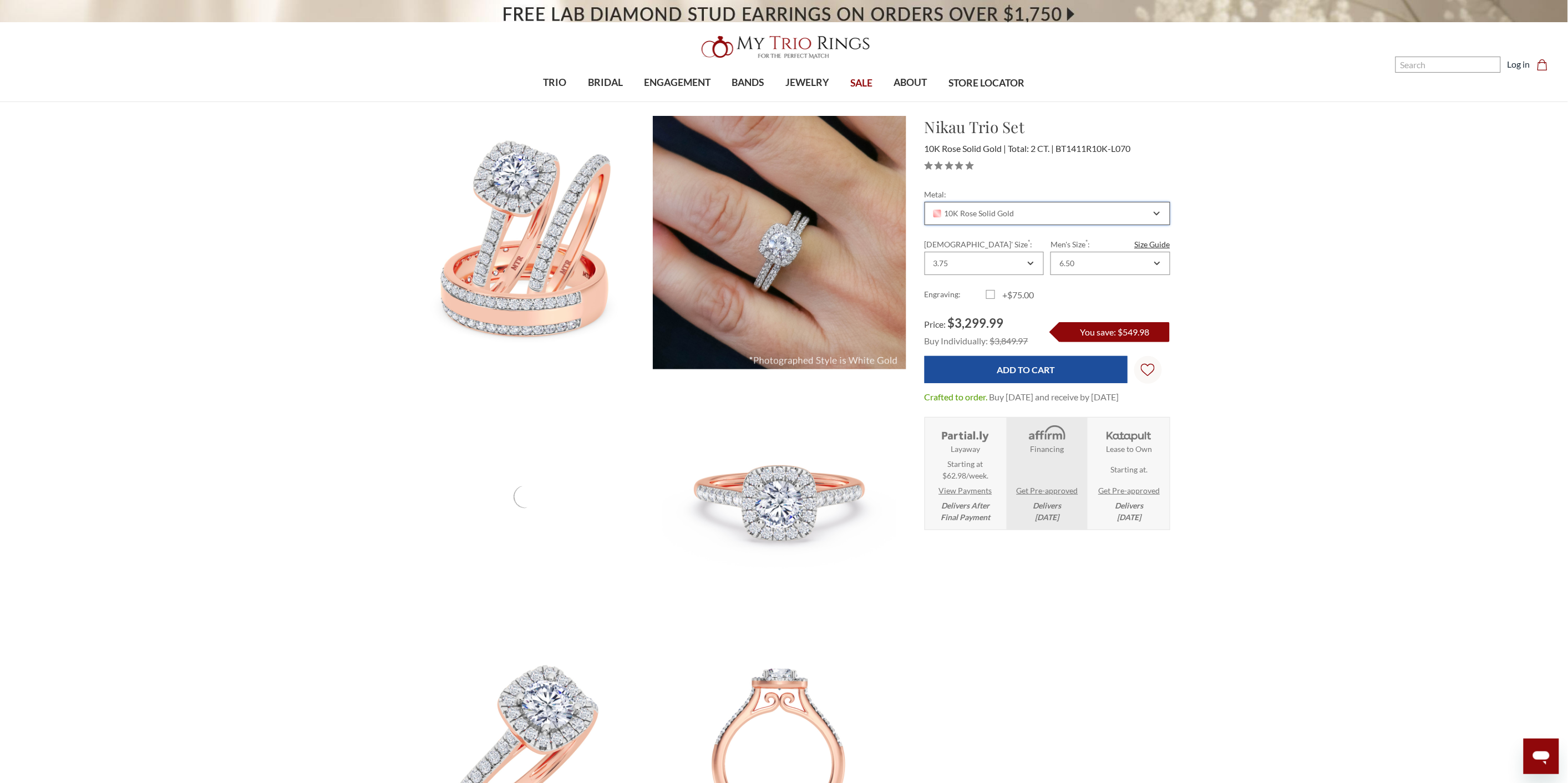
click at [1101, 212] on div "10K Rose Solid Gold" at bounding box center [1041, 213] width 219 height 9
